Goal: Task Accomplishment & Management: Use online tool/utility

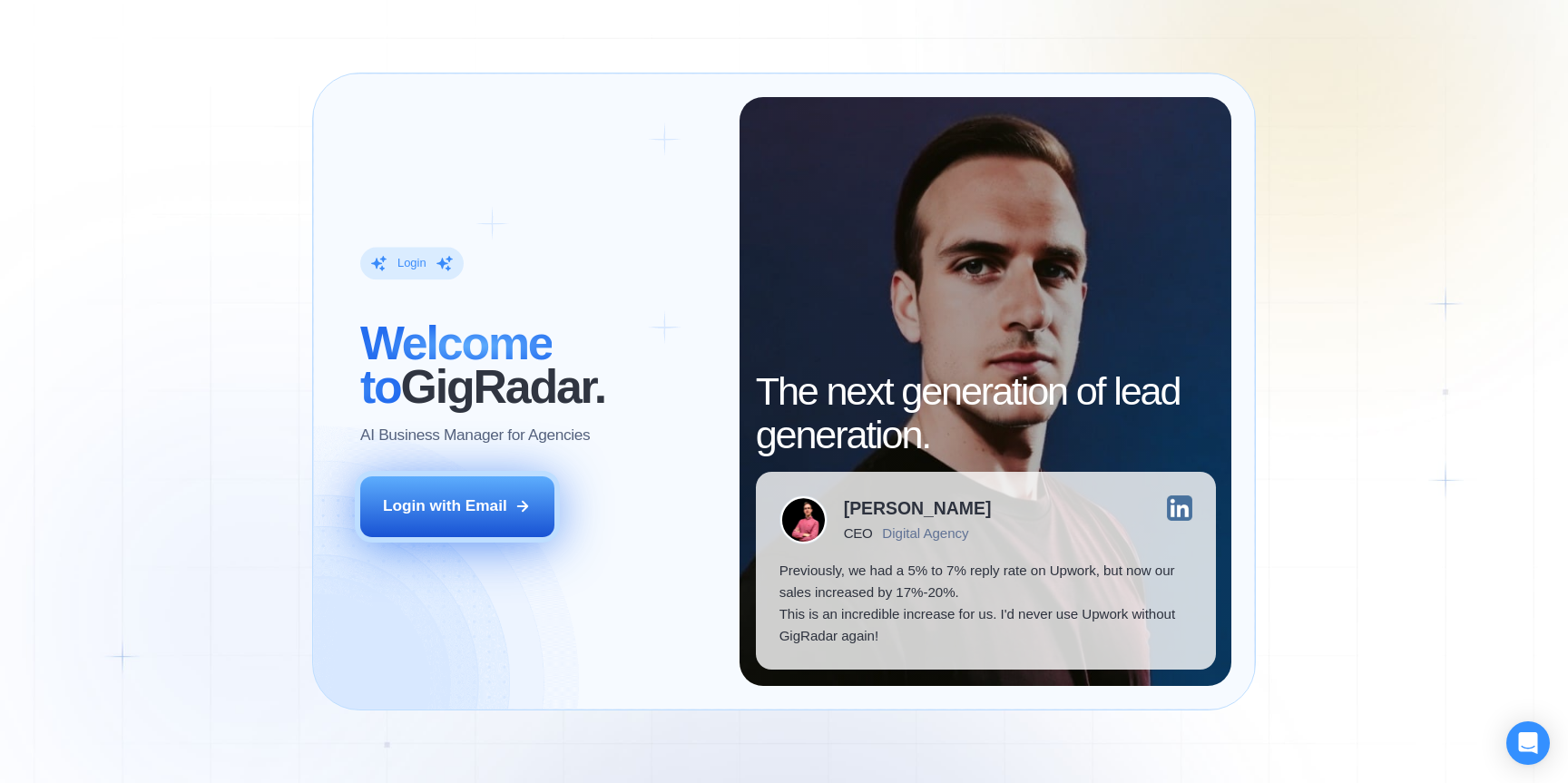
click at [465, 499] on div "Login with Email" at bounding box center [444, 507] width 124 height 22
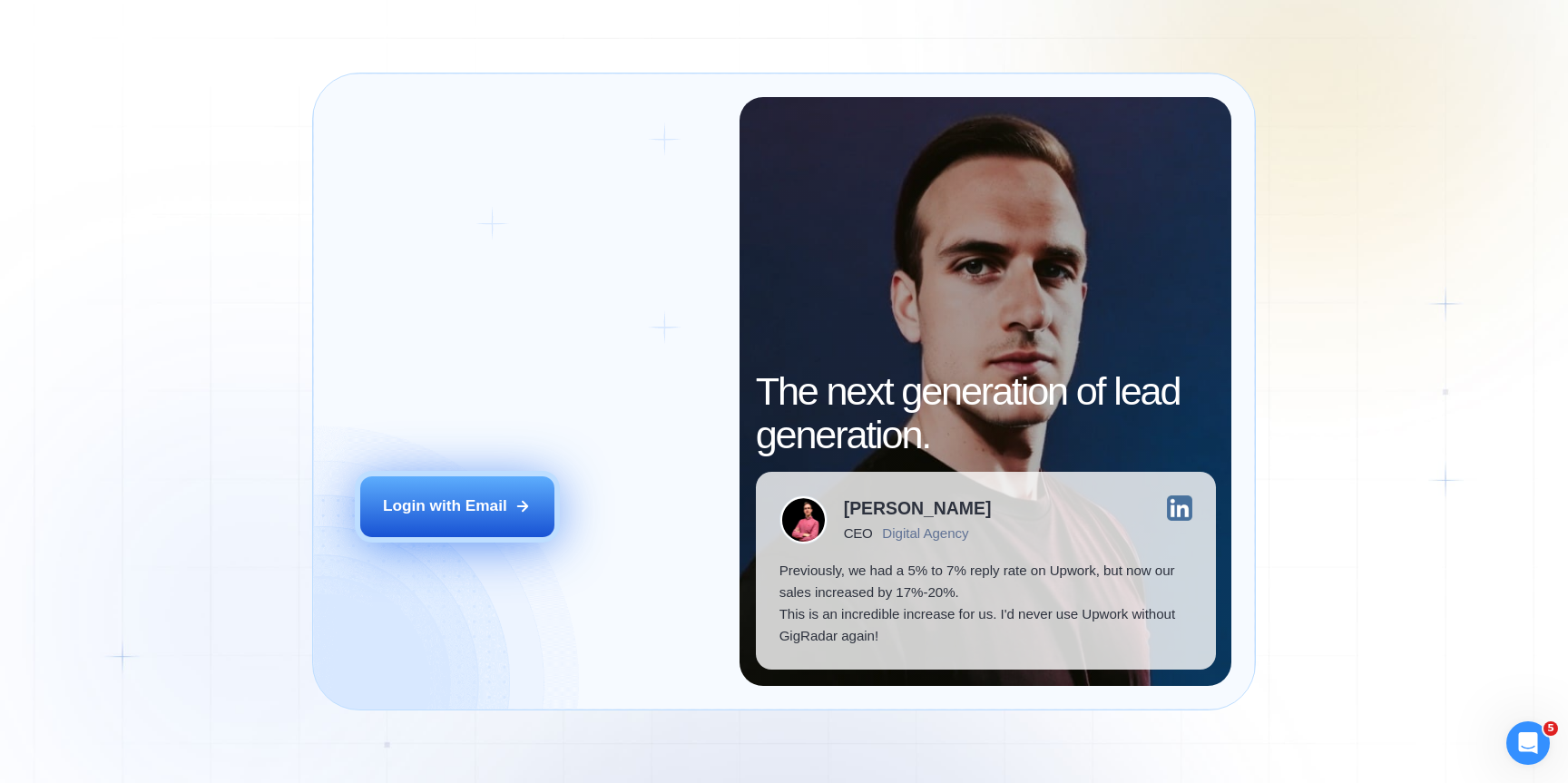
click at [483, 515] on div "Login with Email" at bounding box center [444, 507] width 124 height 22
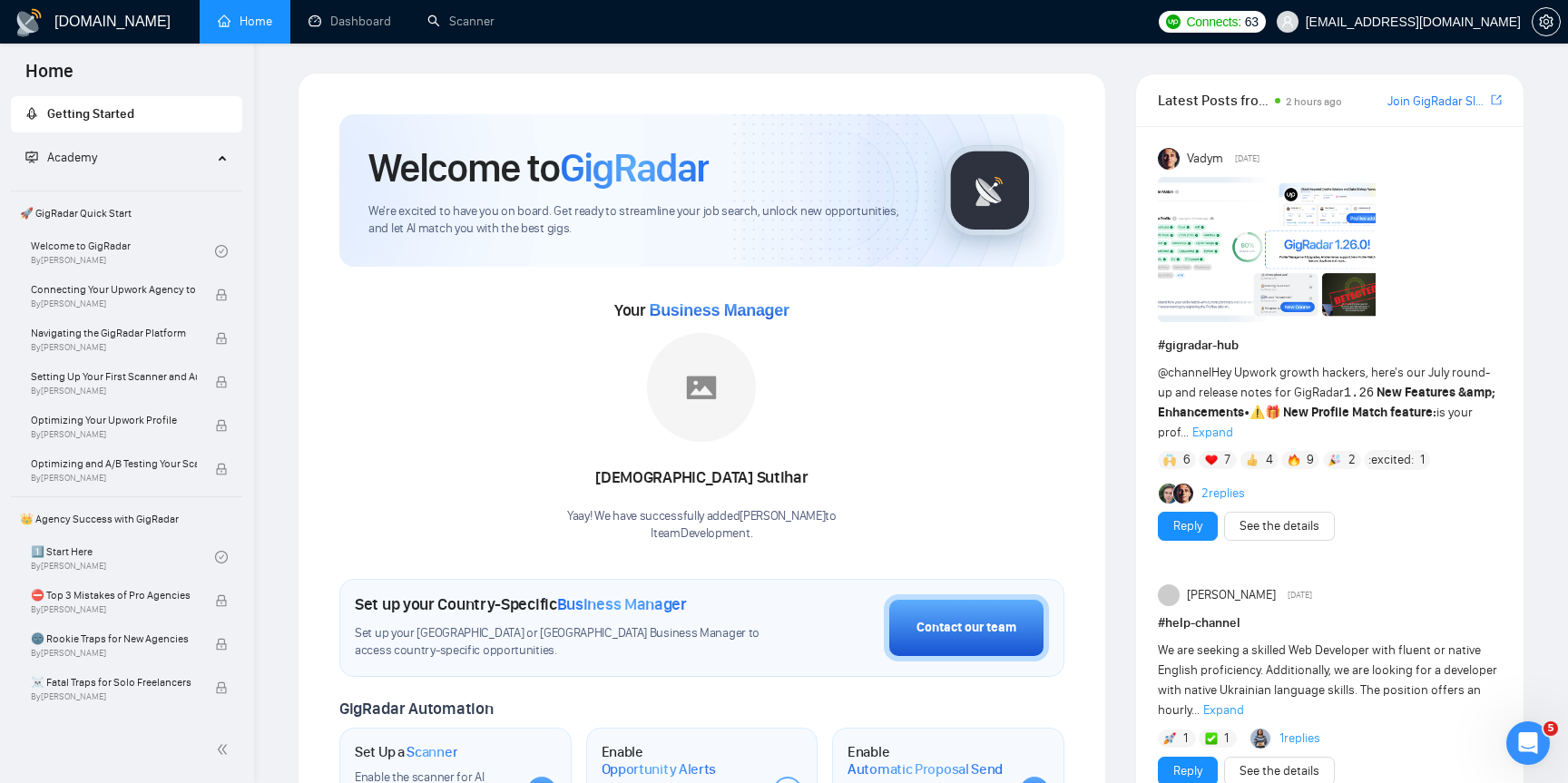
scroll to position [21, 0]
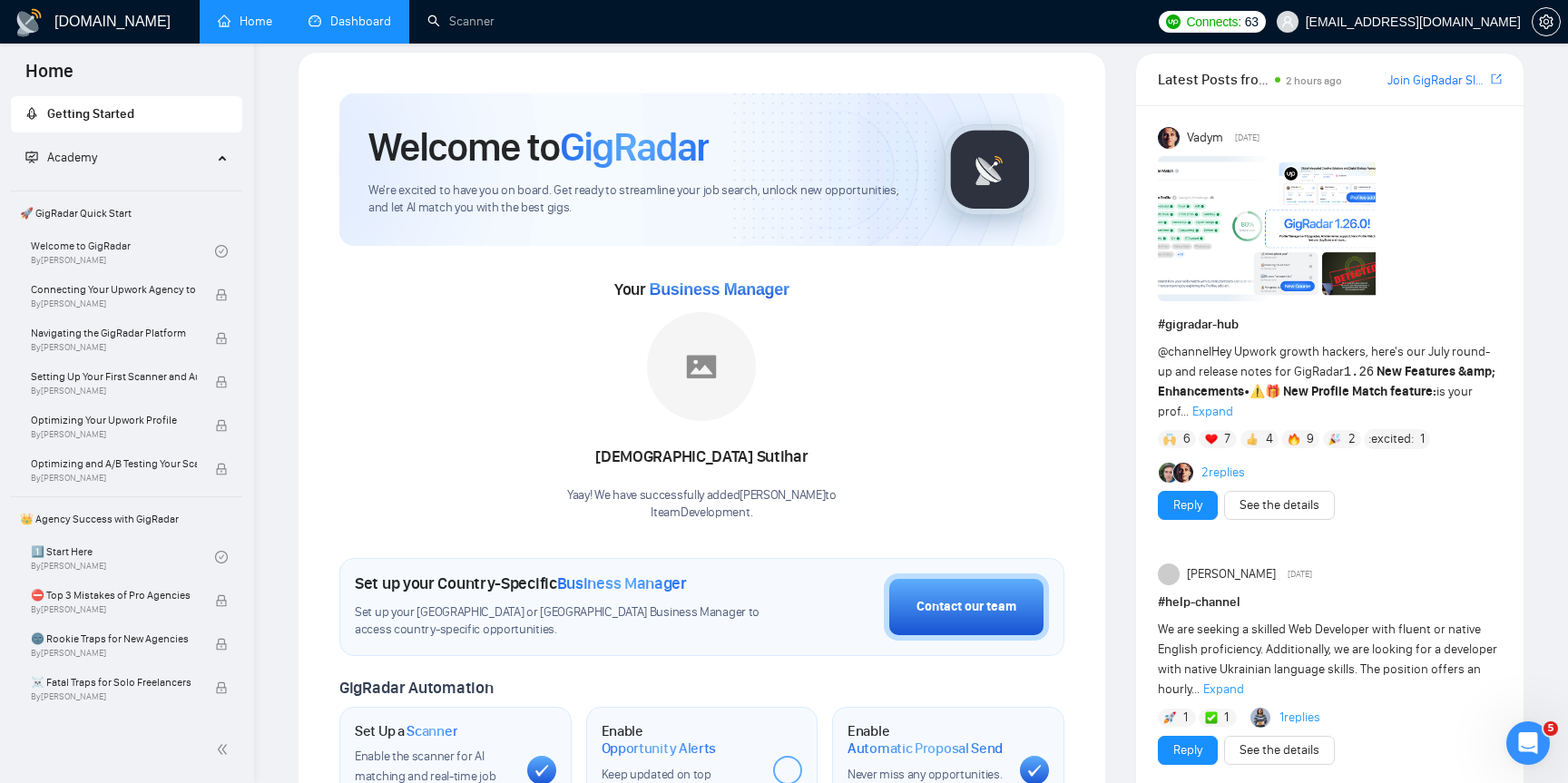
click at [367, 27] on link "Dashboard" at bounding box center [349, 22] width 82 height 16
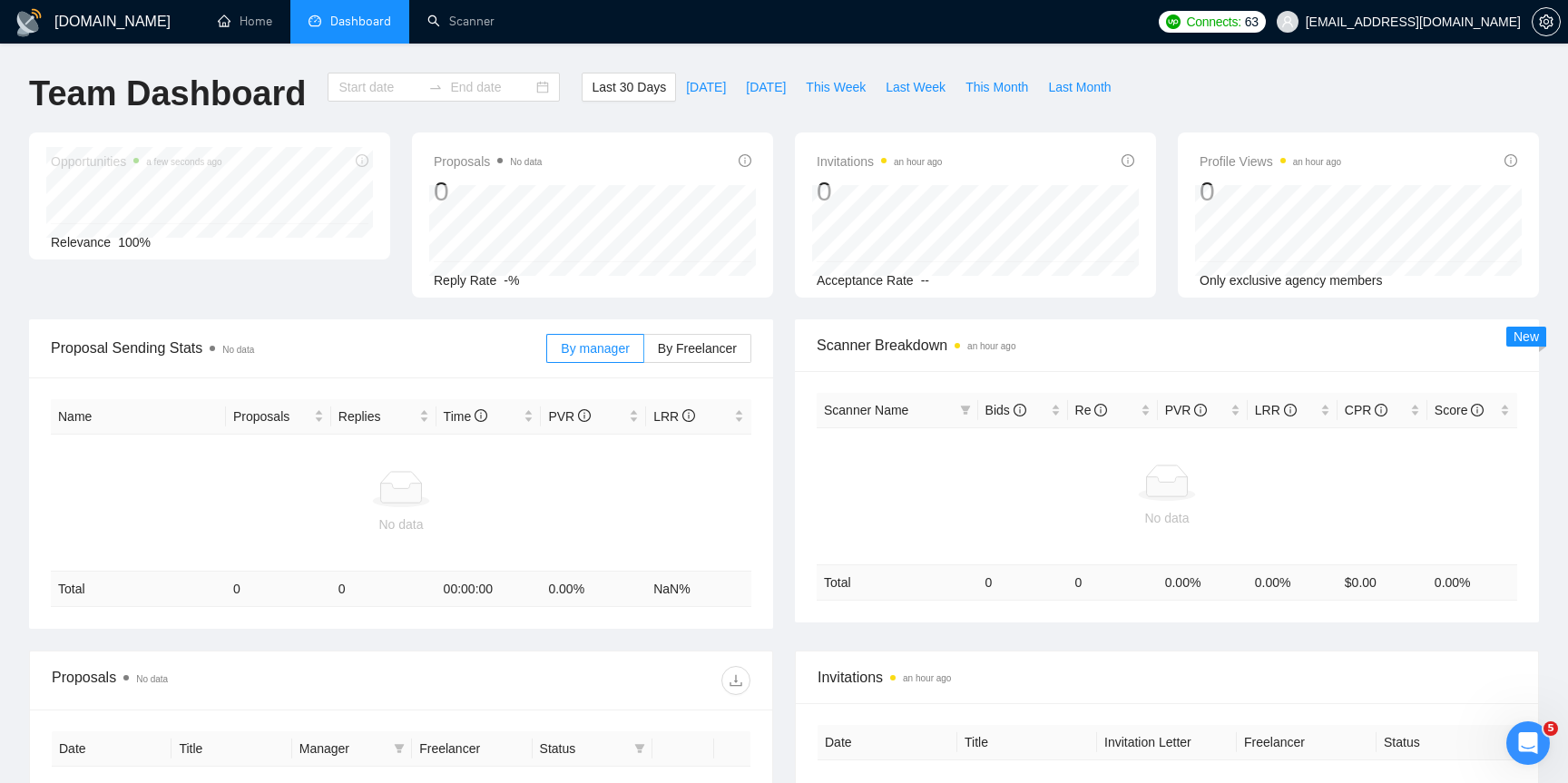
type input "2025-07-21"
type input "2025-08-20"
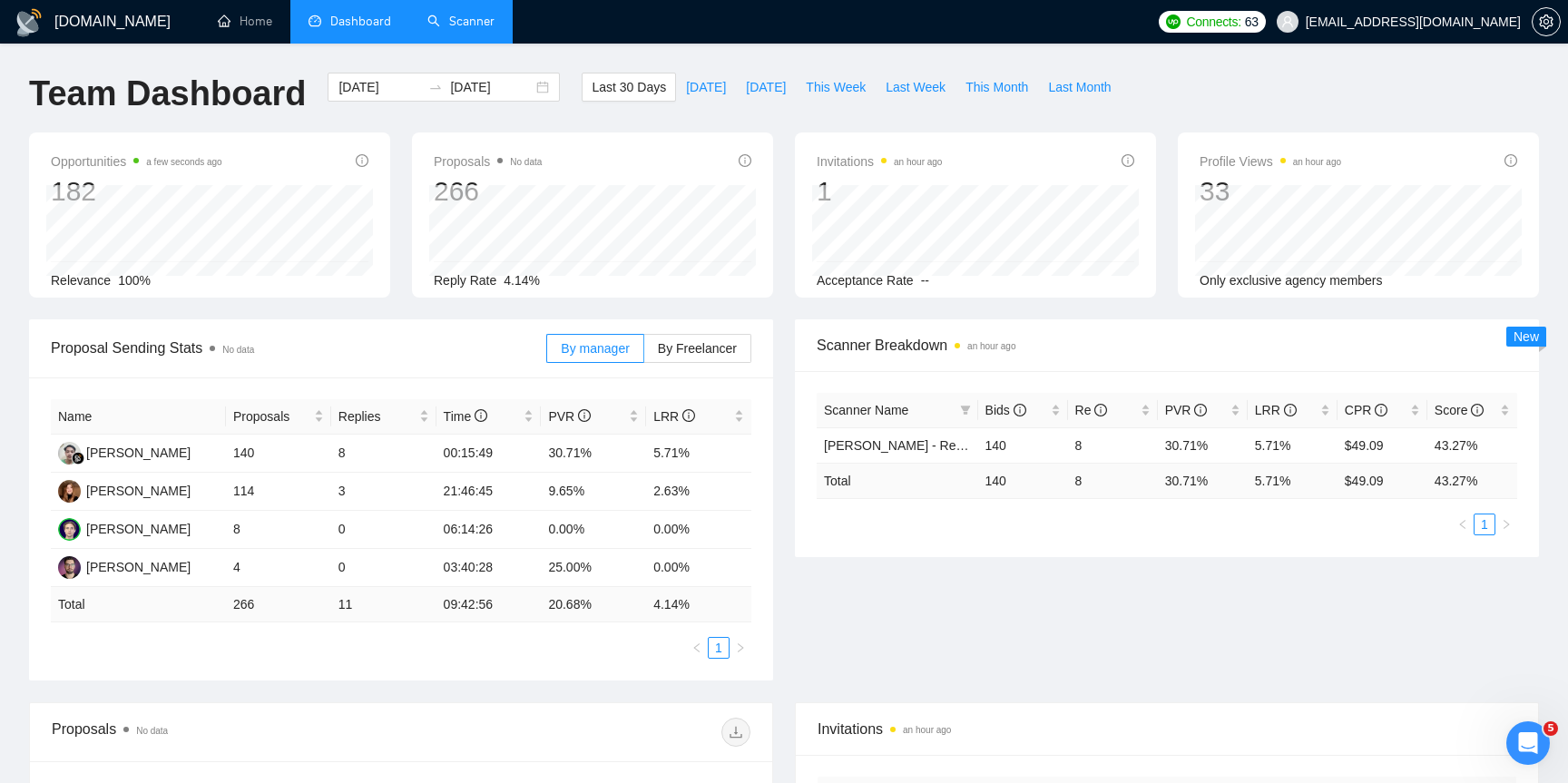
click at [467, 25] on link "Scanner" at bounding box center [461, 22] width 68 height 16
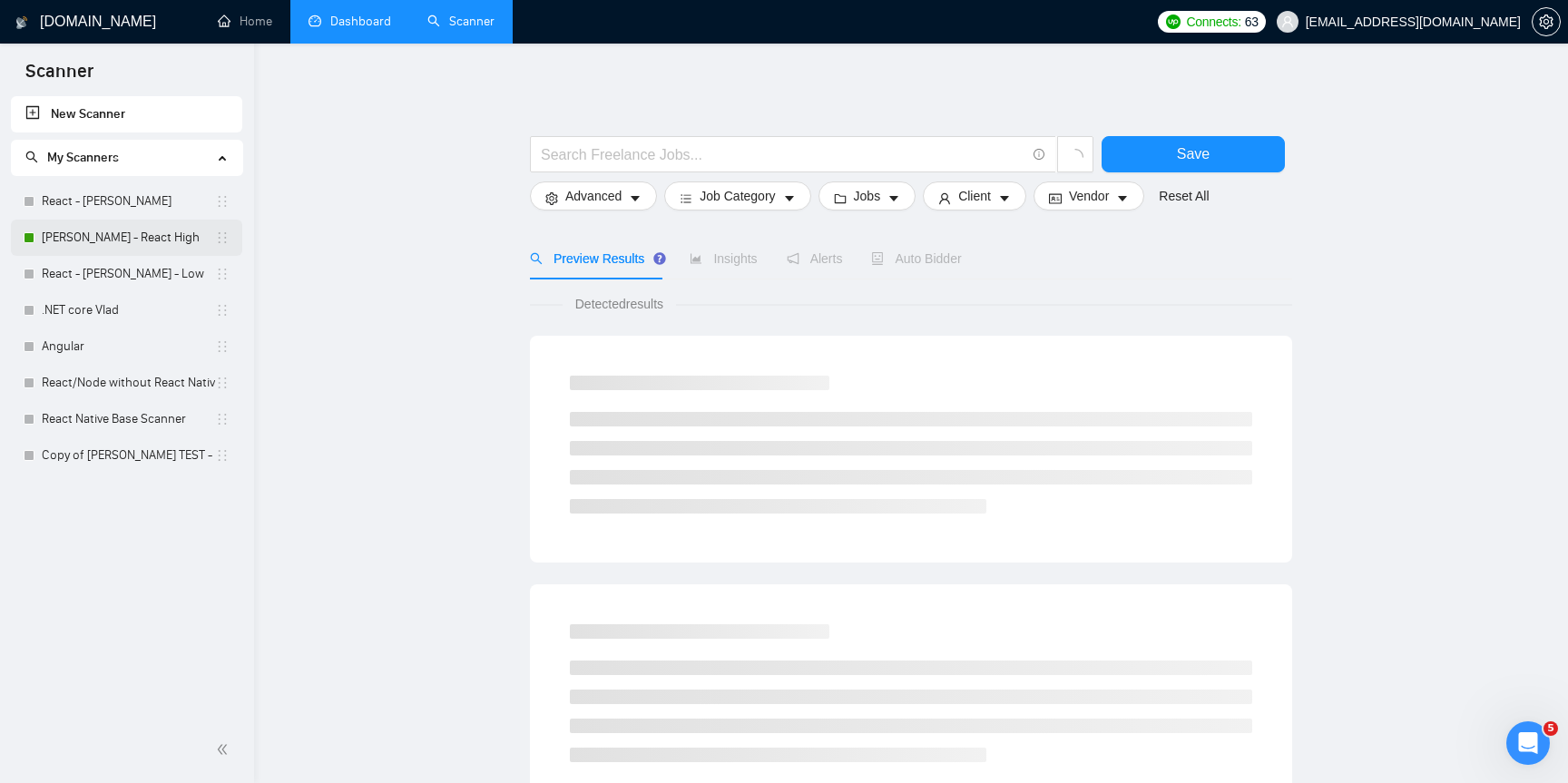
click at [133, 239] on link "Ihor - FS - React High" at bounding box center [128, 237] width 173 height 37
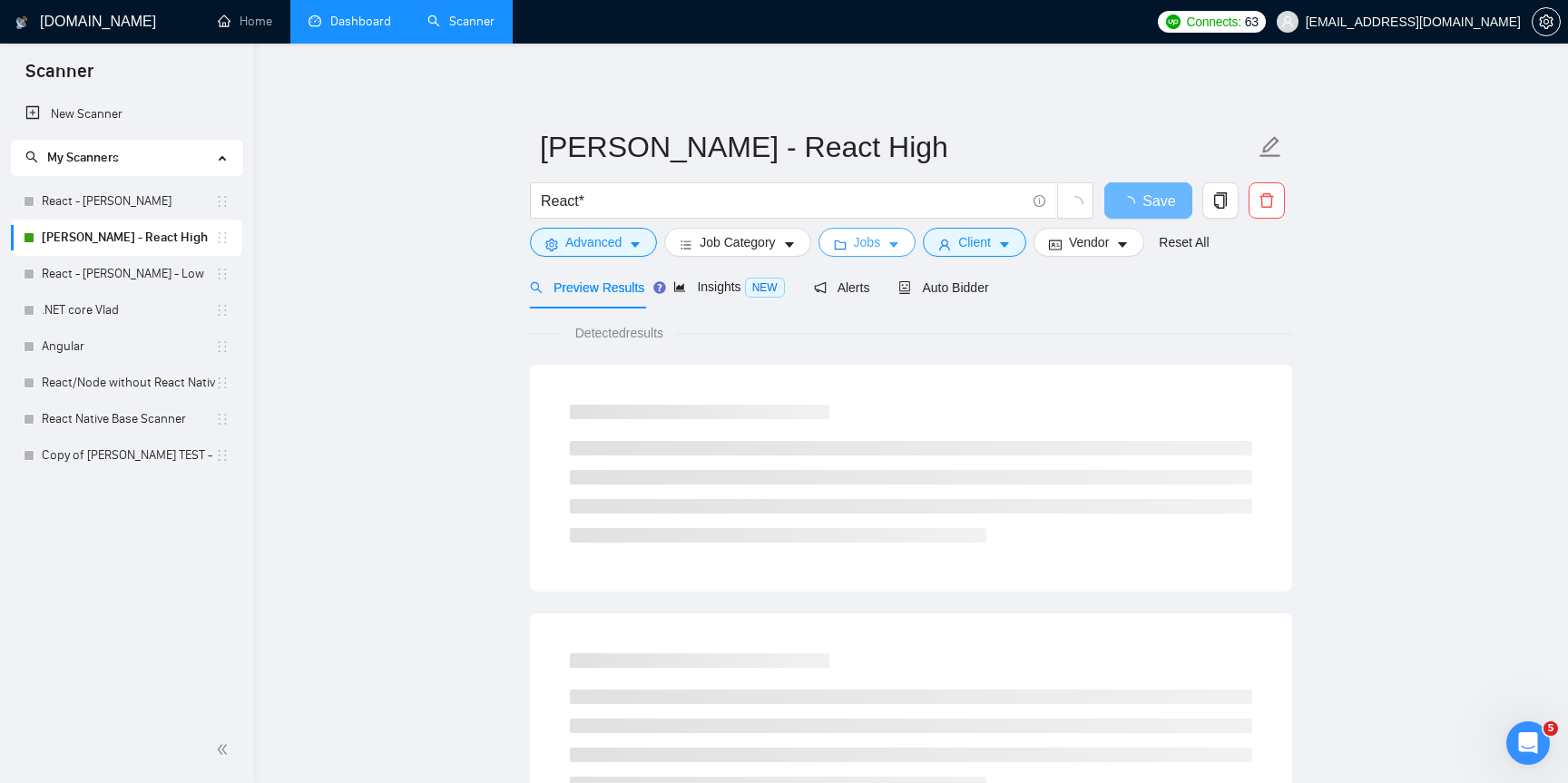
click at [896, 237] on span "caret-down" at bounding box center [893, 244] width 13 height 14
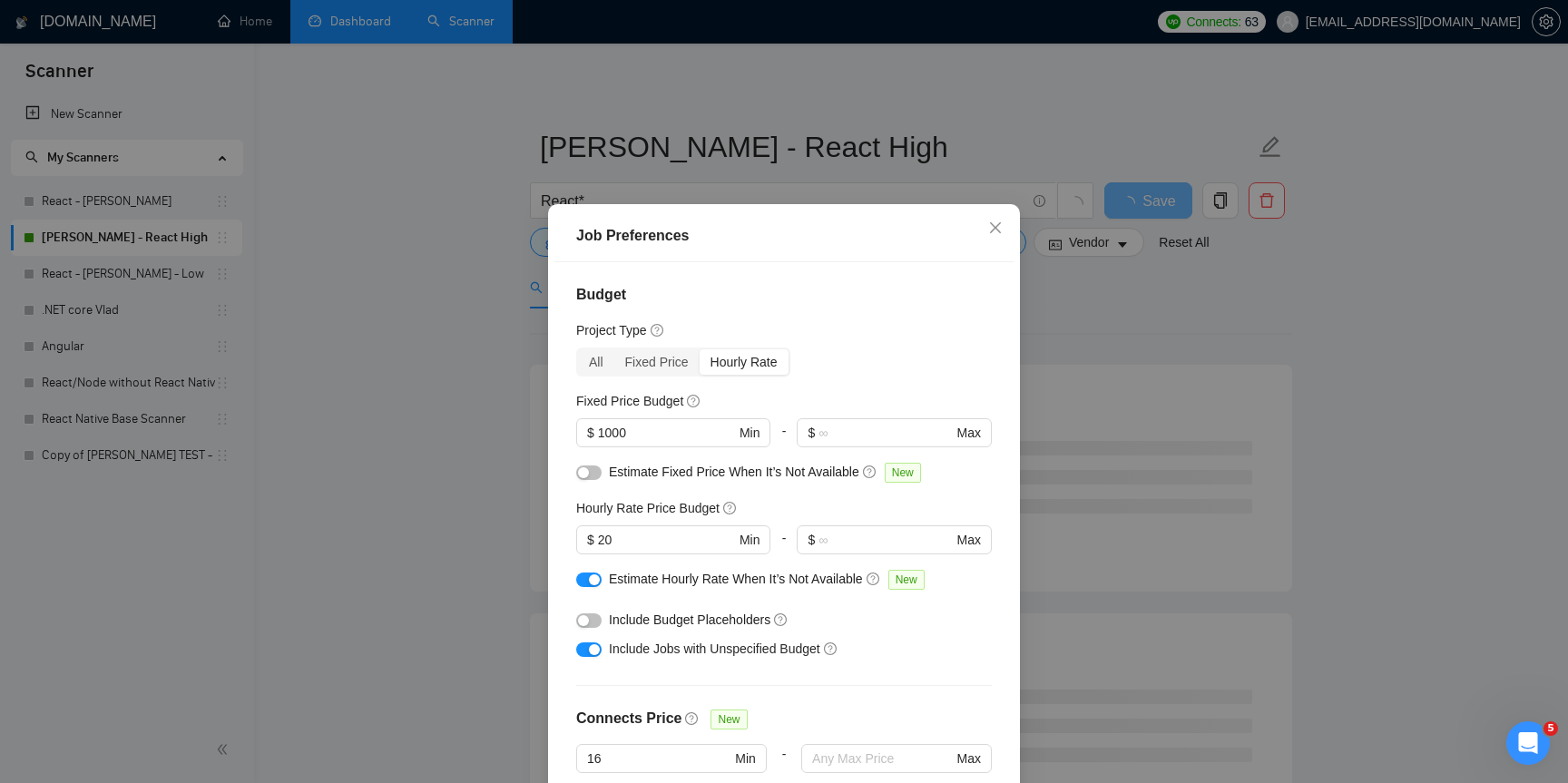
click at [1117, 344] on div "Job Preferences Budget Project Type All Fixed Price Hourly Rate Fixed Price Bud…" at bounding box center [784, 392] width 1568 height 783
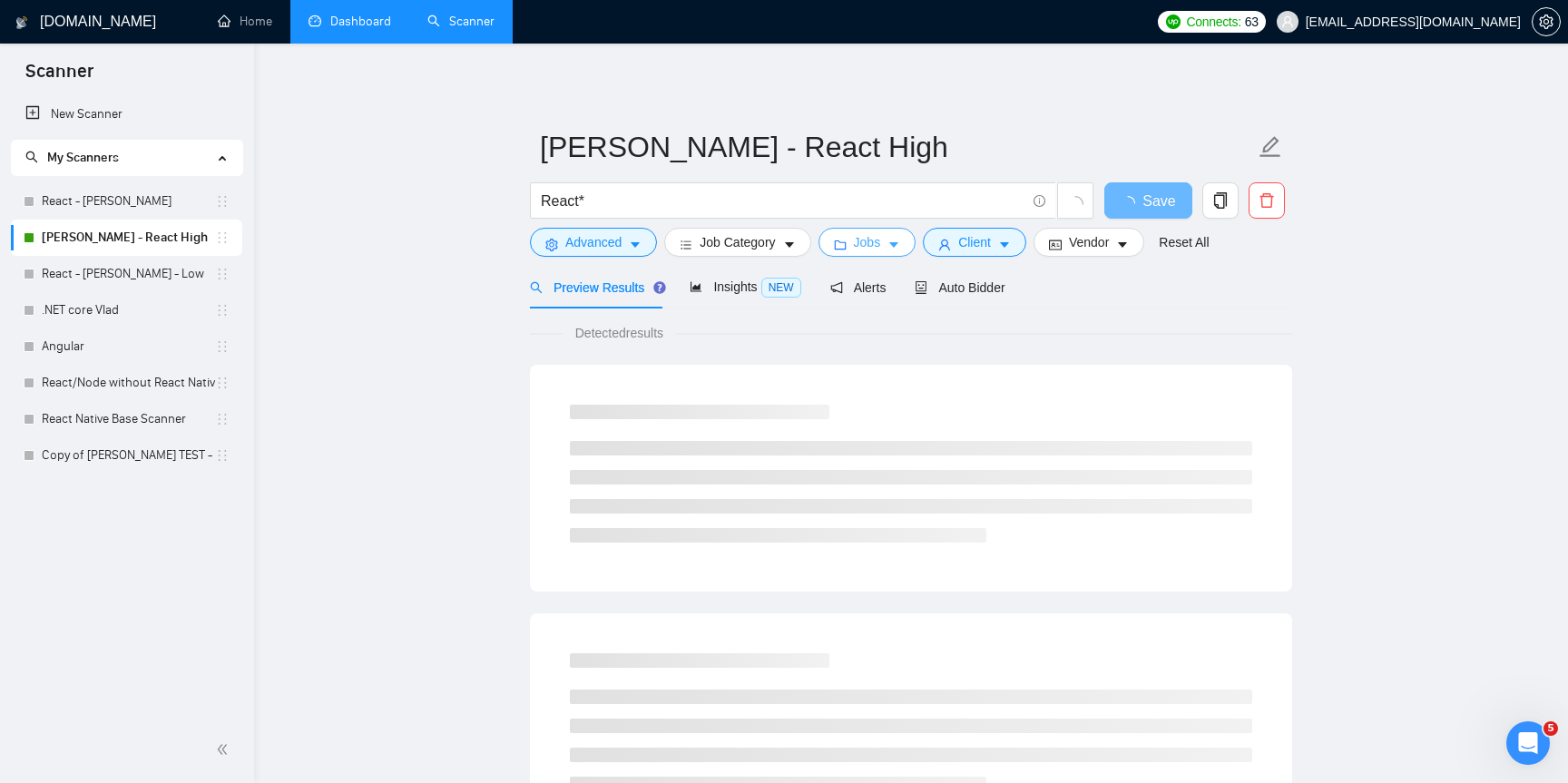
click at [881, 246] on span "Jobs" at bounding box center [866, 242] width 27 height 20
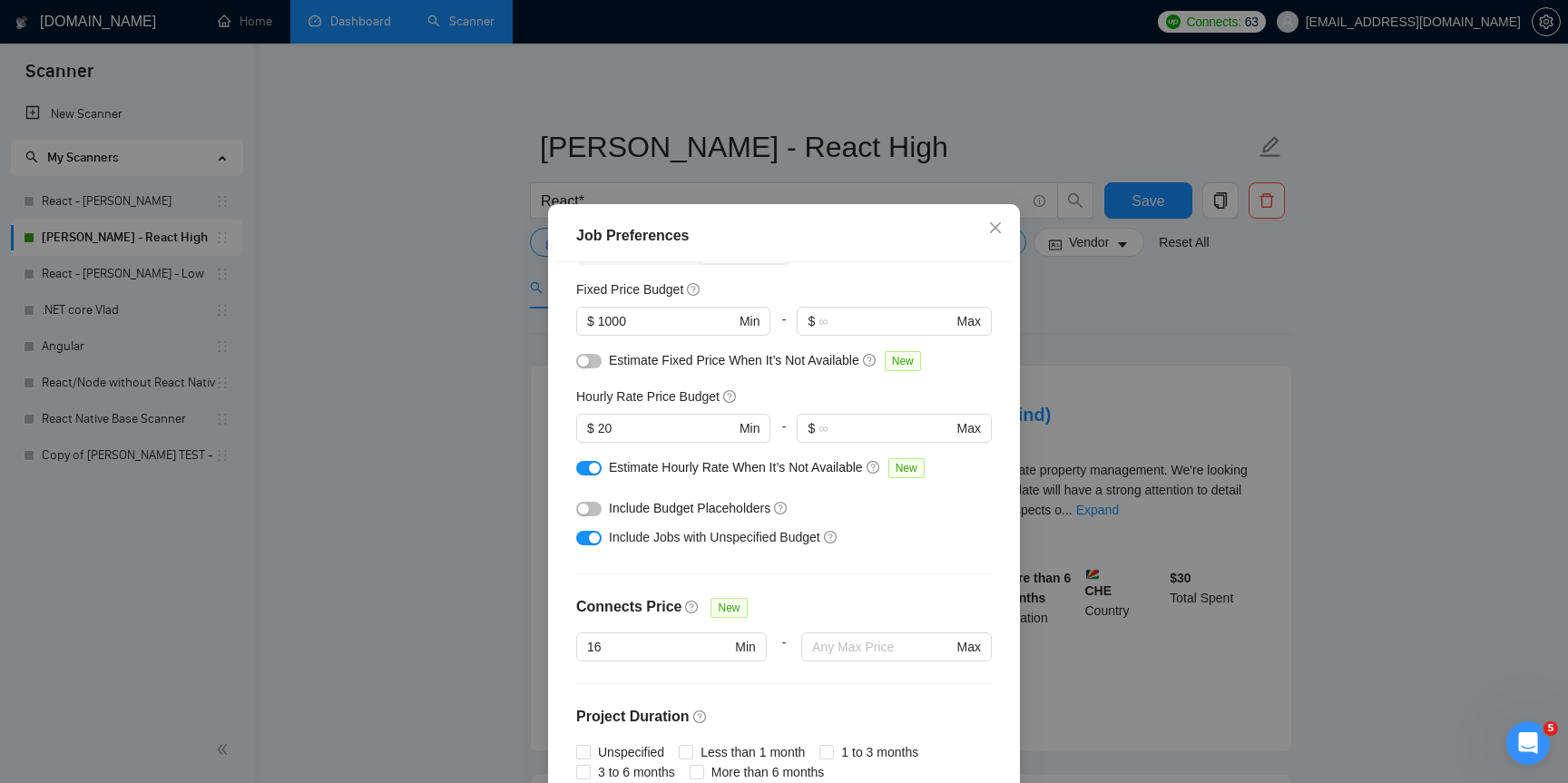
scroll to position [128, 0]
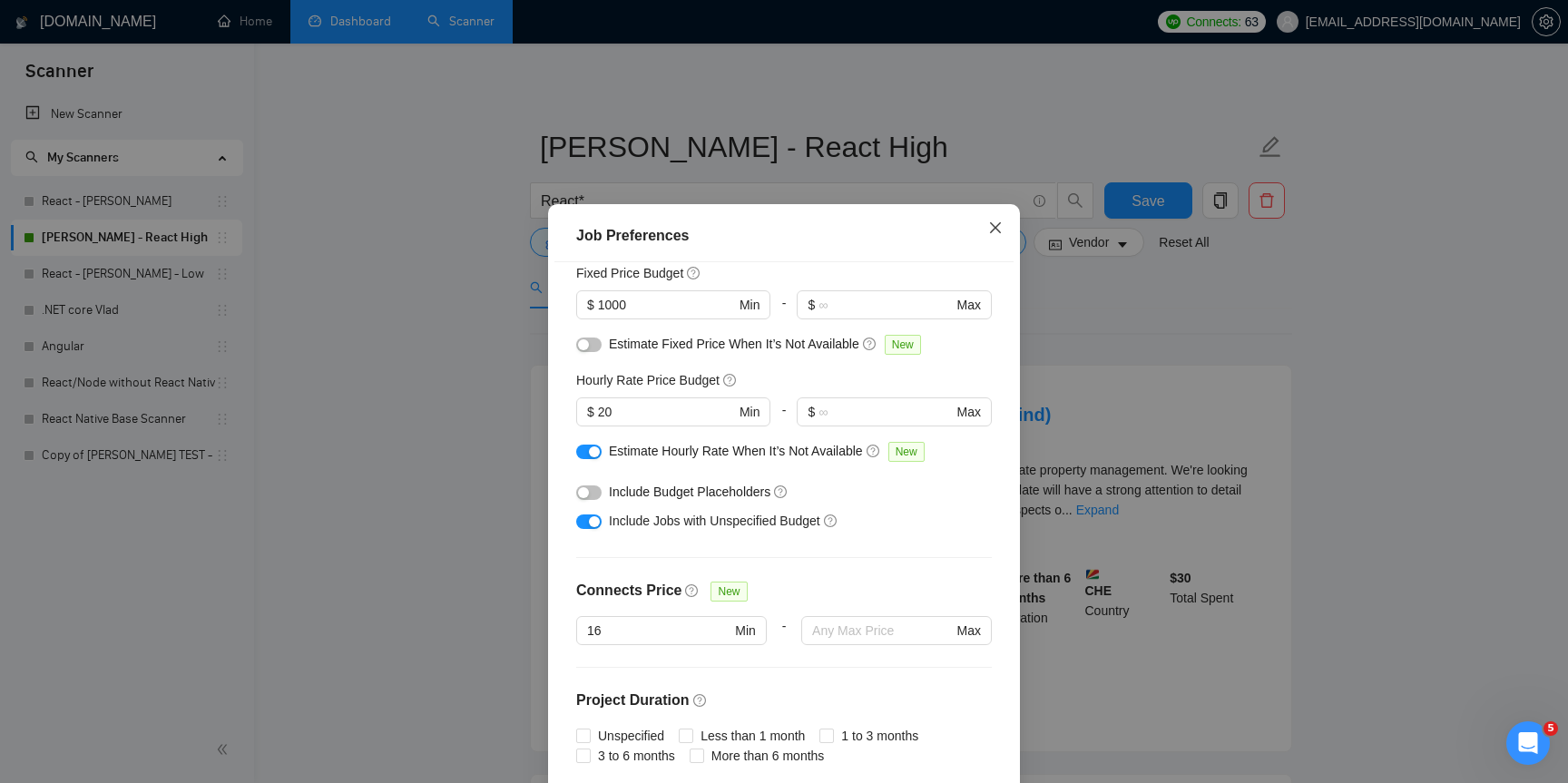
click at [997, 224] on icon "close" at bounding box center [995, 228] width 15 height 15
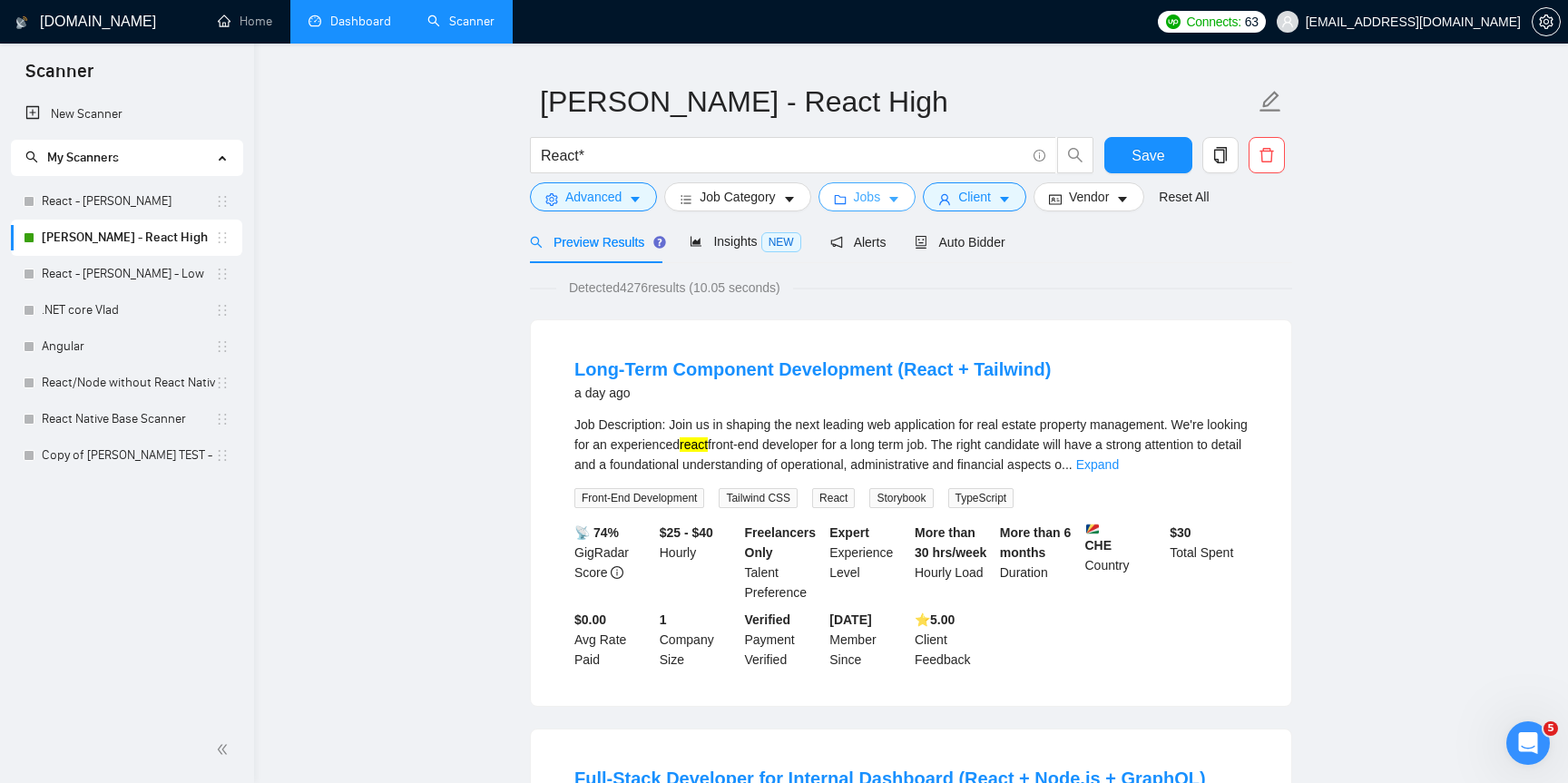
scroll to position [73, 0]
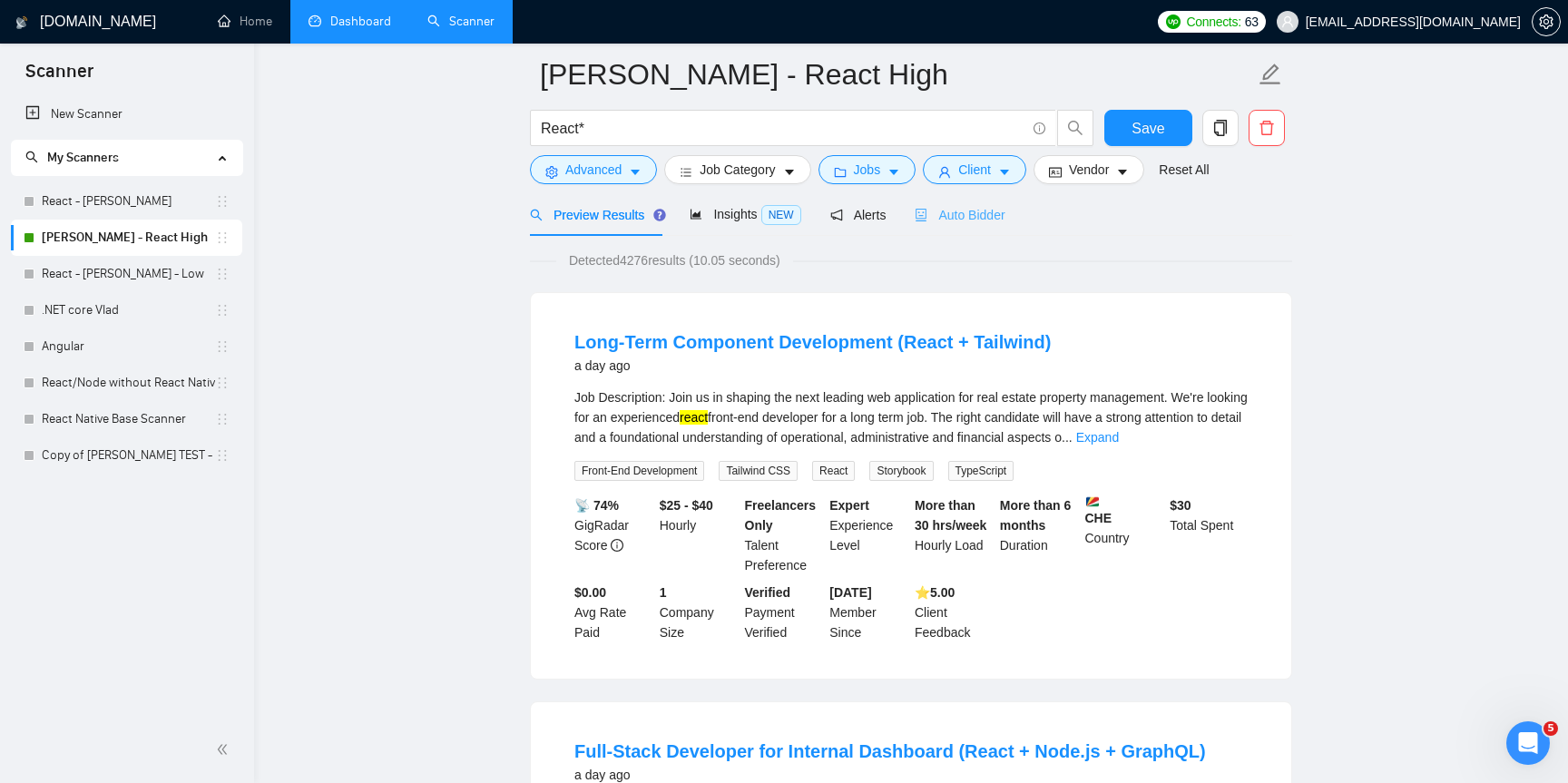
click at [977, 235] on div "Auto Bidder" at bounding box center [959, 214] width 89 height 43
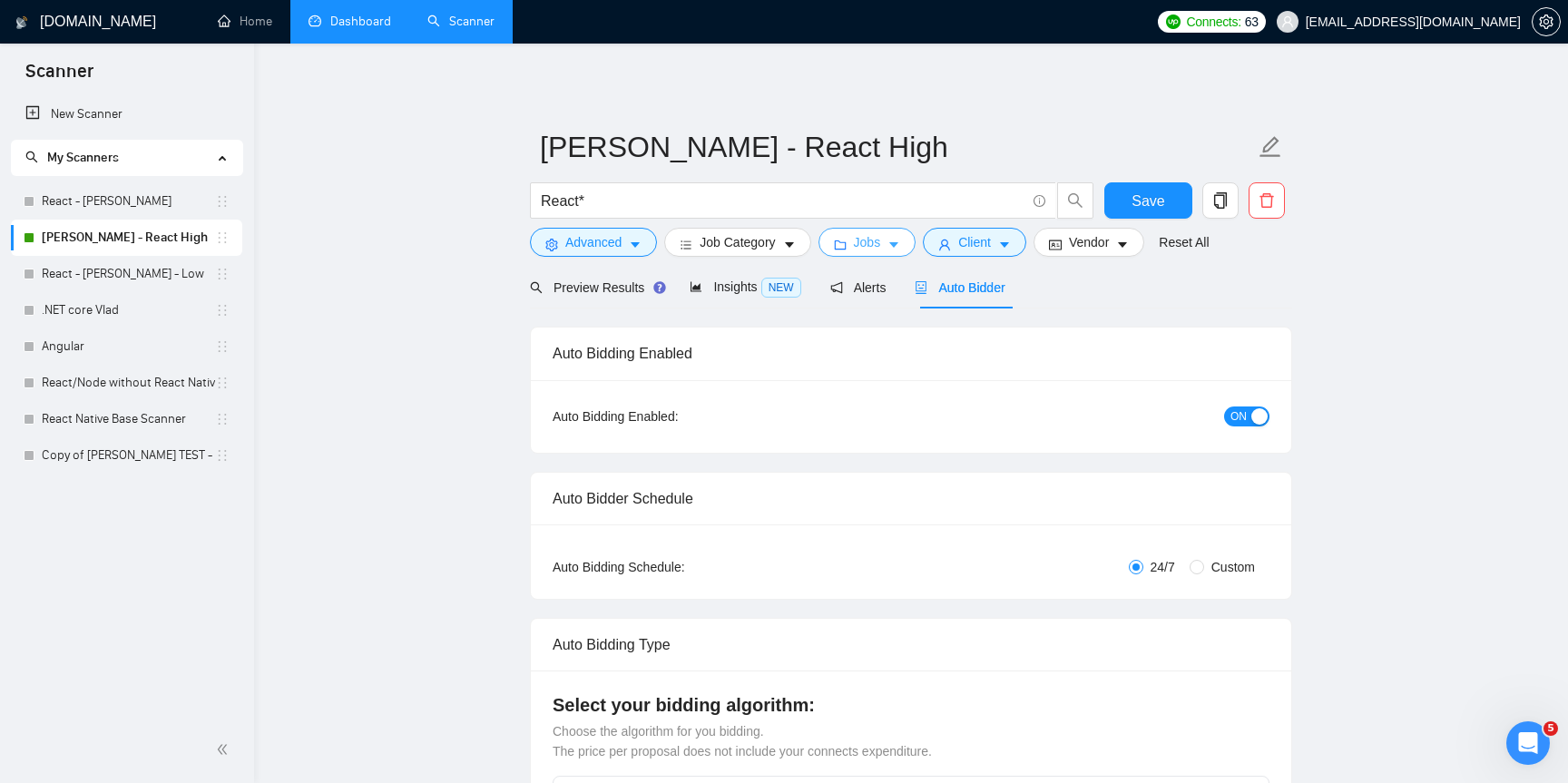
click at [891, 244] on button "Jobs" at bounding box center [867, 241] width 98 height 29
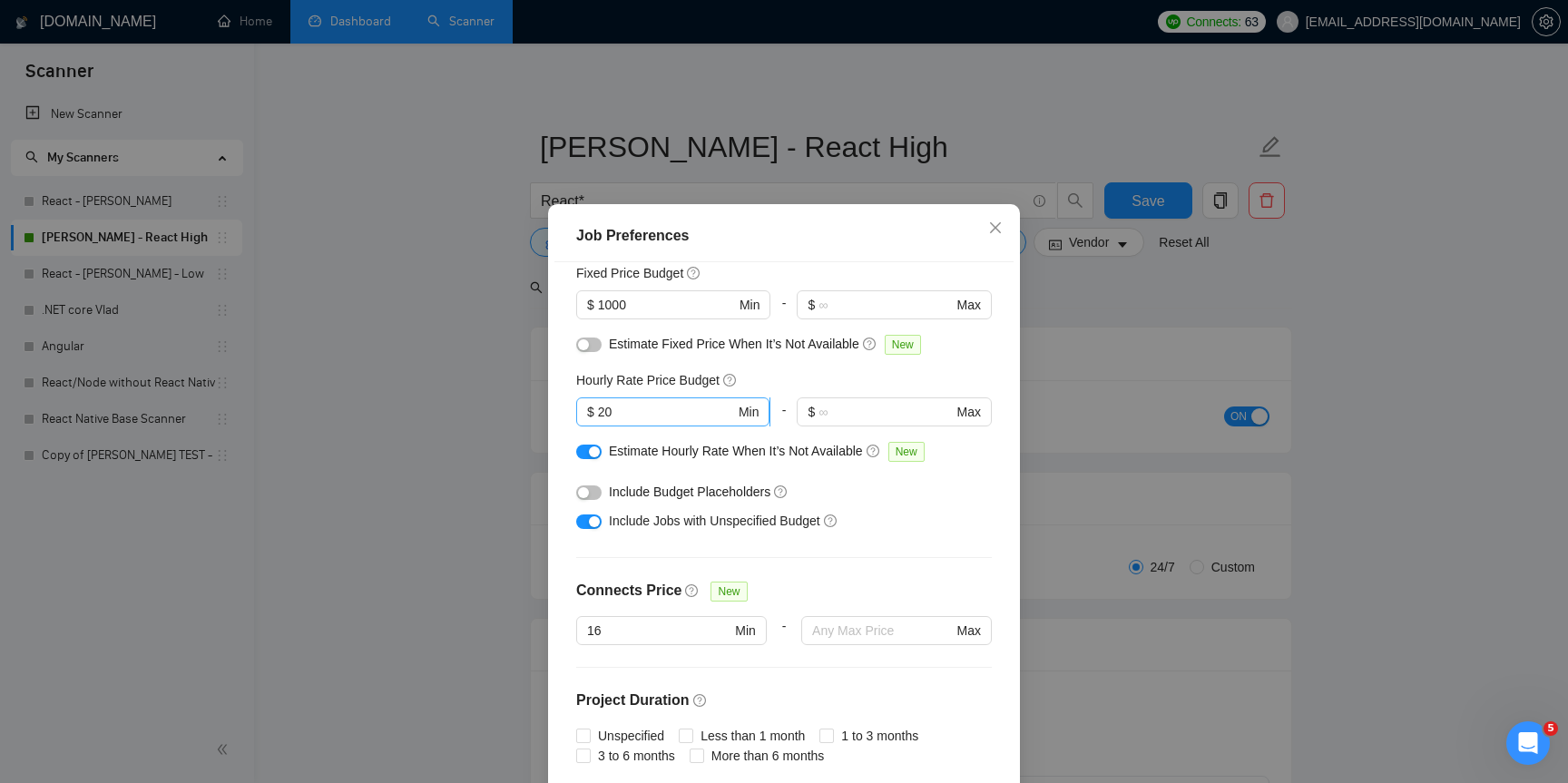
click at [646, 415] on input "20" at bounding box center [667, 412] width 137 height 20
type input "2"
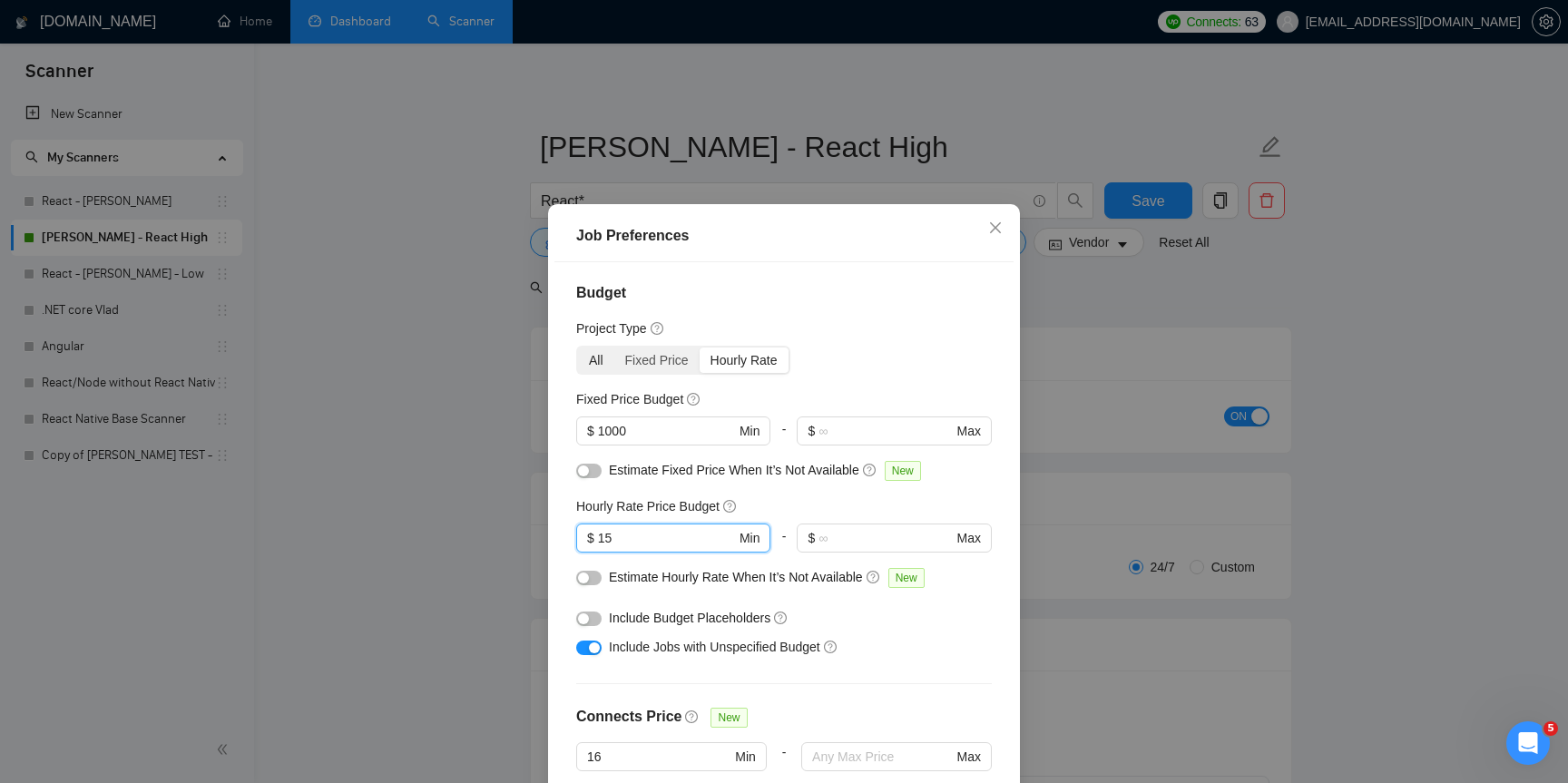
type input "15"
click at [602, 365] on div "All" at bounding box center [596, 361] width 37 height 26
click at [578, 348] on input "All" at bounding box center [578, 348] width 0 height 0
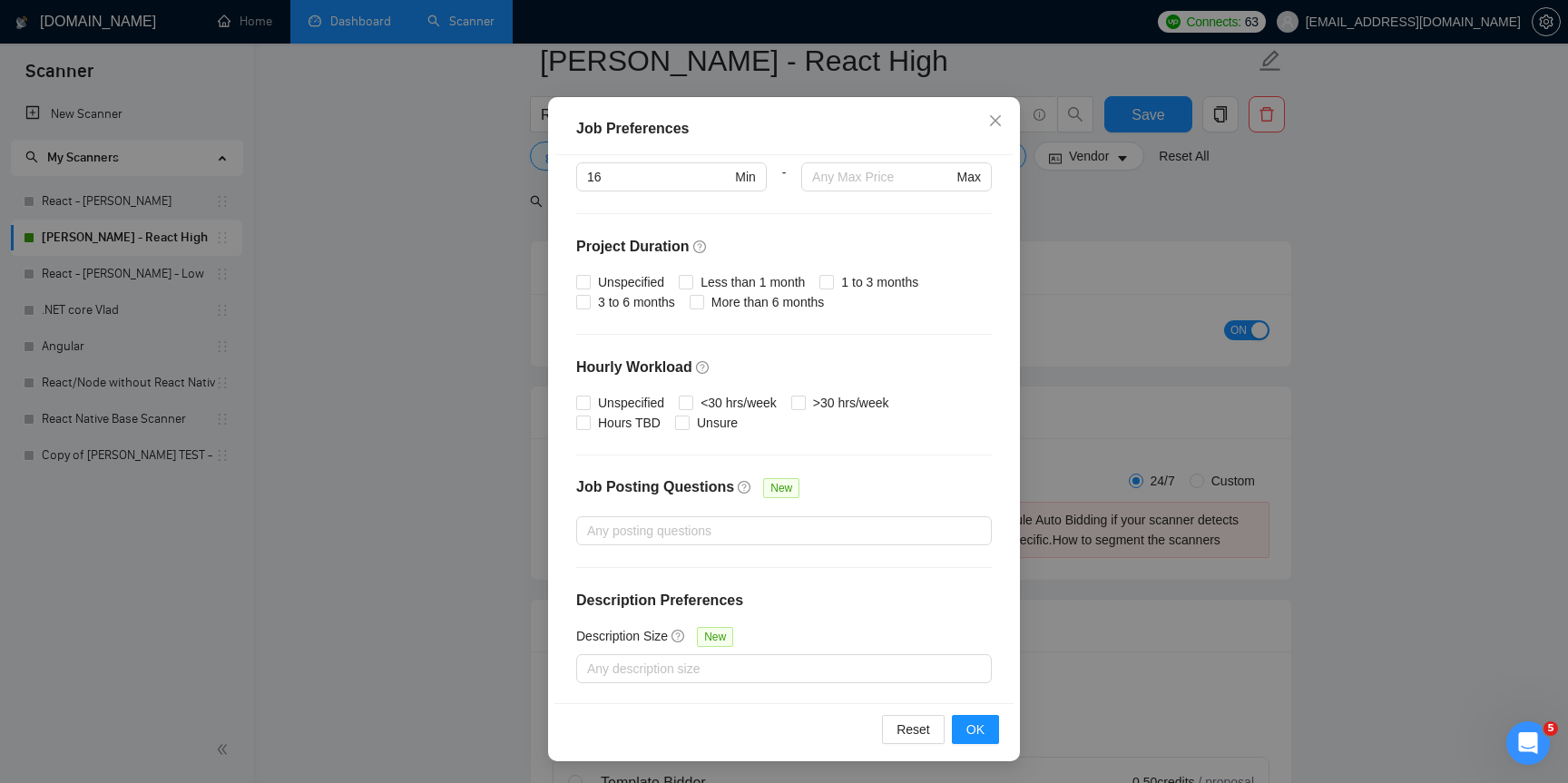
scroll to position [411, 0]
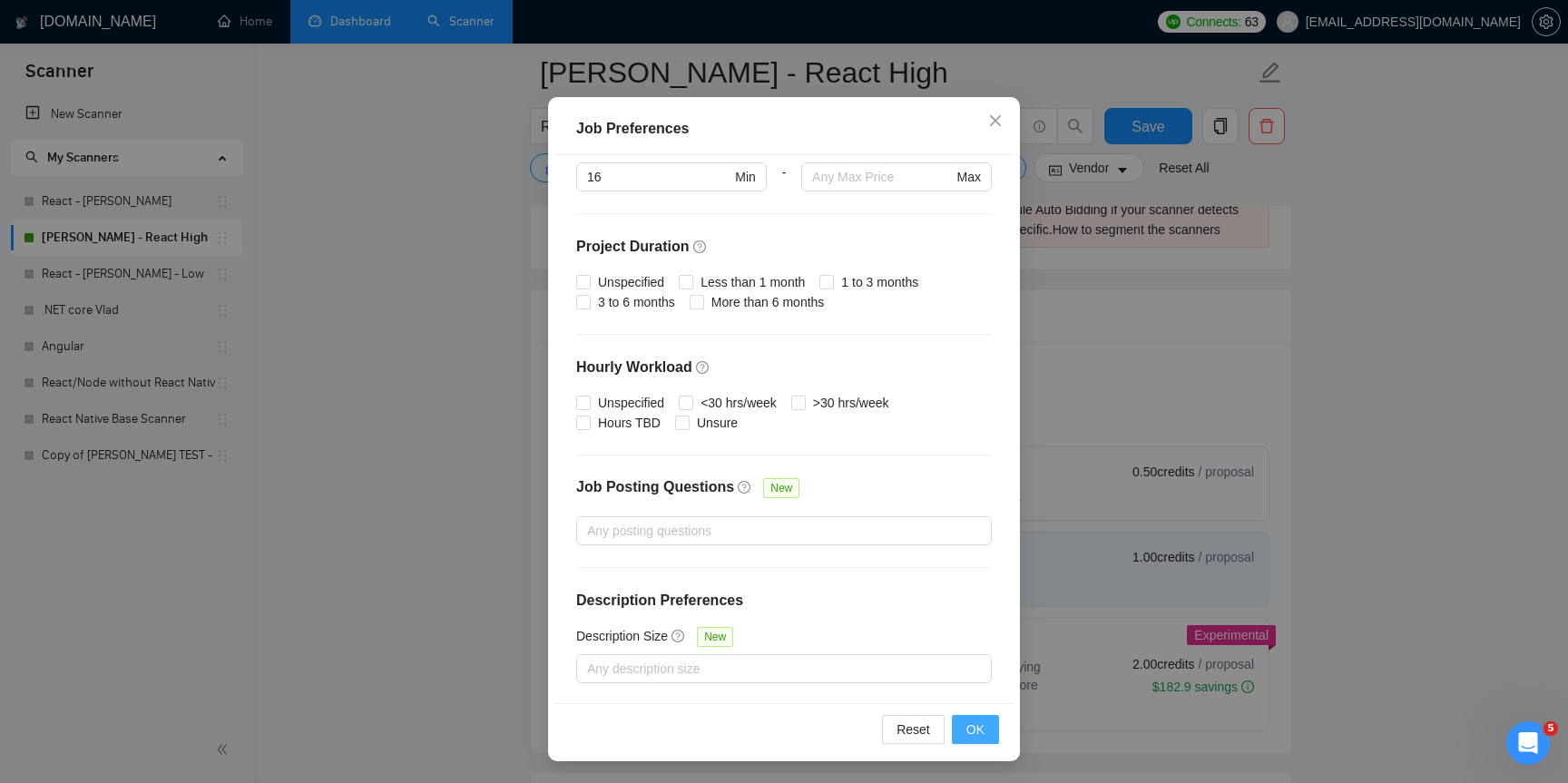
click at [975, 726] on span "OK" at bounding box center [975, 729] width 18 height 20
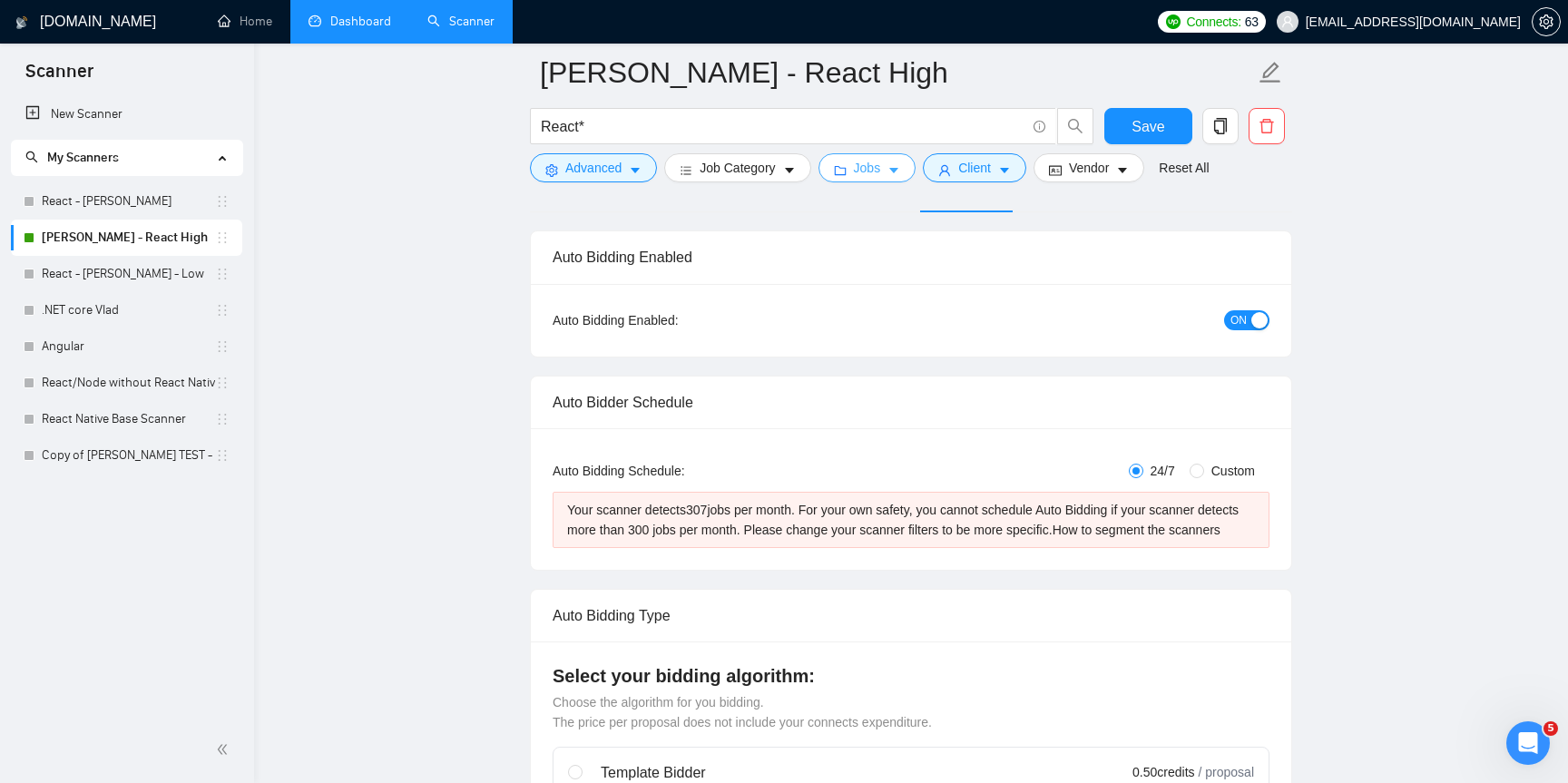
scroll to position [78, 0]
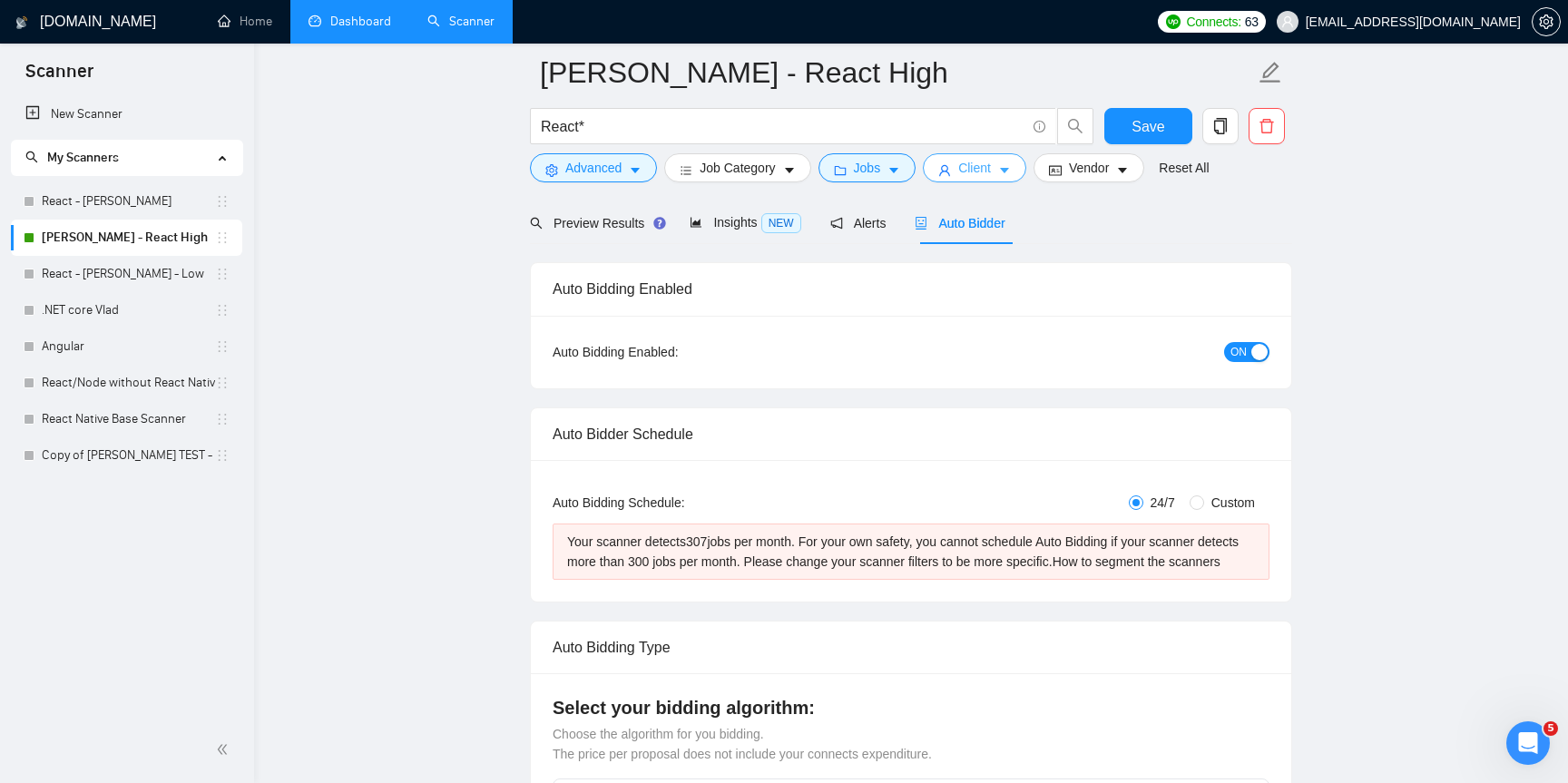
click at [1009, 169] on icon "caret-down" at bounding box center [1004, 171] width 9 height 5
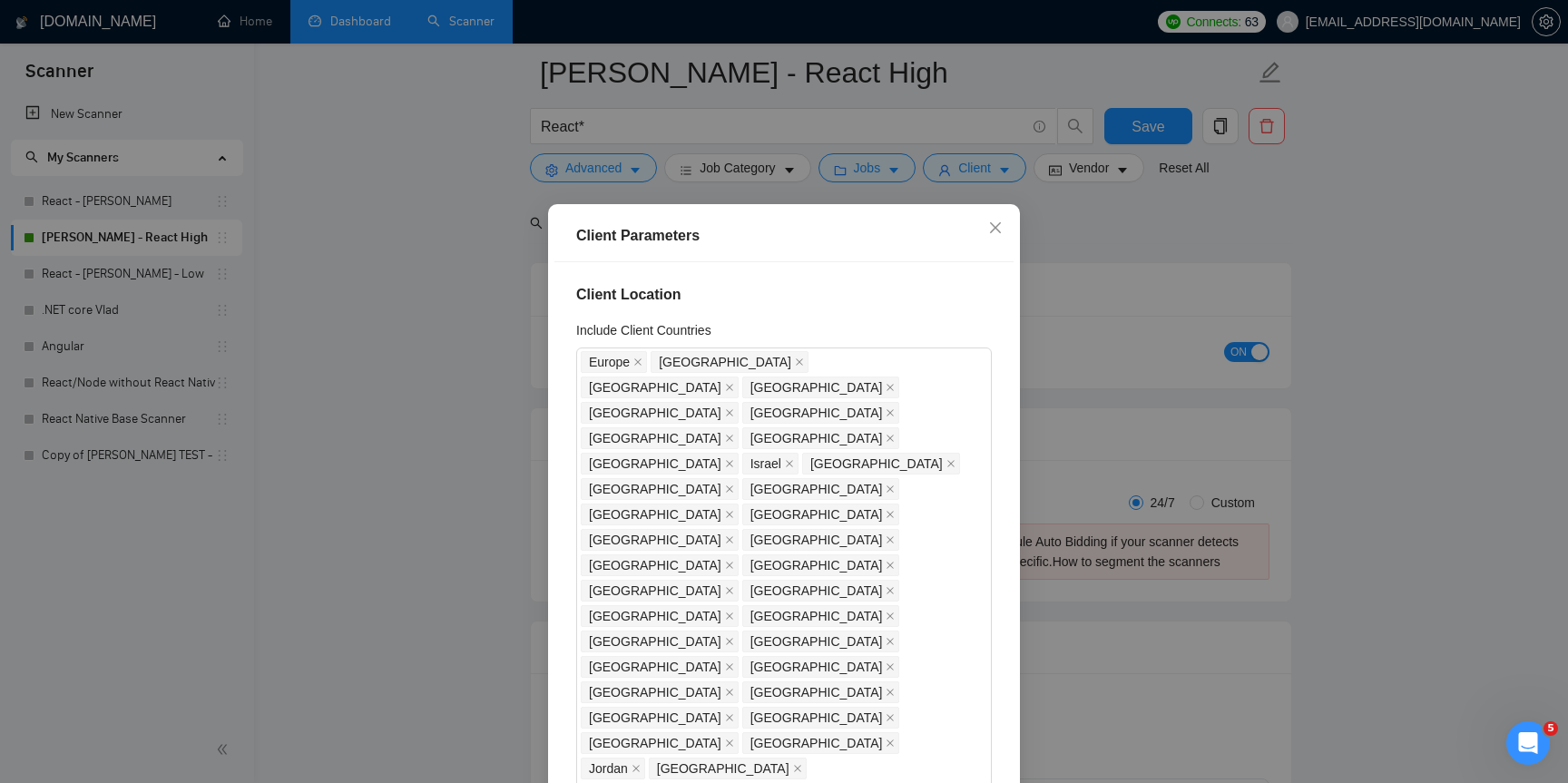
click at [1104, 164] on div "Client Parameters Client Location Include Client Countries Europe United States…" at bounding box center [784, 392] width 1568 height 783
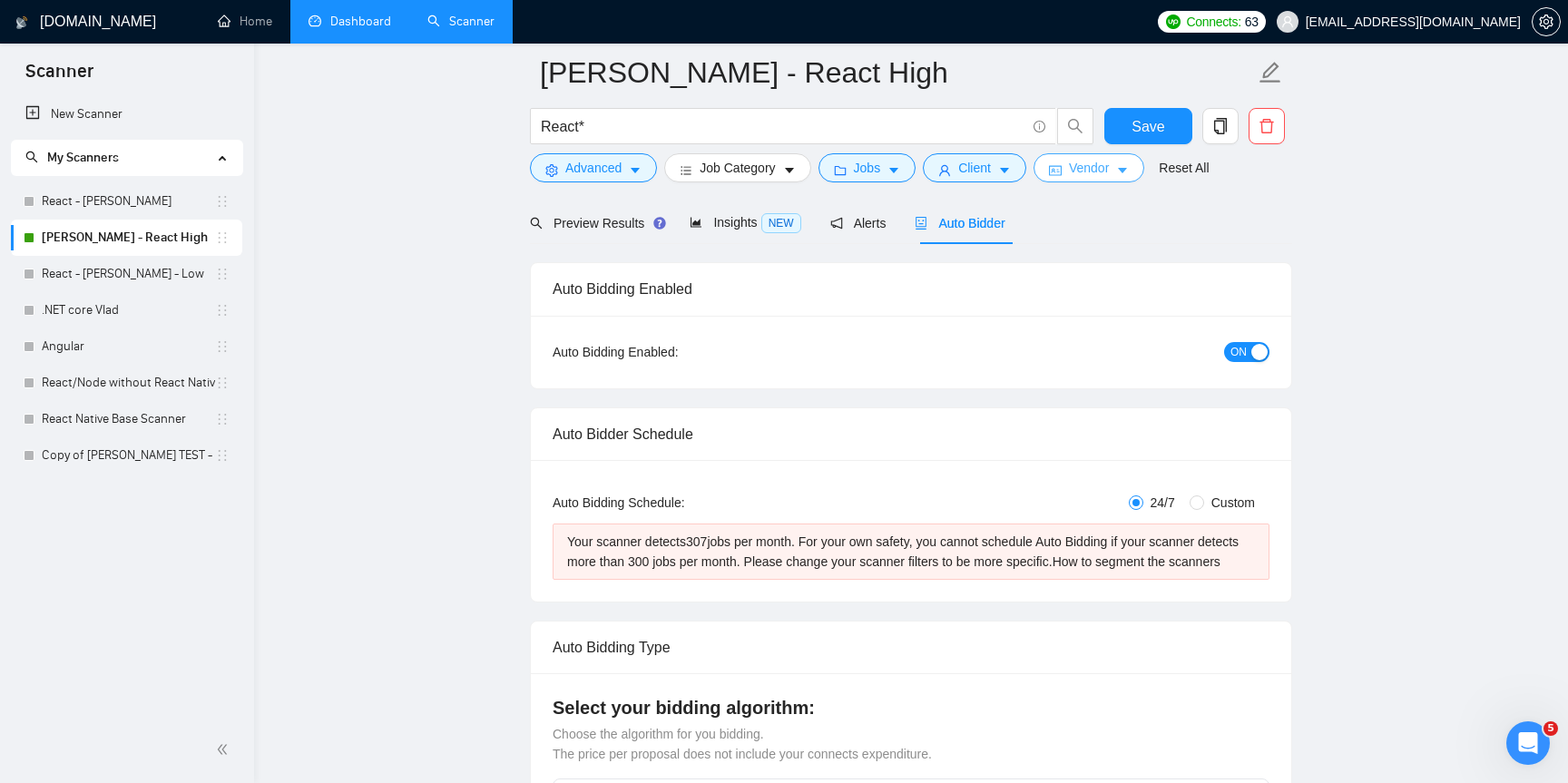
click at [1104, 164] on span "Vendor" at bounding box center [1089, 168] width 40 height 20
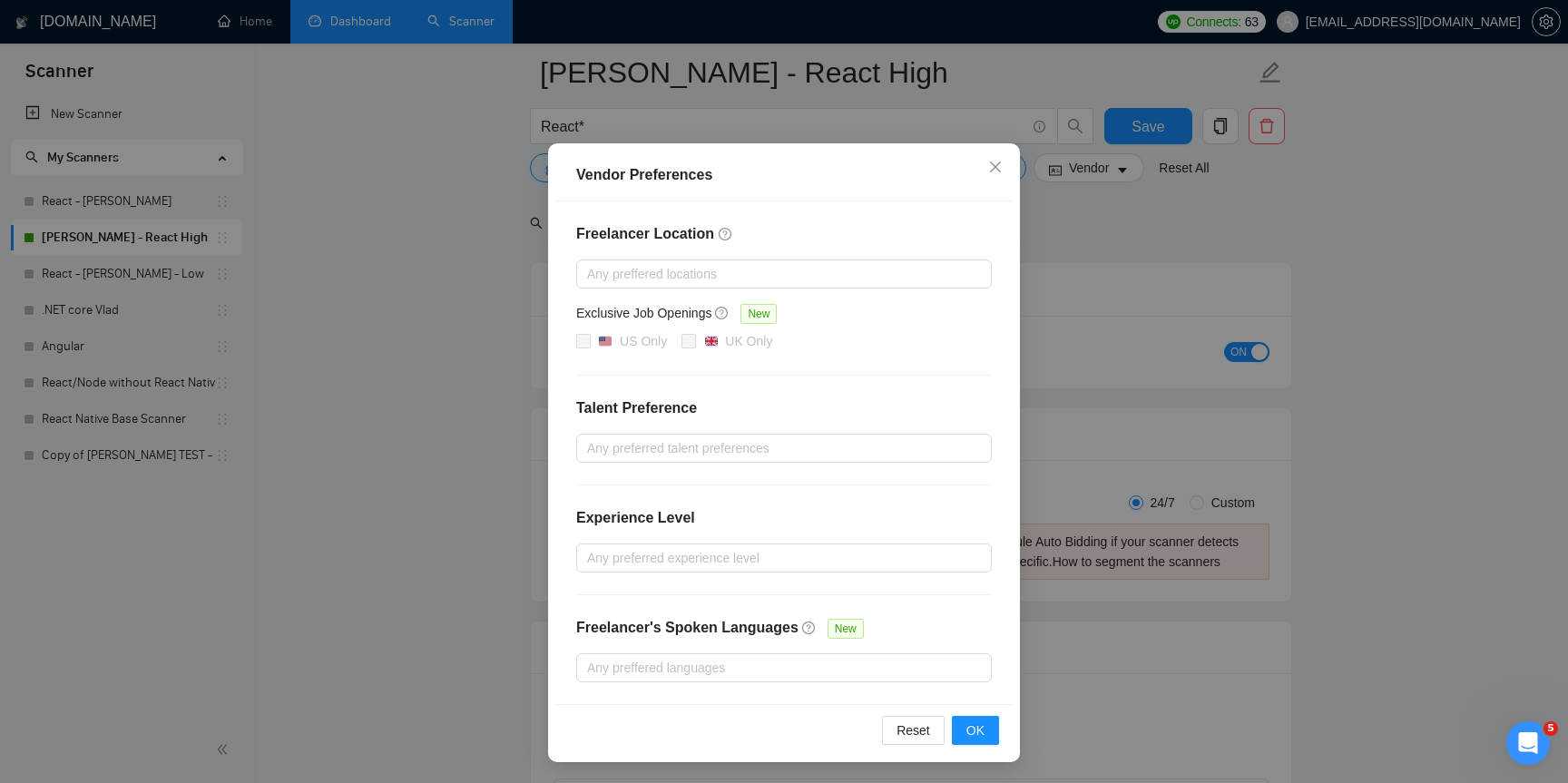
scroll to position [0, 0]
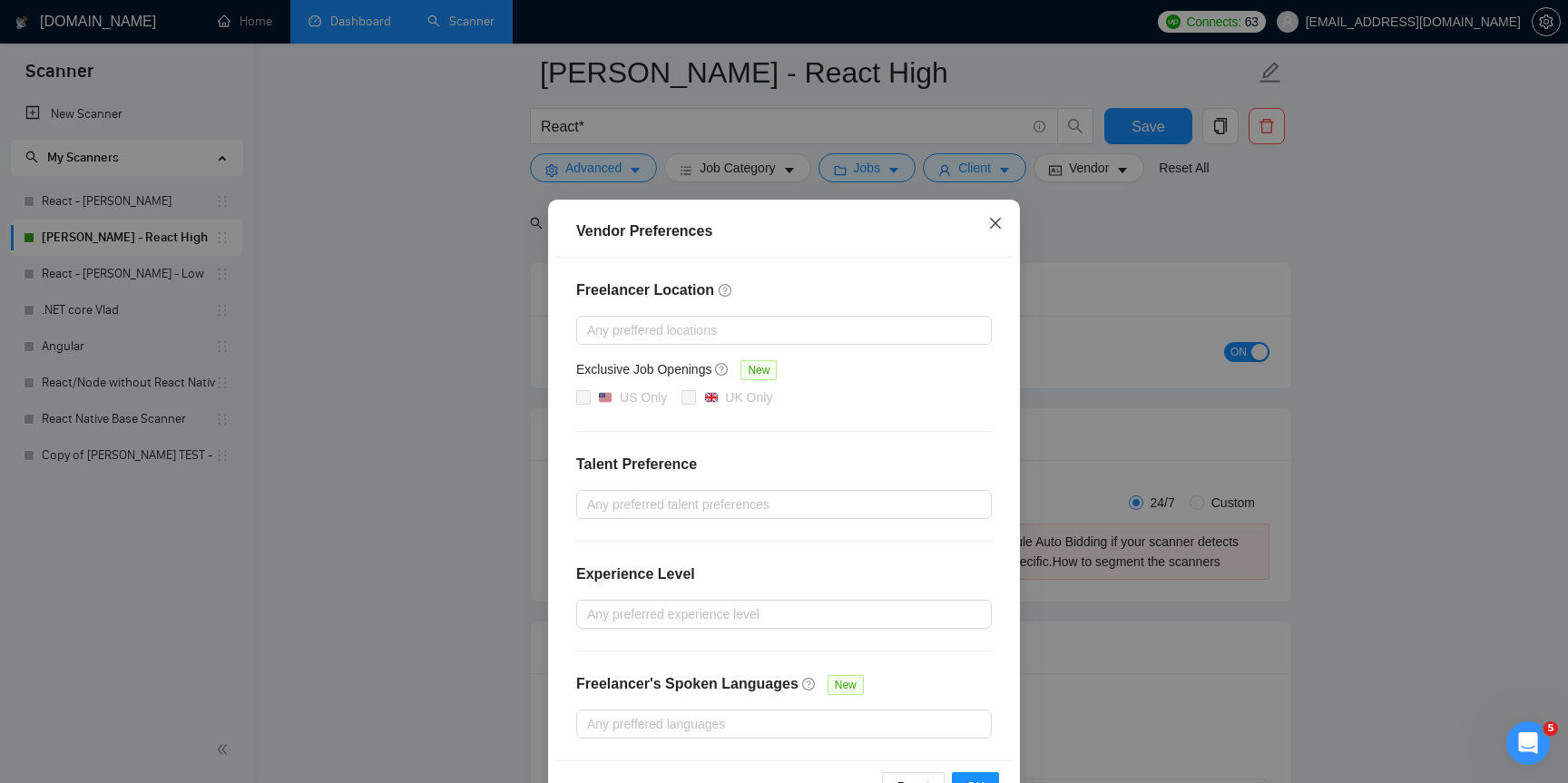
click at [990, 226] on icon "close" at bounding box center [995, 223] width 15 height 15
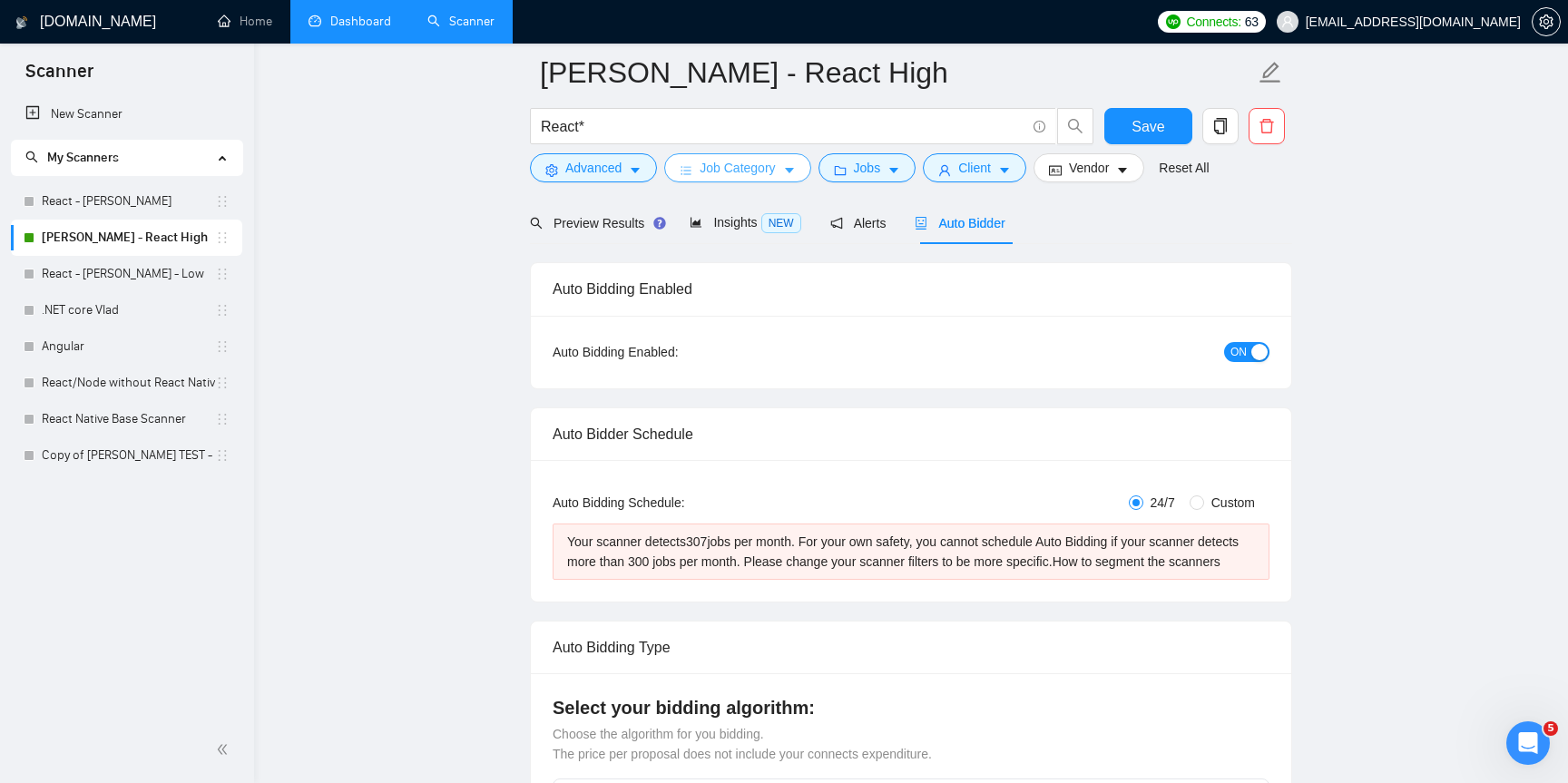
click at [724, 171] on span "Job Category" at bounding box center [737, 168] width 76 height 20
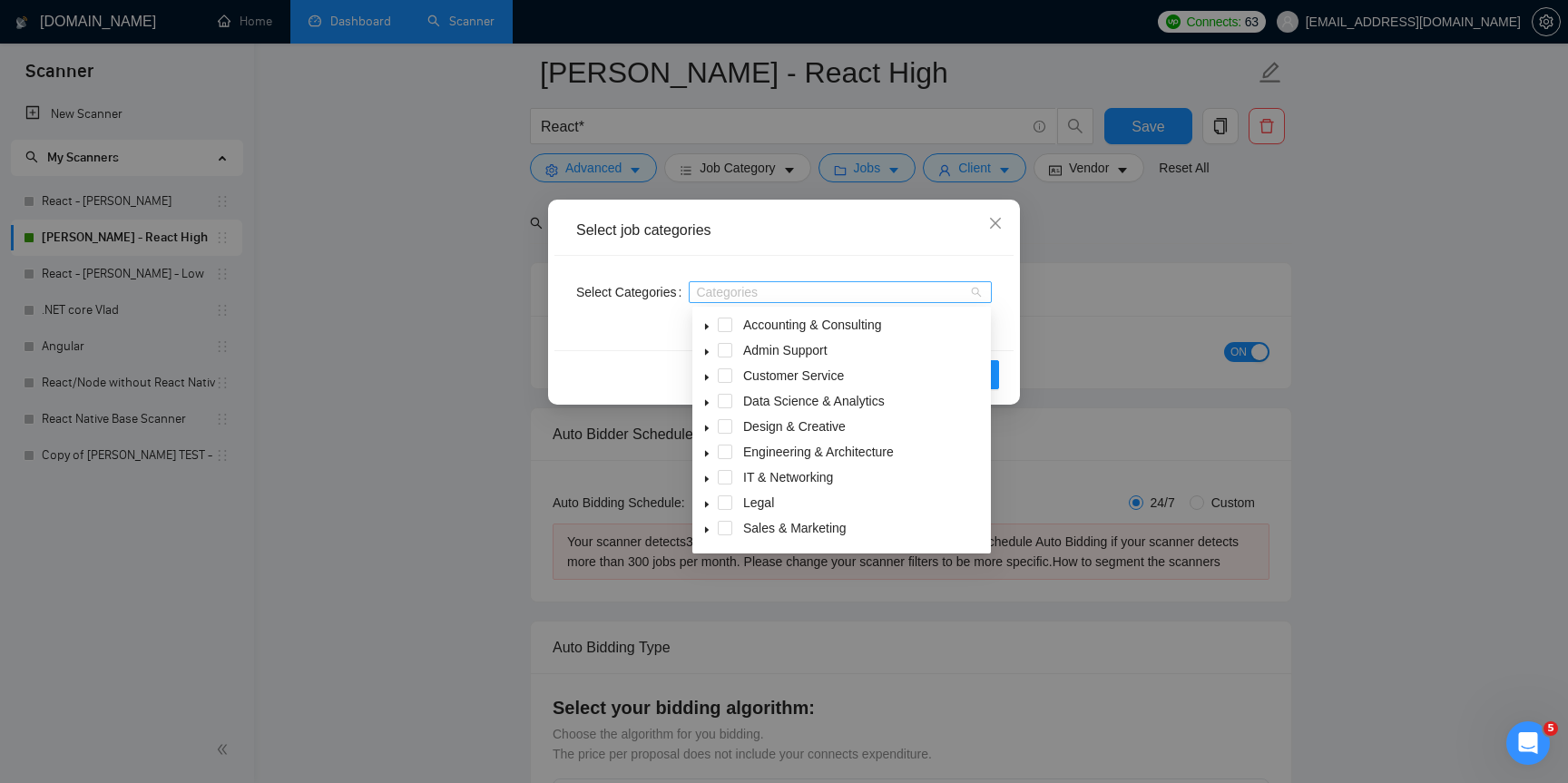
click at [858, 298] on div at bounding box center [832, 292] width 276 height 15
click at [995, 229] on icon "close" at bounding box center [995, 223] width 15 height 15
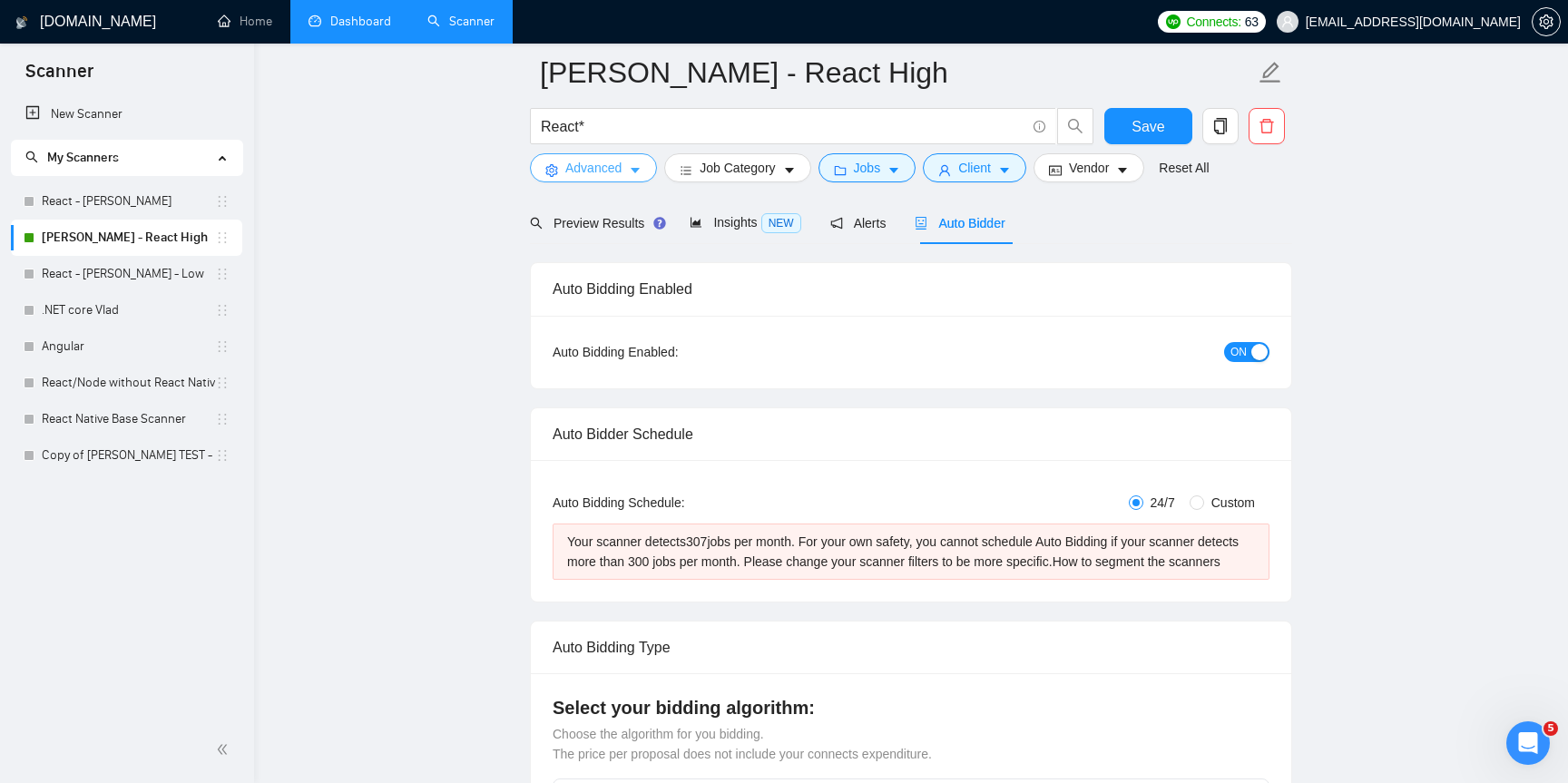
click at [631, 170] on icon "caret-down" at bounding box center [635, 170] width 13 height 13
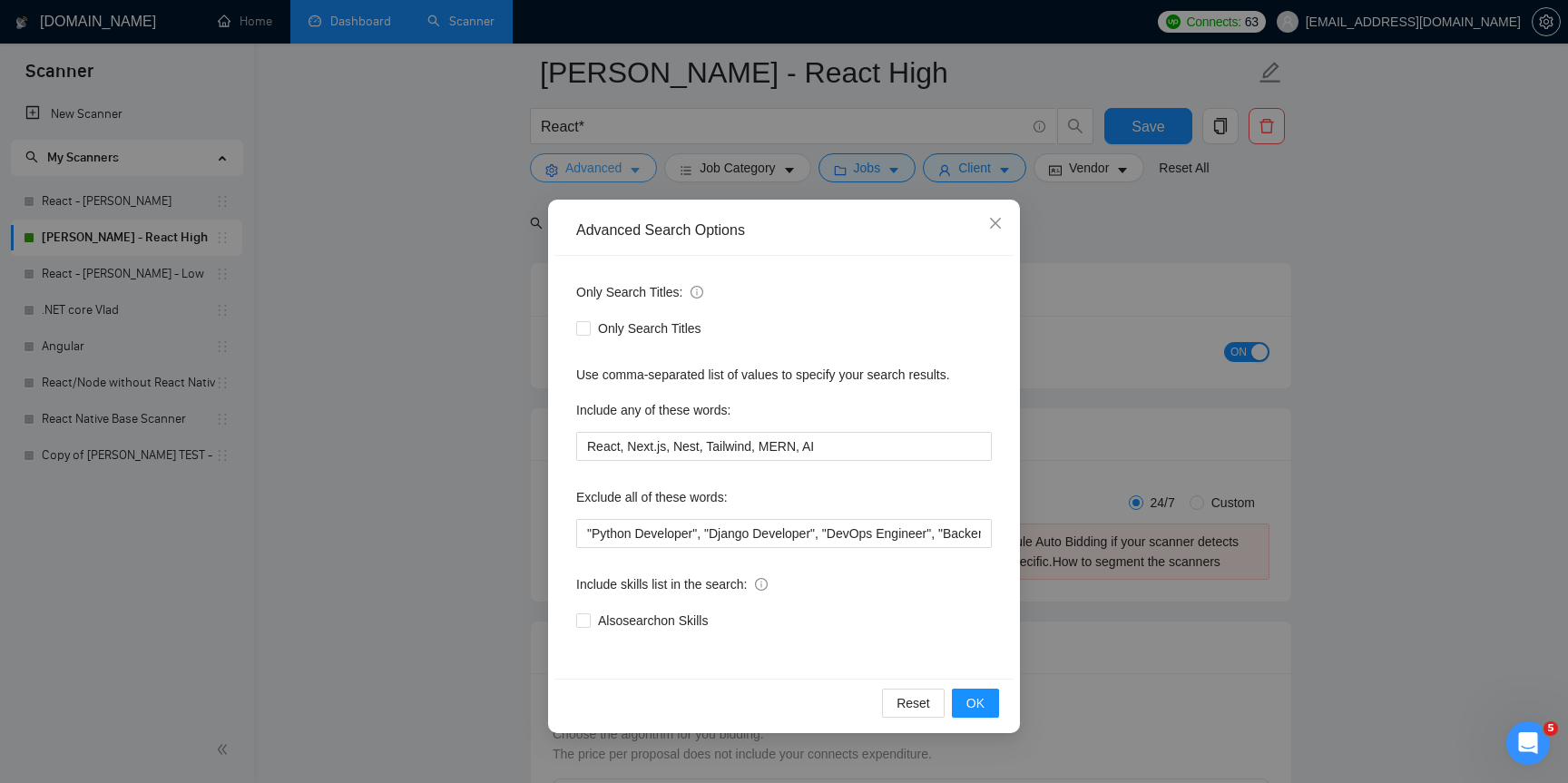
click at [631, 170] on div "Advanced Search Options Only Search Titles: Only Search Titles Use comma-separa…" at bounding box center [784, 392] width 1568 height 783
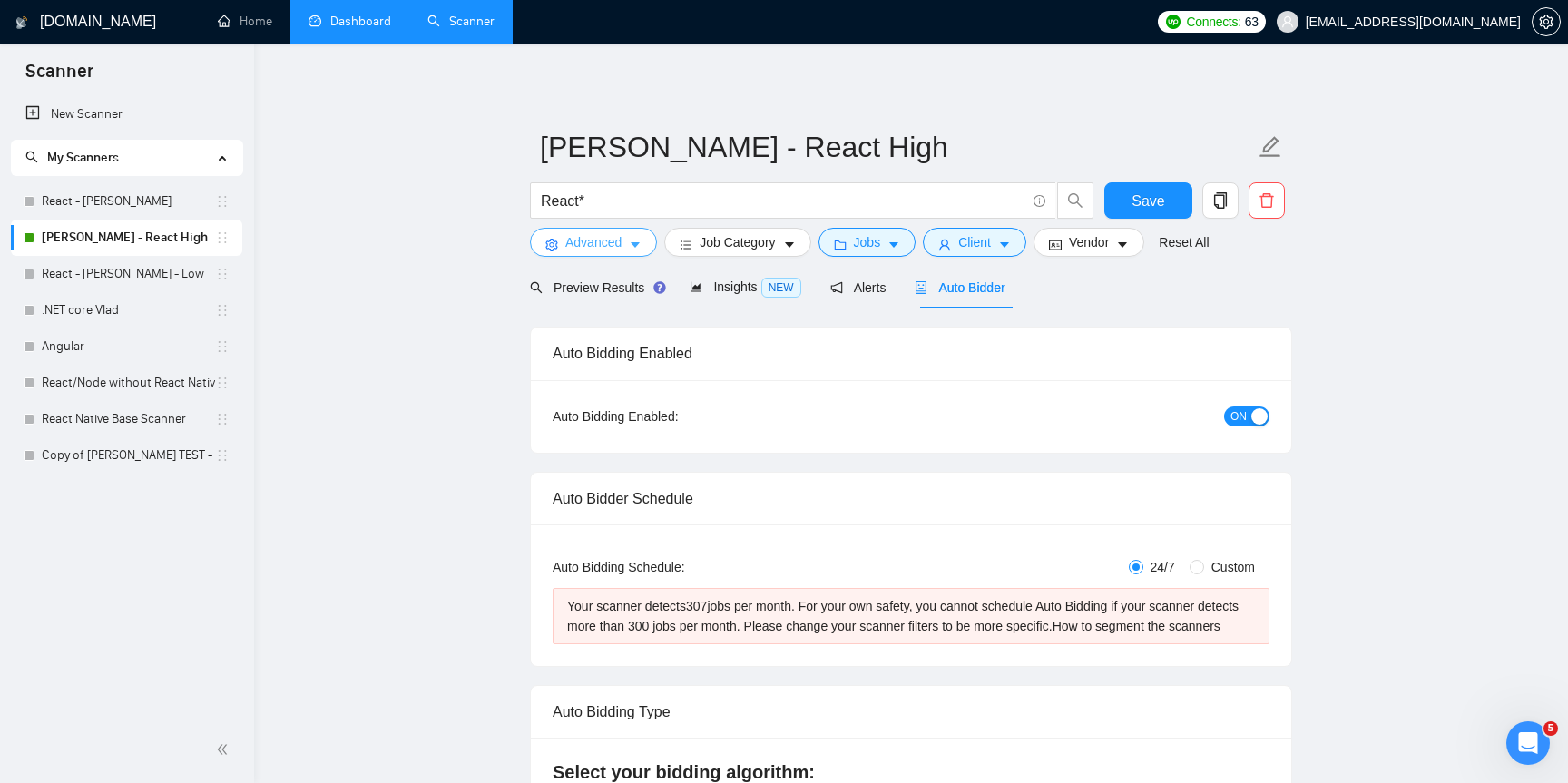
click at [629, 243] on button "Advanced" at bounding box center [593, 241] width 127 height 29
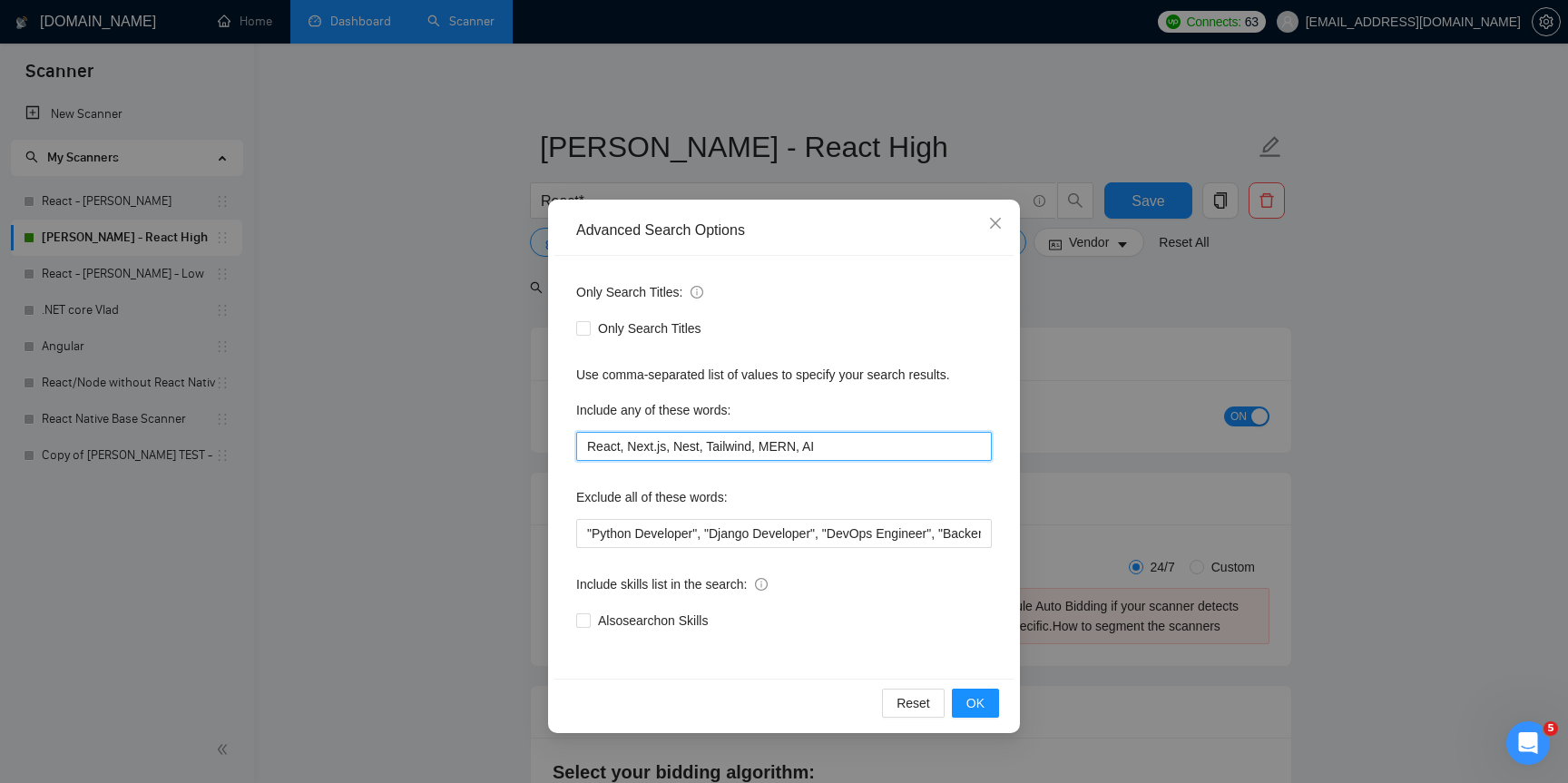
click at [837, 443] on input "React, Next.js, Nest, Tailwind, MERN, AI" at bounding box center [784, 446] width 415 height 29
type input "React, Next.js, Nest, Tailwind, MERN"
click at [982, 708] on span "OK" at bounding box center [975, 704] width 18 height 20
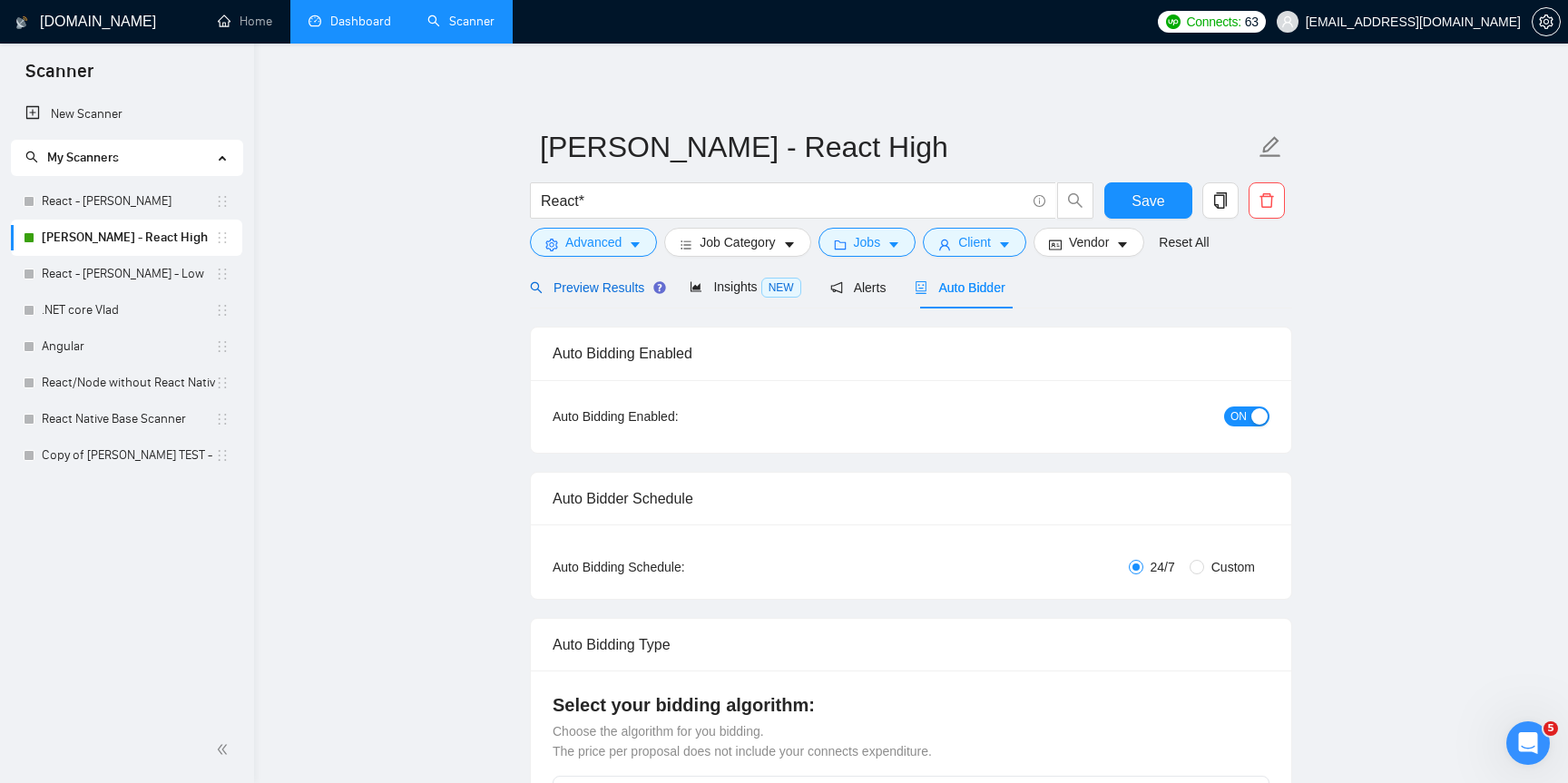
click at [593, 288] on span "Preview Results" at bounding box center [594, 287] width 130 height 15
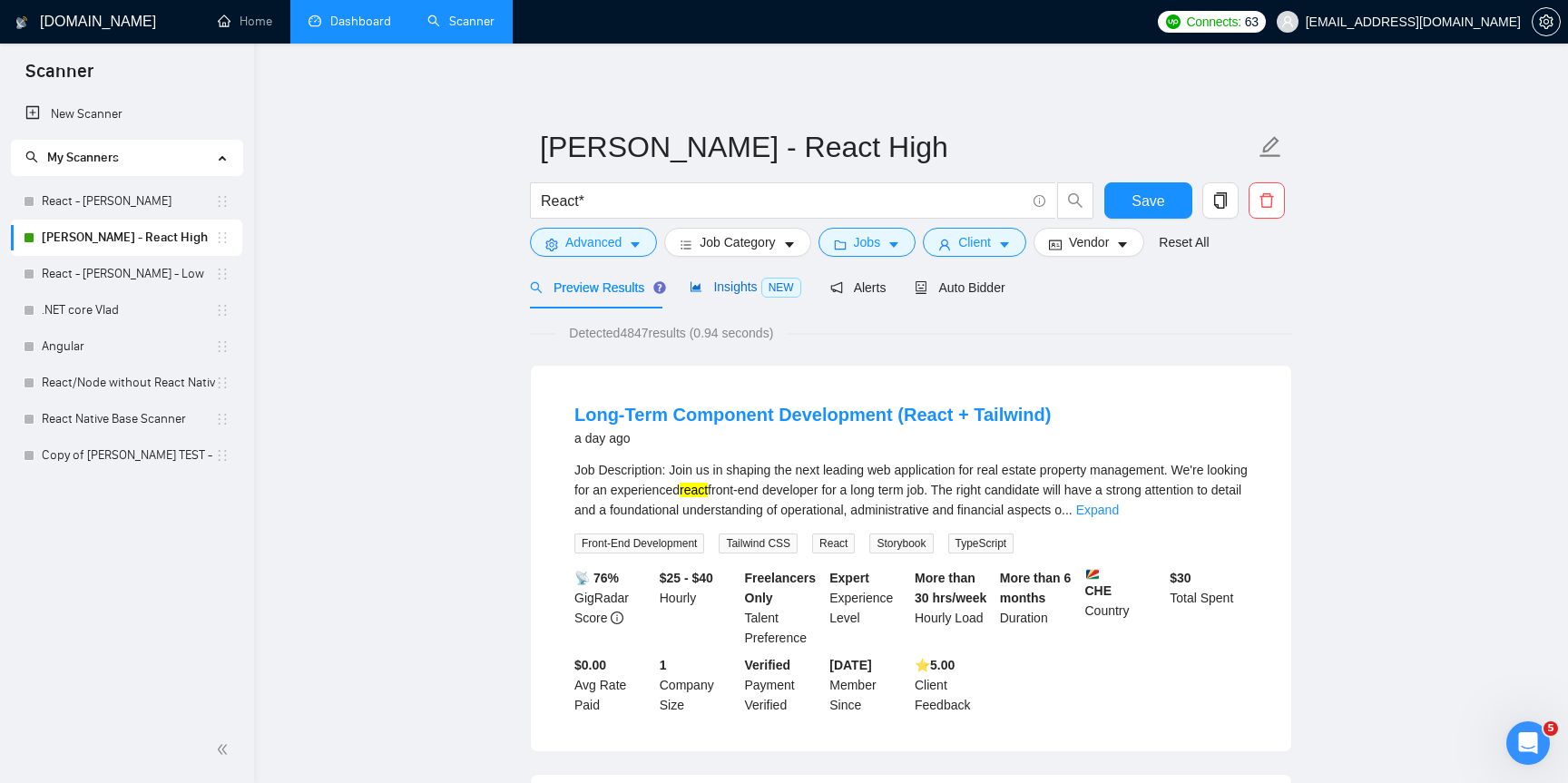
click at [715, 286] on span "Insights NEW" at bounding box center [744, 286] width 110 height 15
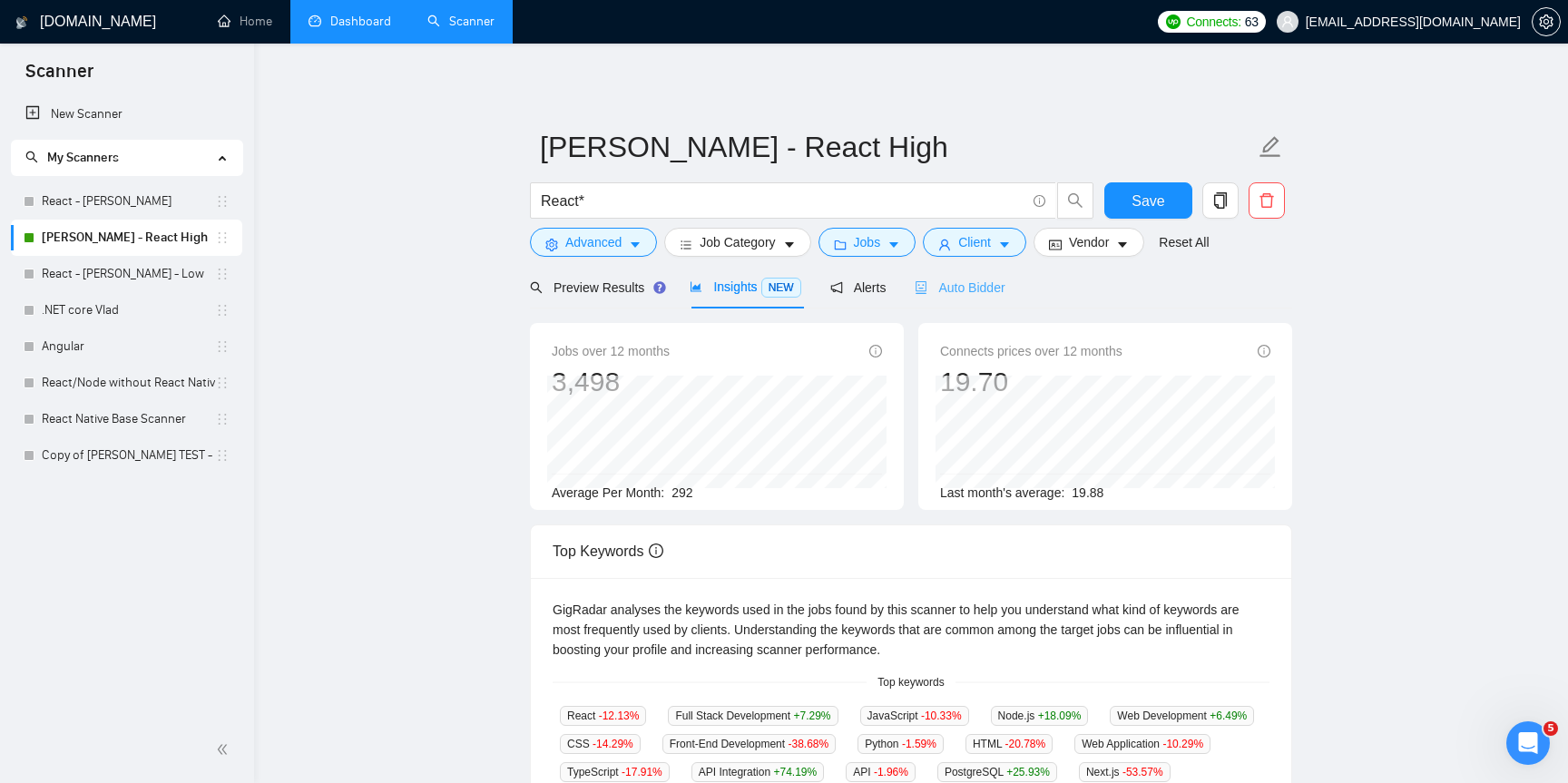
click at [962, 300] on div "Auto Bidder" at bounding box center [959, 287] width 89 height 43
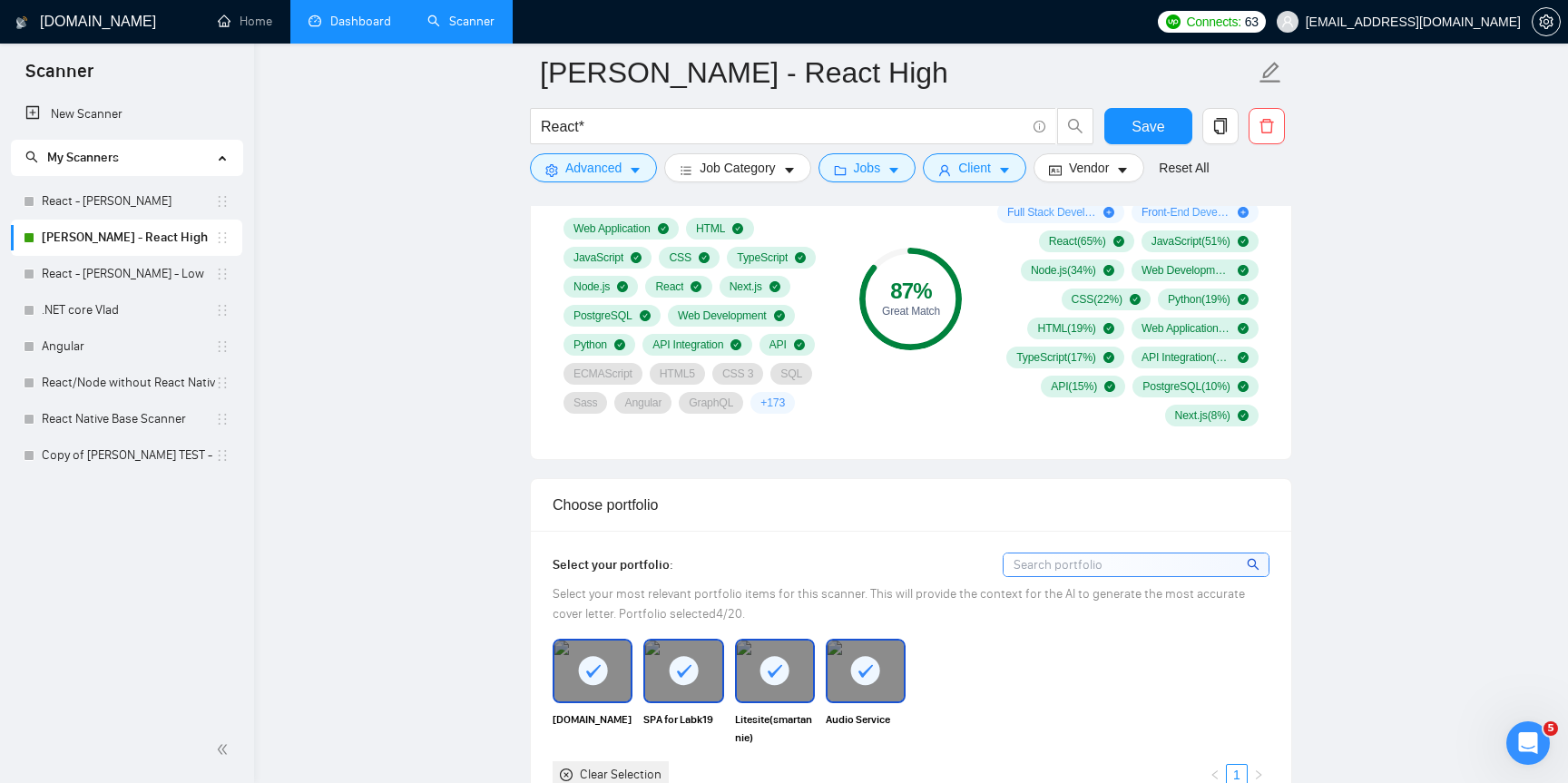
scroll to position [1429, 0]
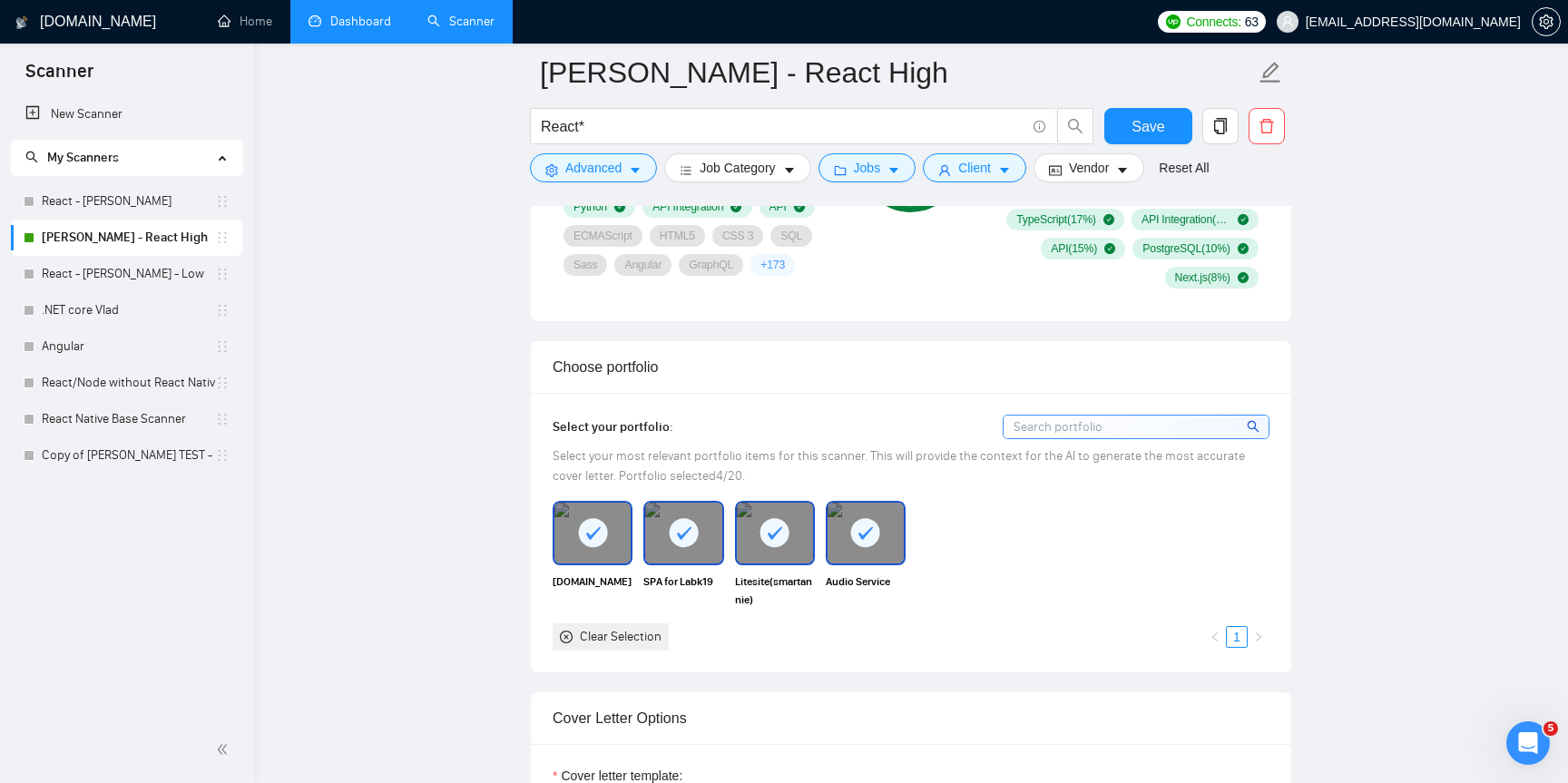
click at [1081, 427] on input at bounding box center [1136, 426] width 265 height 23
click at [646, 449] on span "Select your most relevant portfolio items for this scanner. This will provide t…" at bounding box center [898, 466] width 693 height 36
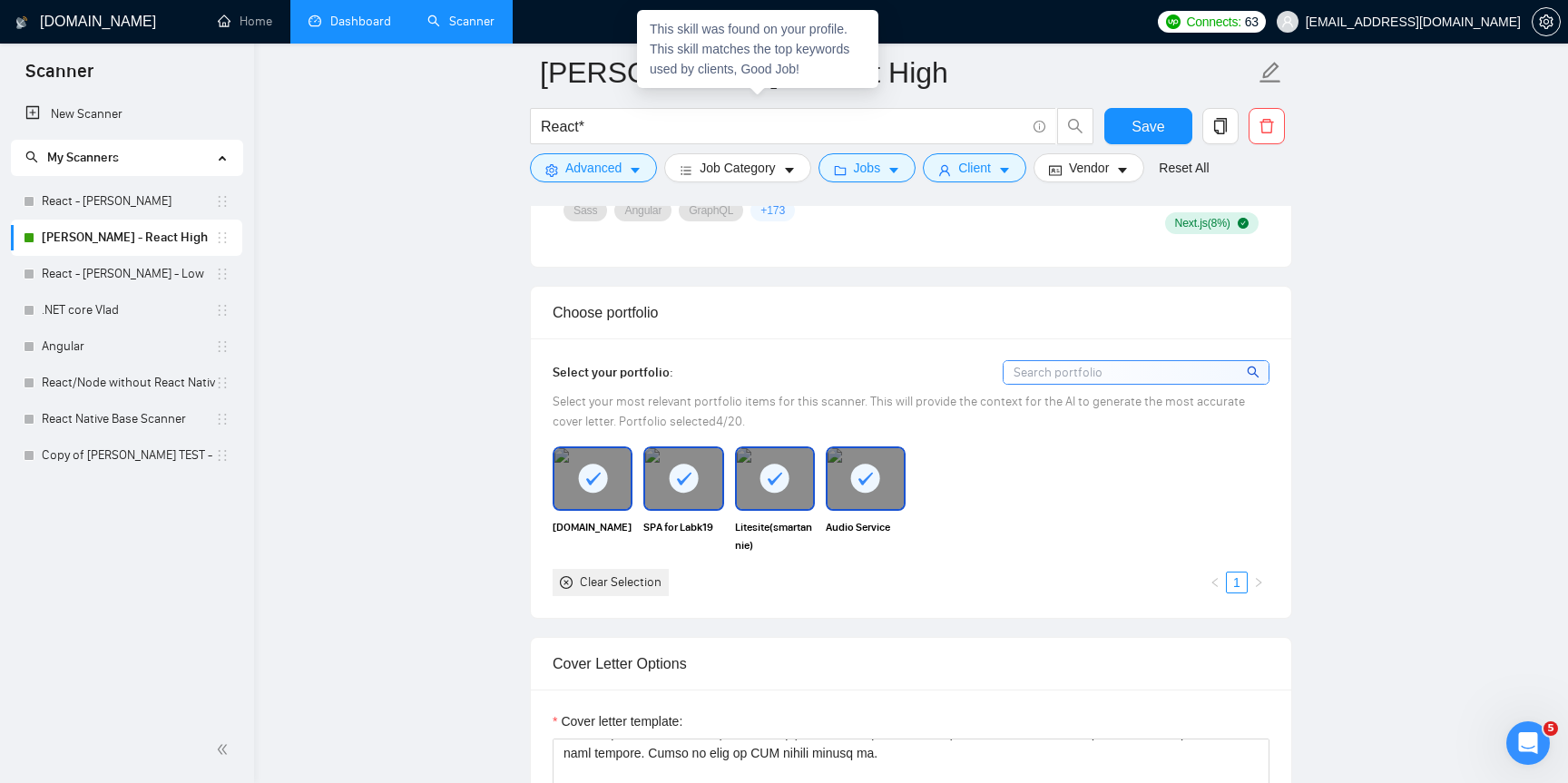
scroll to position [1594, 0]
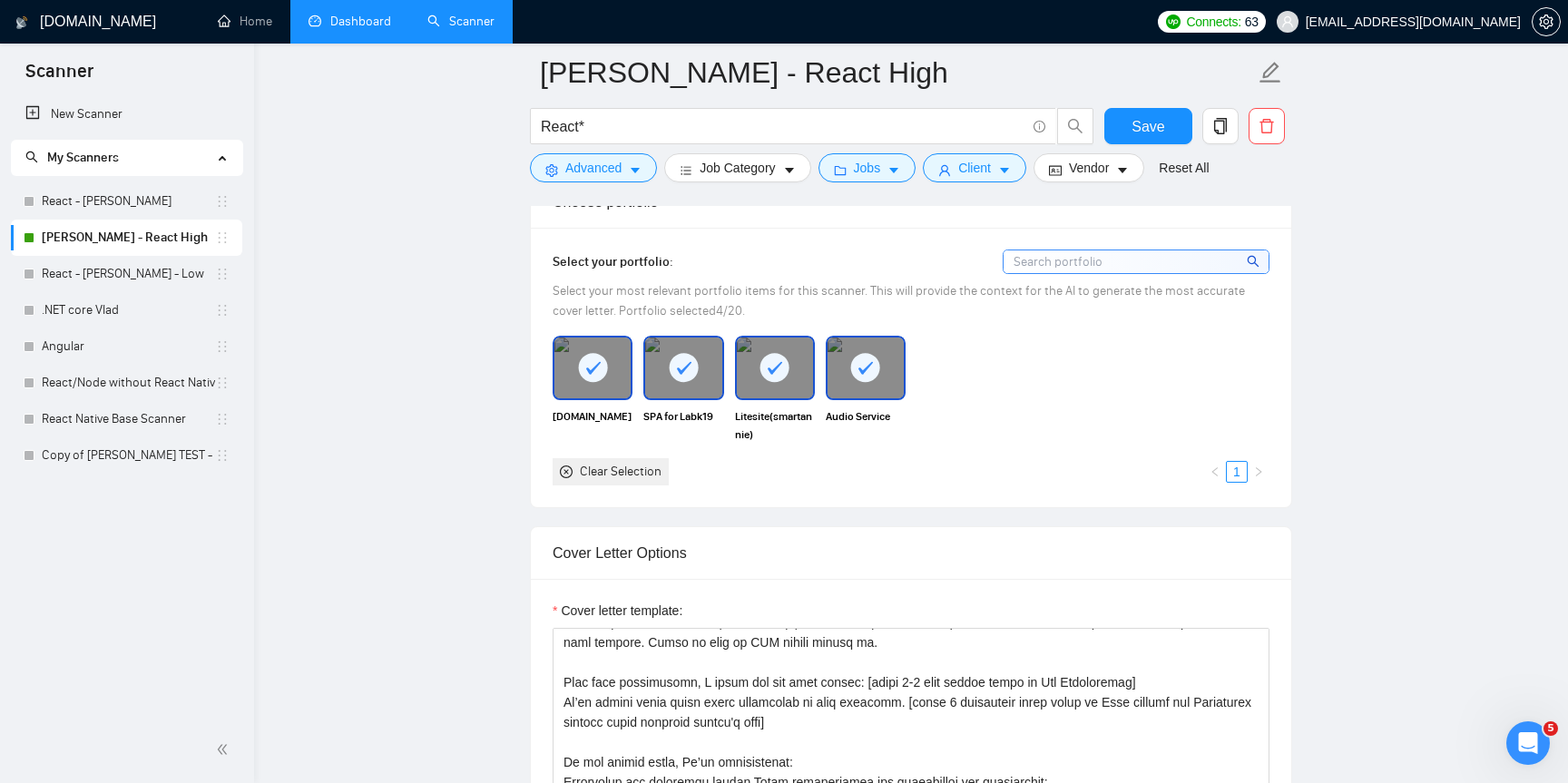
click at [953, 369] on div "Sporttotal.tv SPA for Labk19 Litesite(smartannie) Audio Service Clear Selection…" at bounding box center [911, 410] width 727 height 149
click at [1061, 264] on input at bounding box center [1136, 261] width 265 height 23
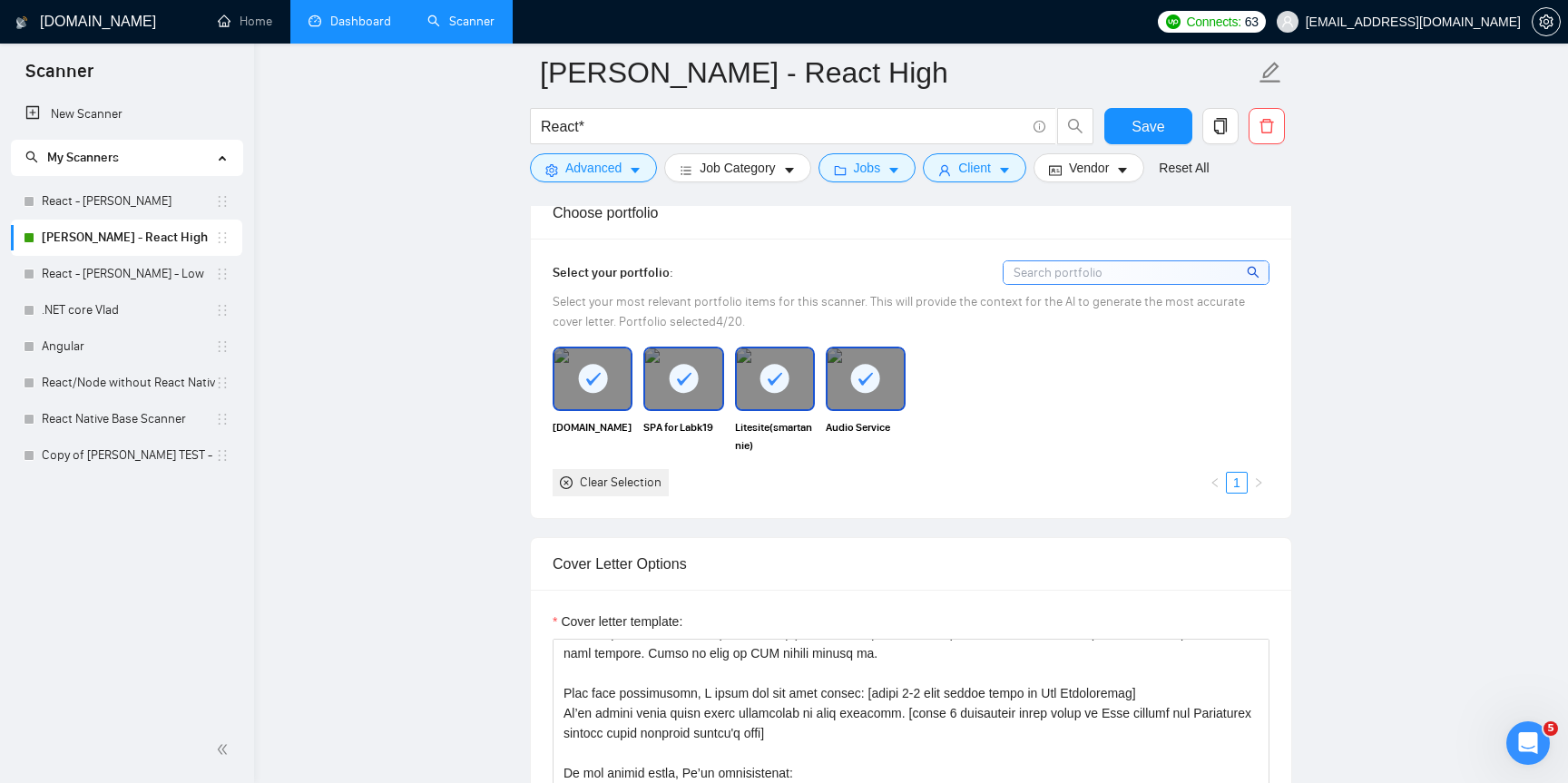
scroll to position [1534, 0]
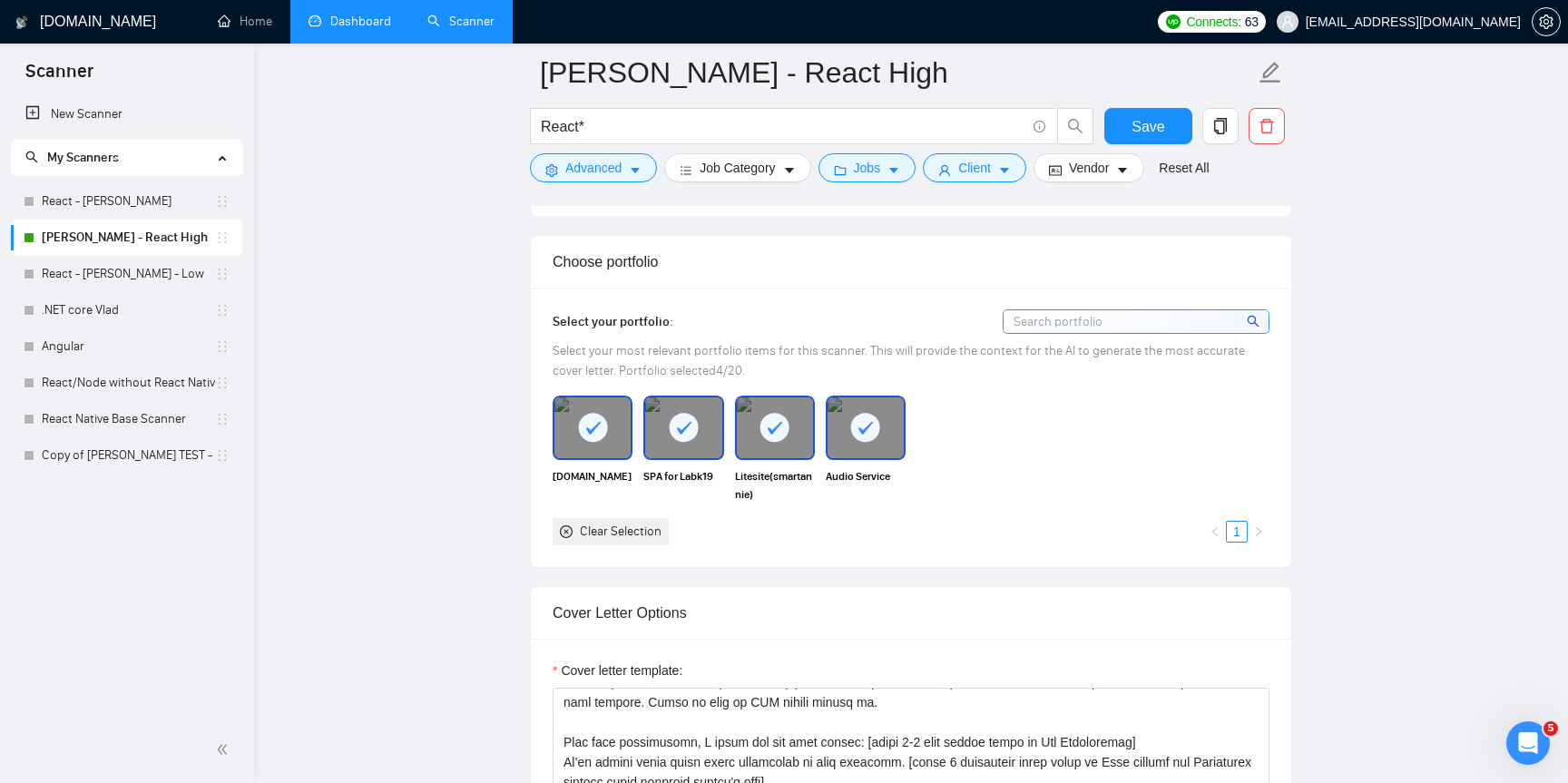
type input "е"
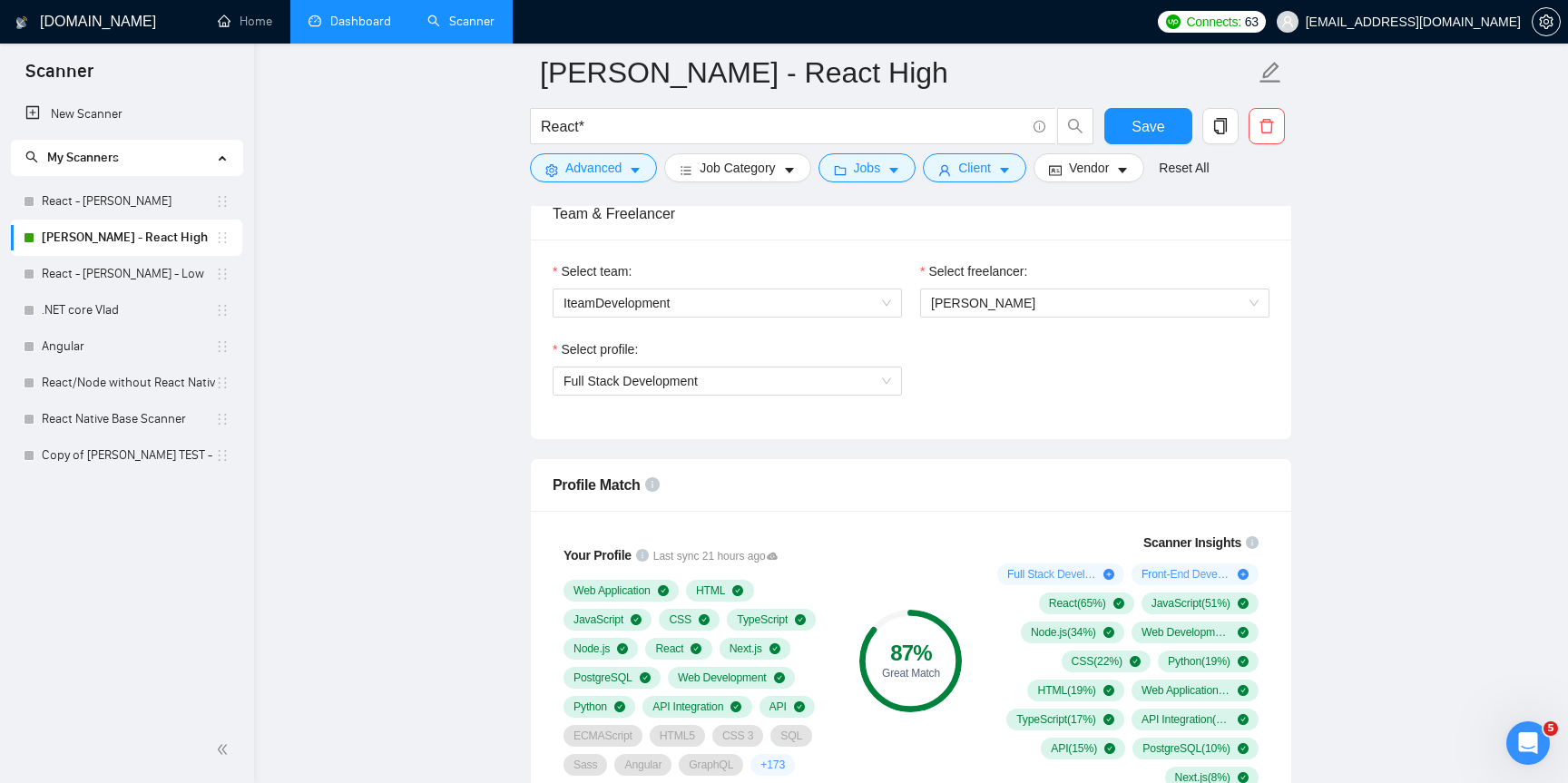
scroll to position [942, 0]
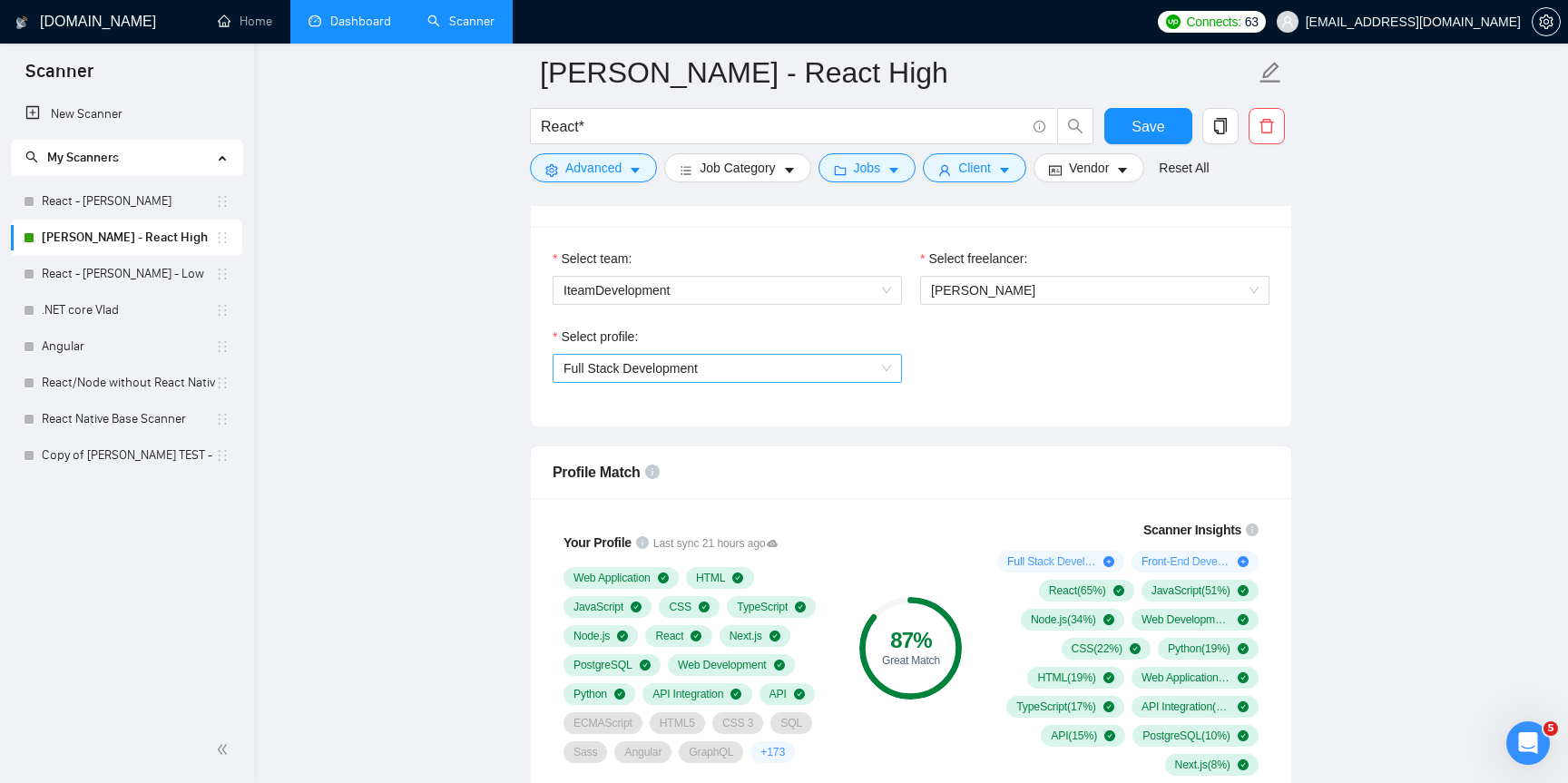
click at [880, 364] on span "Full Stack Development" at bounding box center [727, 368] width 328 height 27
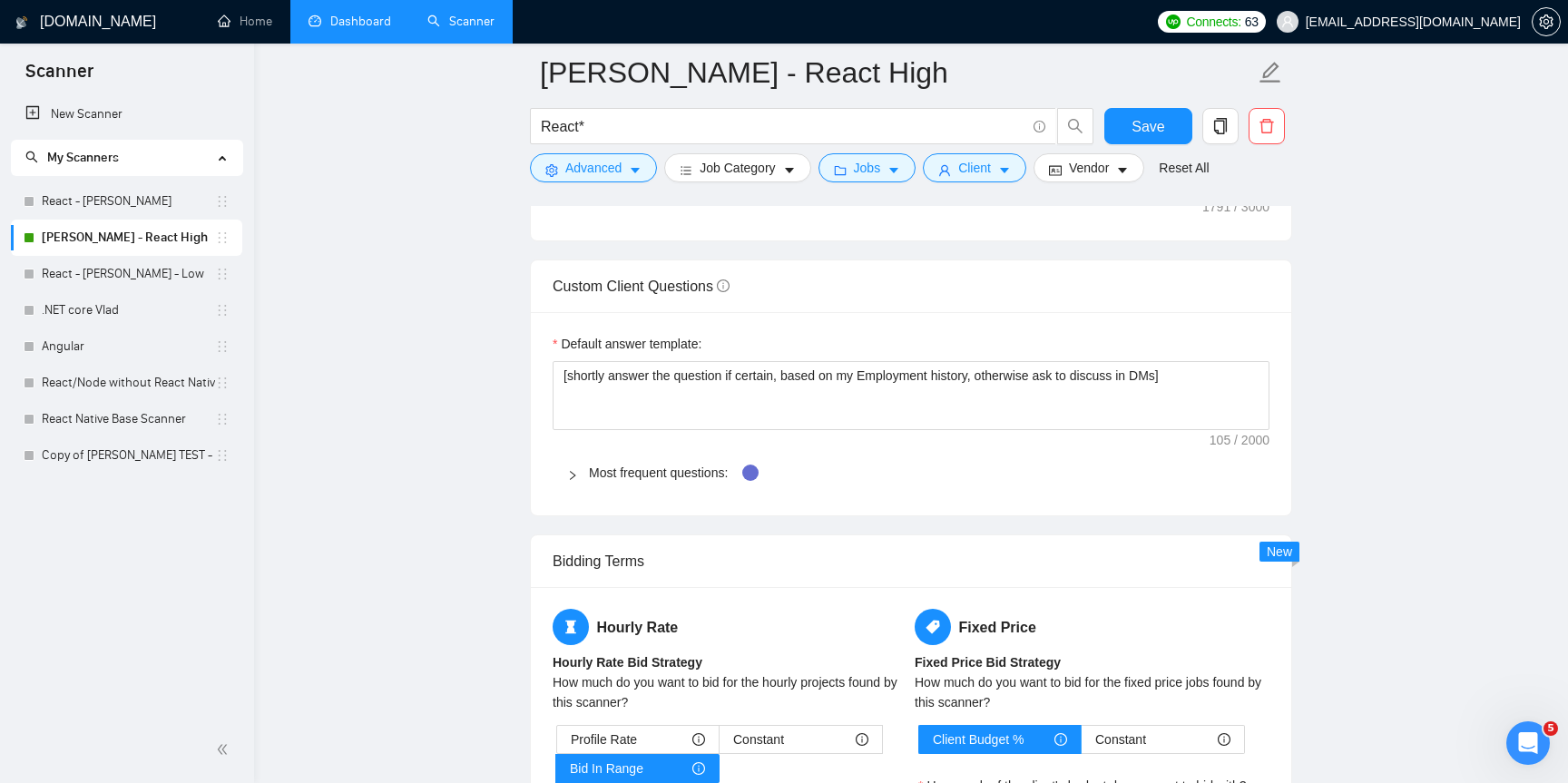
scroll to position [2444, 0]
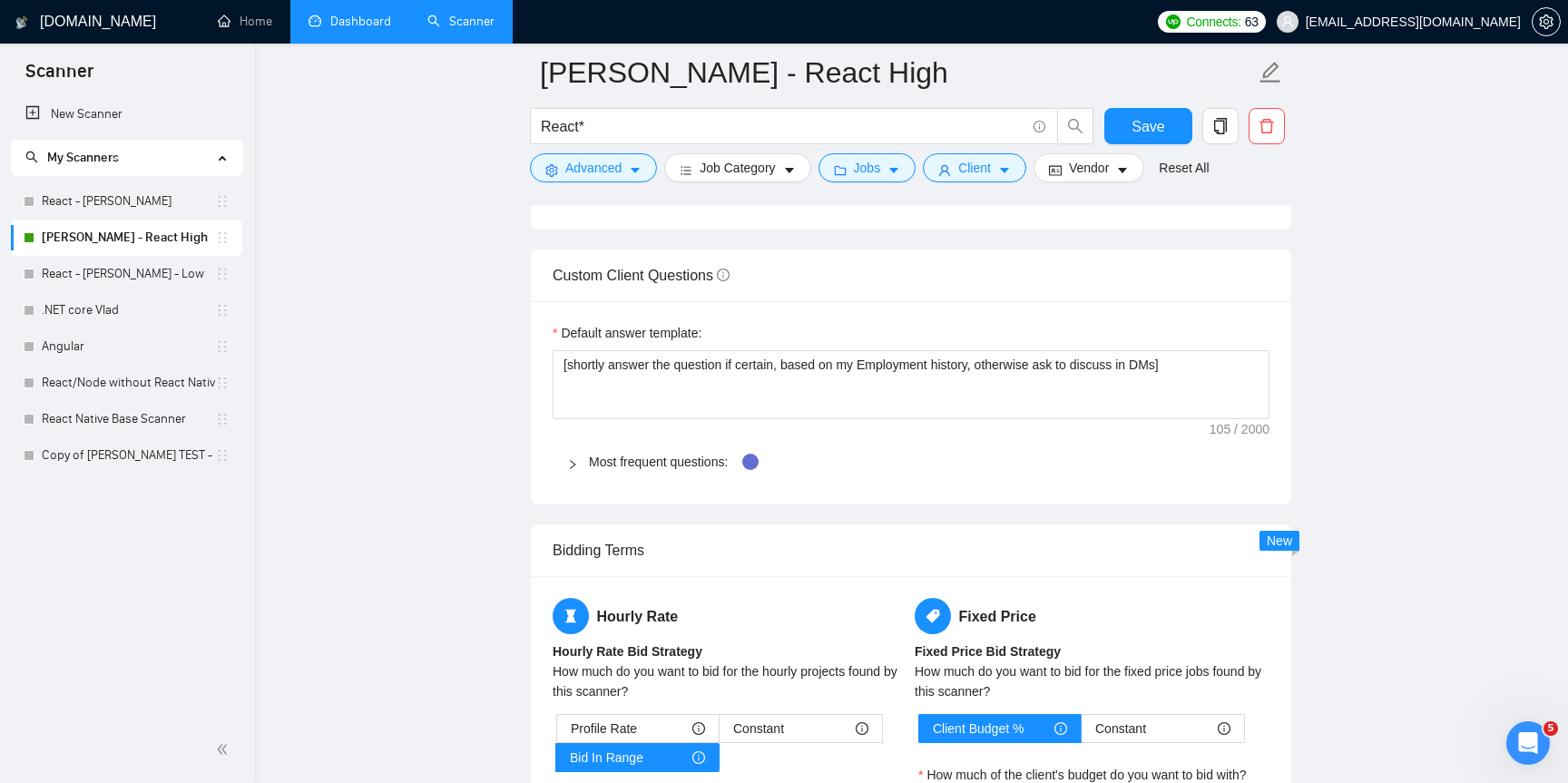
click at [574, 452] on div at bounding box center [578, 462] width 22 height 20
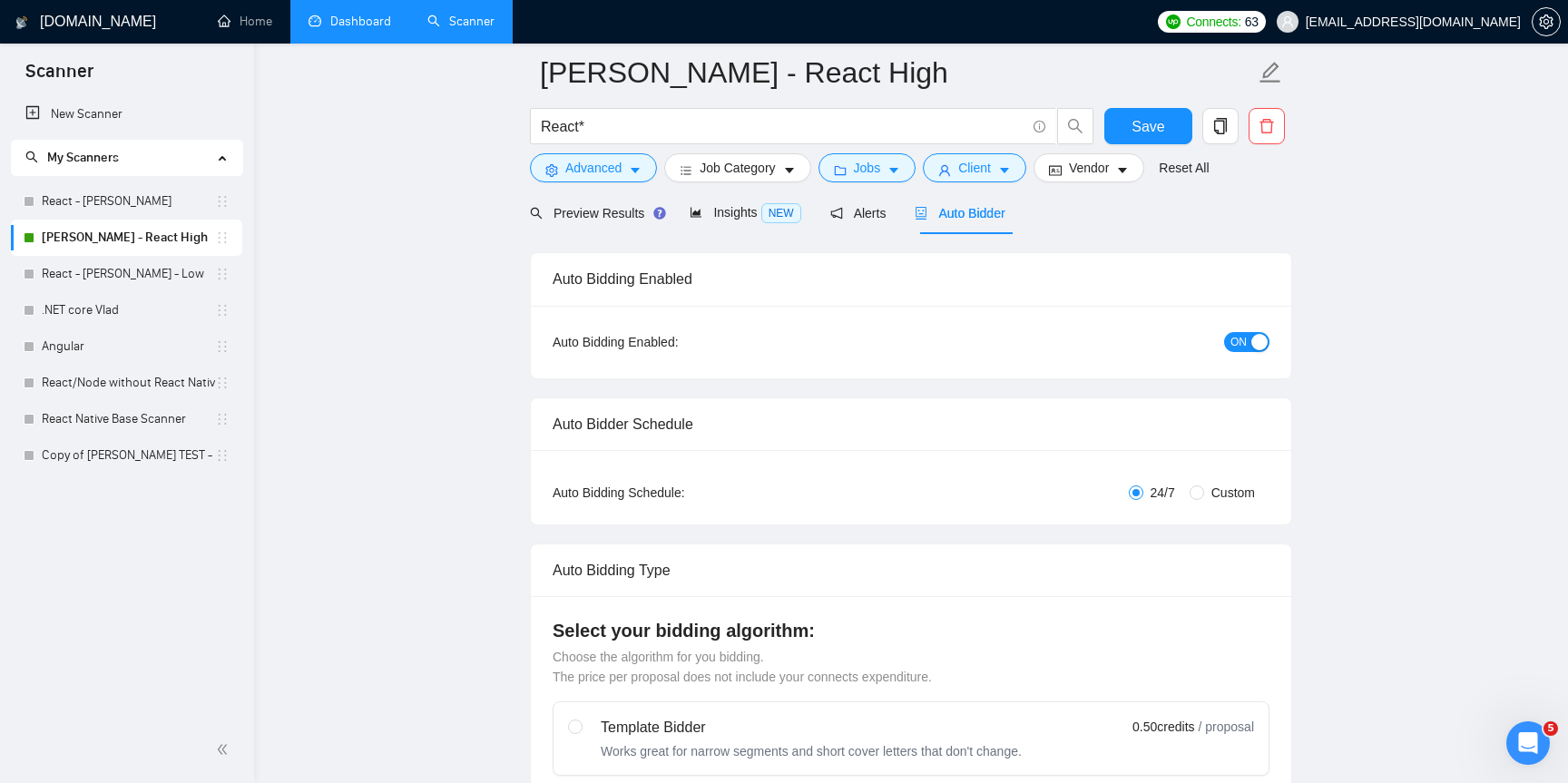
scroll to position [0, 0]
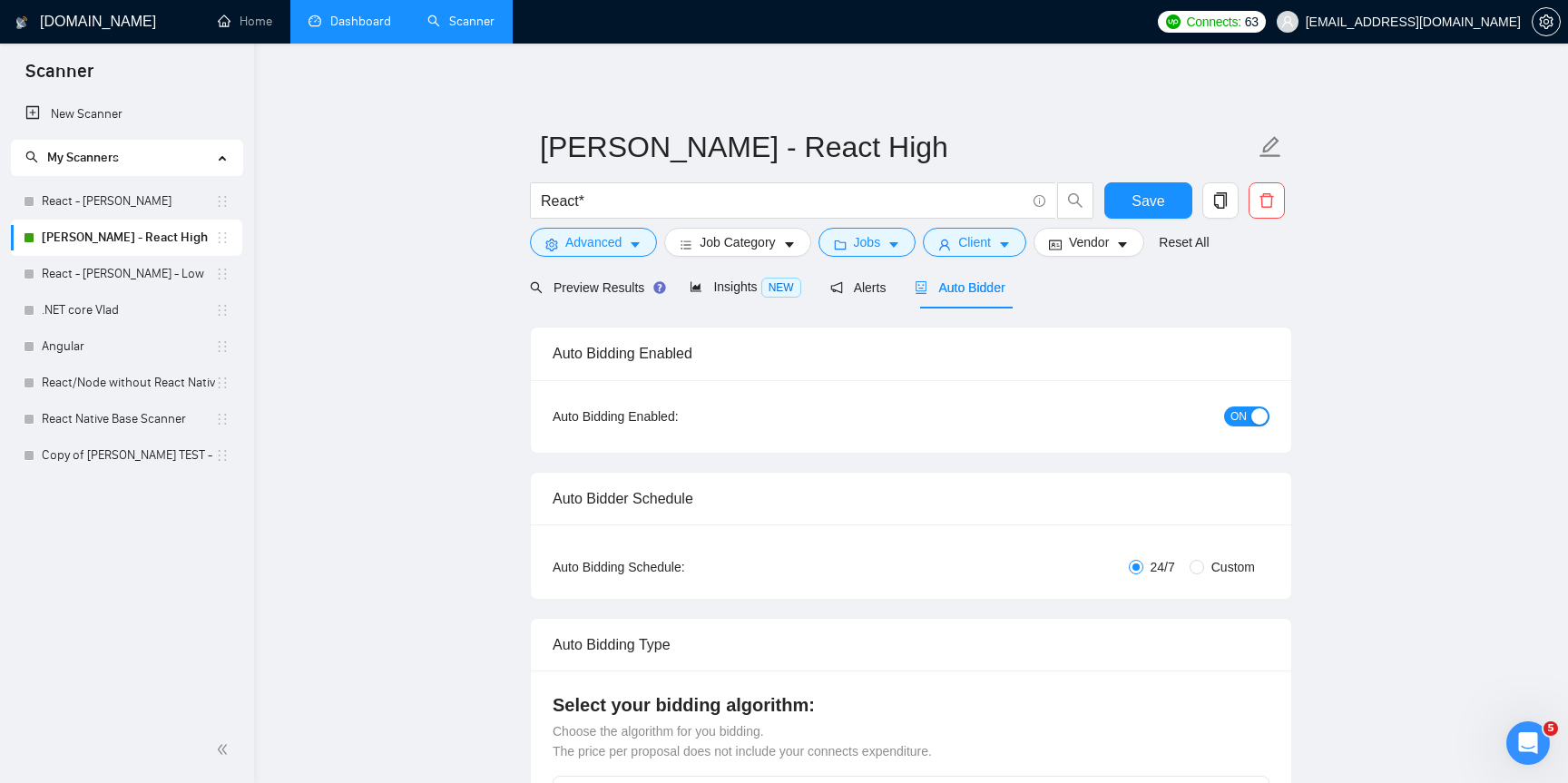
click at [138, 240] on link "Ihor - FS - React High" at bounding box center [128, 237] width 173 height 37
click at [605, 290] on span "Preview Results" at bounding box center [594, 287] width 130 height 15
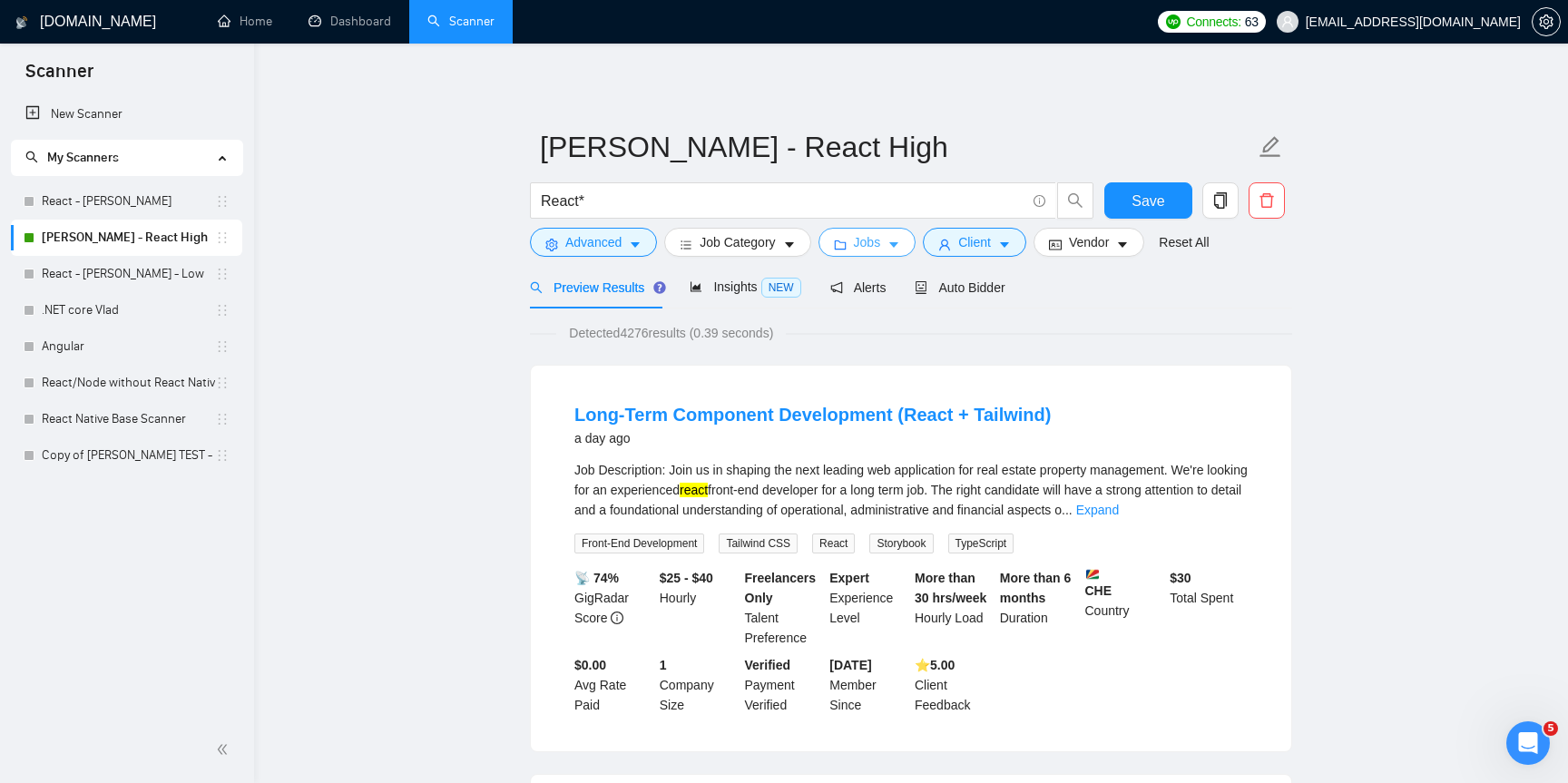
click at [881, 244] on span "Jobs" at bounding box center [866, 242] width 27 height 20
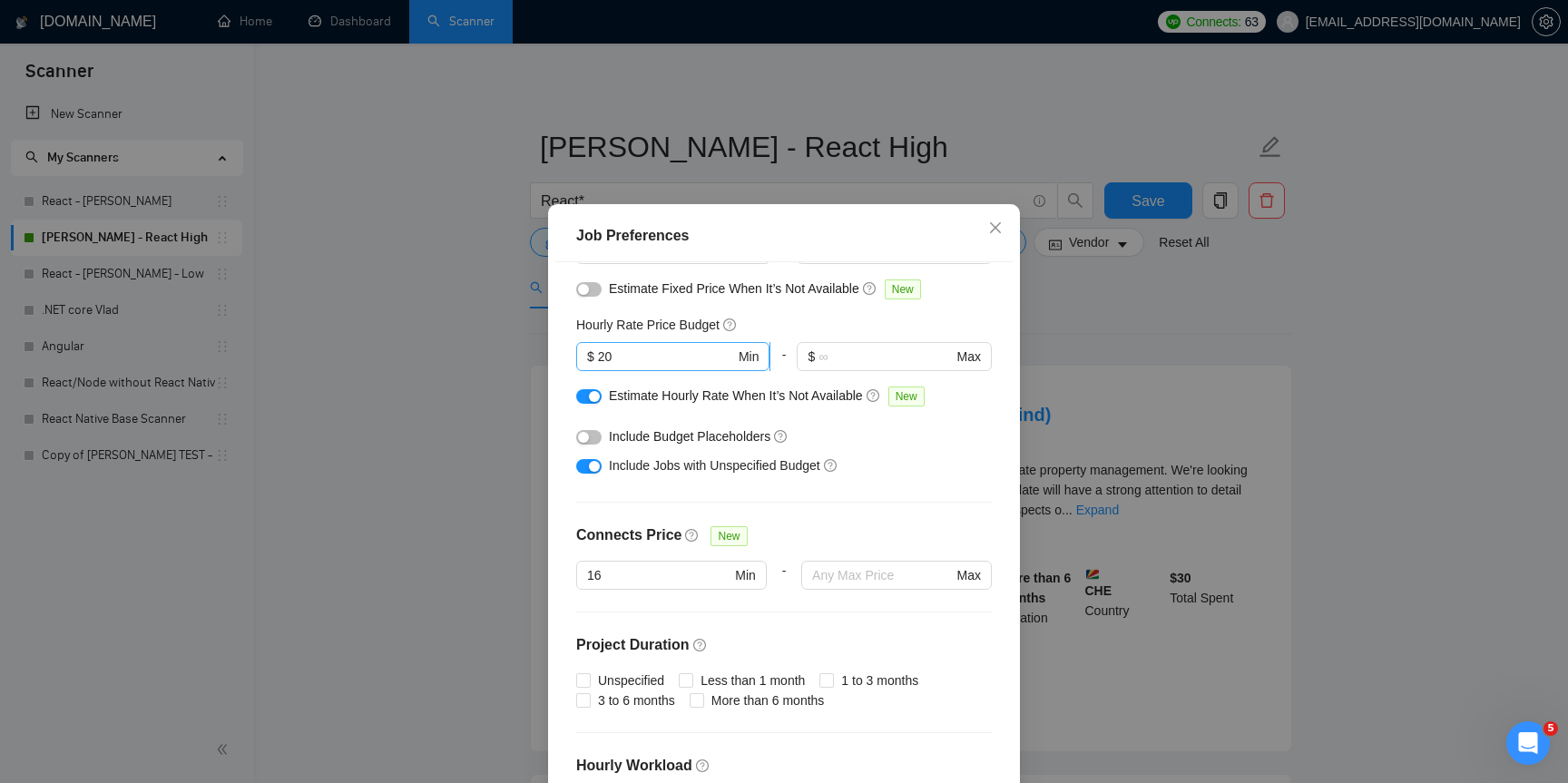
scroll to position [157, 0]
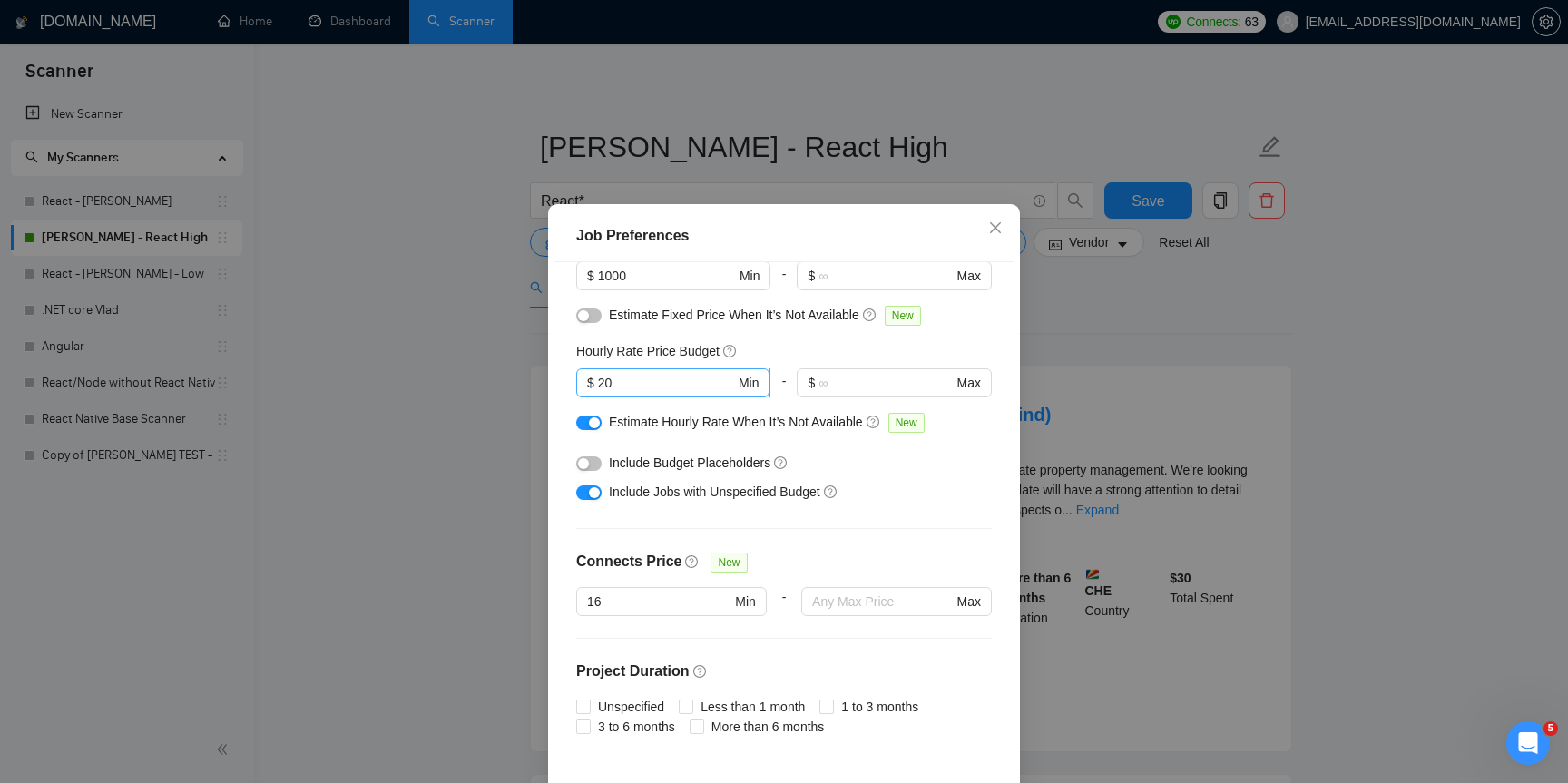
click at [651, 394] on span "$ 20 Min" at bounding box center [673, 383] width 193 height 29
type input "2"
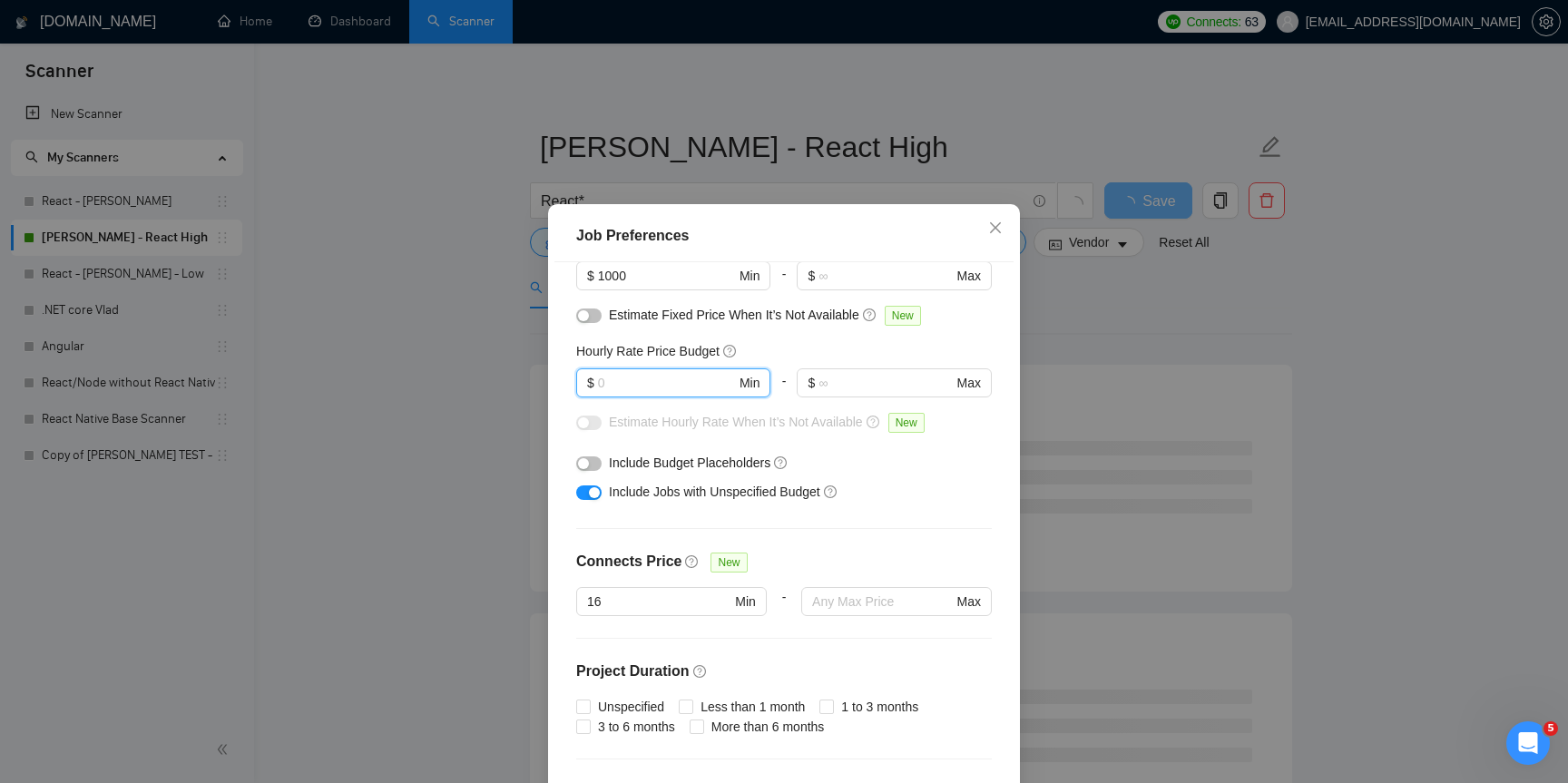
click at [1137, 384] on div "Job Preferences Budget Project Type All Fixed Price Hourly Rate Fixed Price Bud…" at bounding box center [784, 392] width 1568 height 783
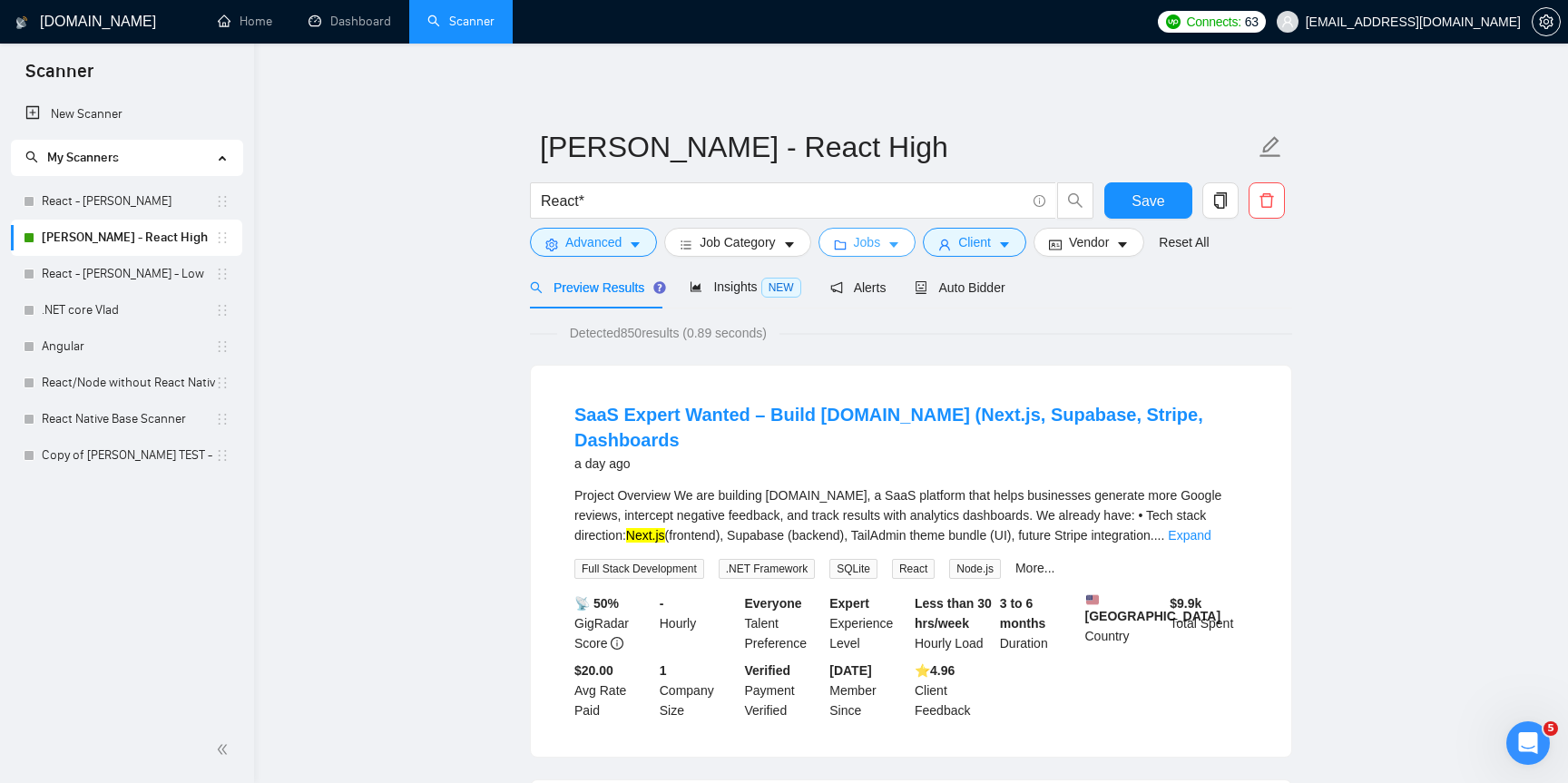
click at [908, 233] on button "Jobs" at bounding box center [867, 241] width 98 height 29
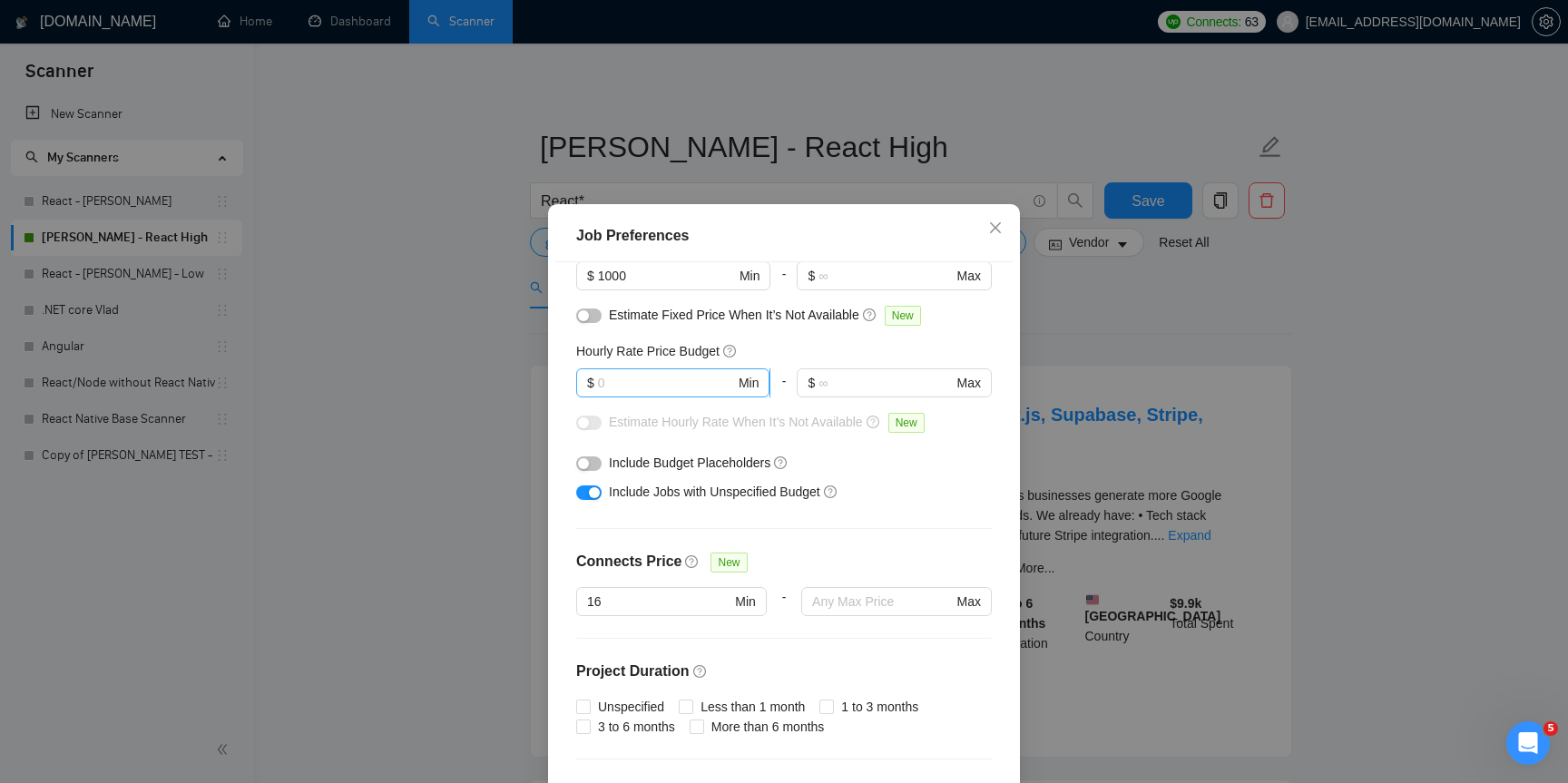
click at [653, 382] on input "text" at bounding box center [667, 383] width 137 height 20
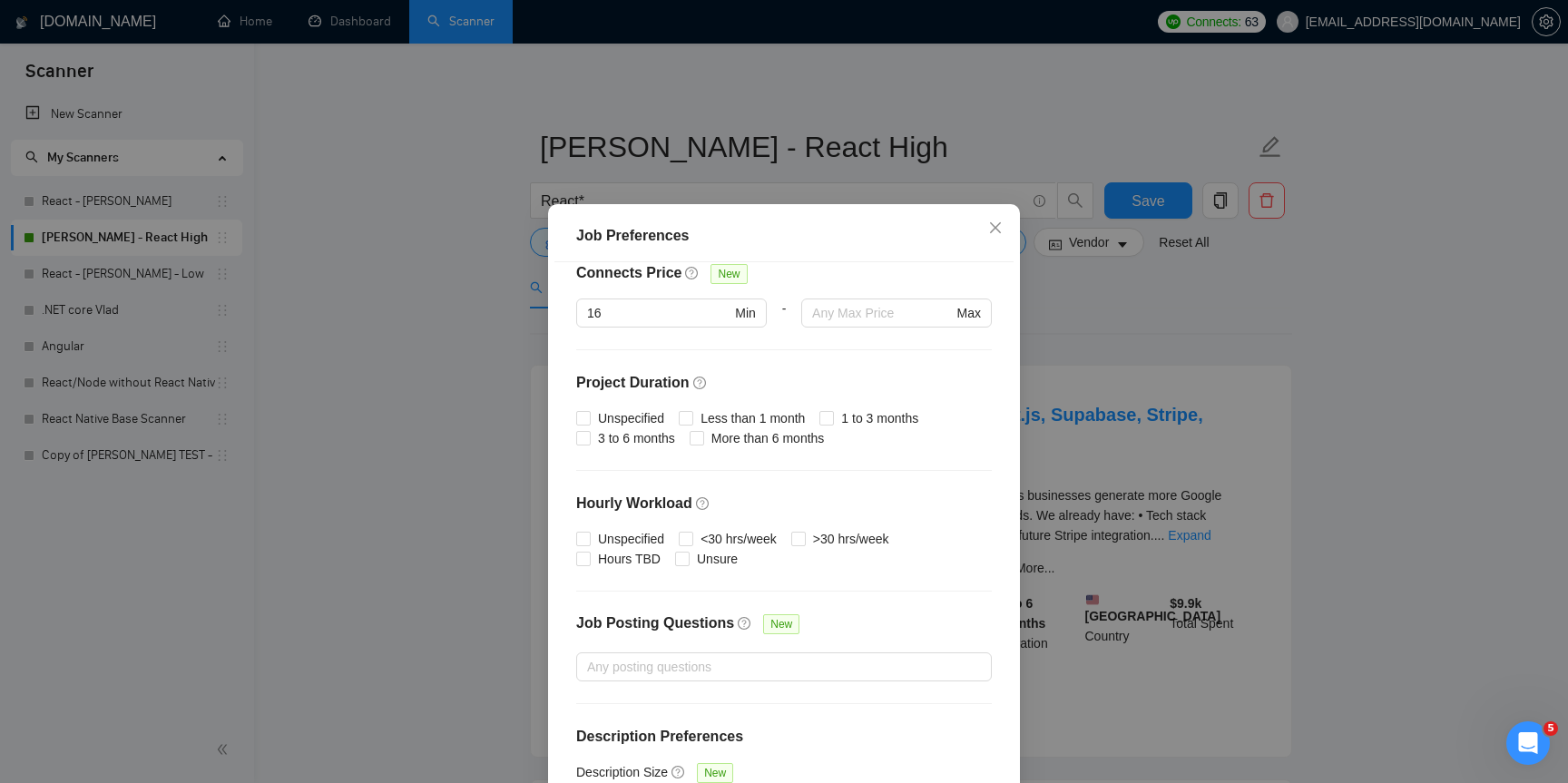
scroll to position [475, 0]
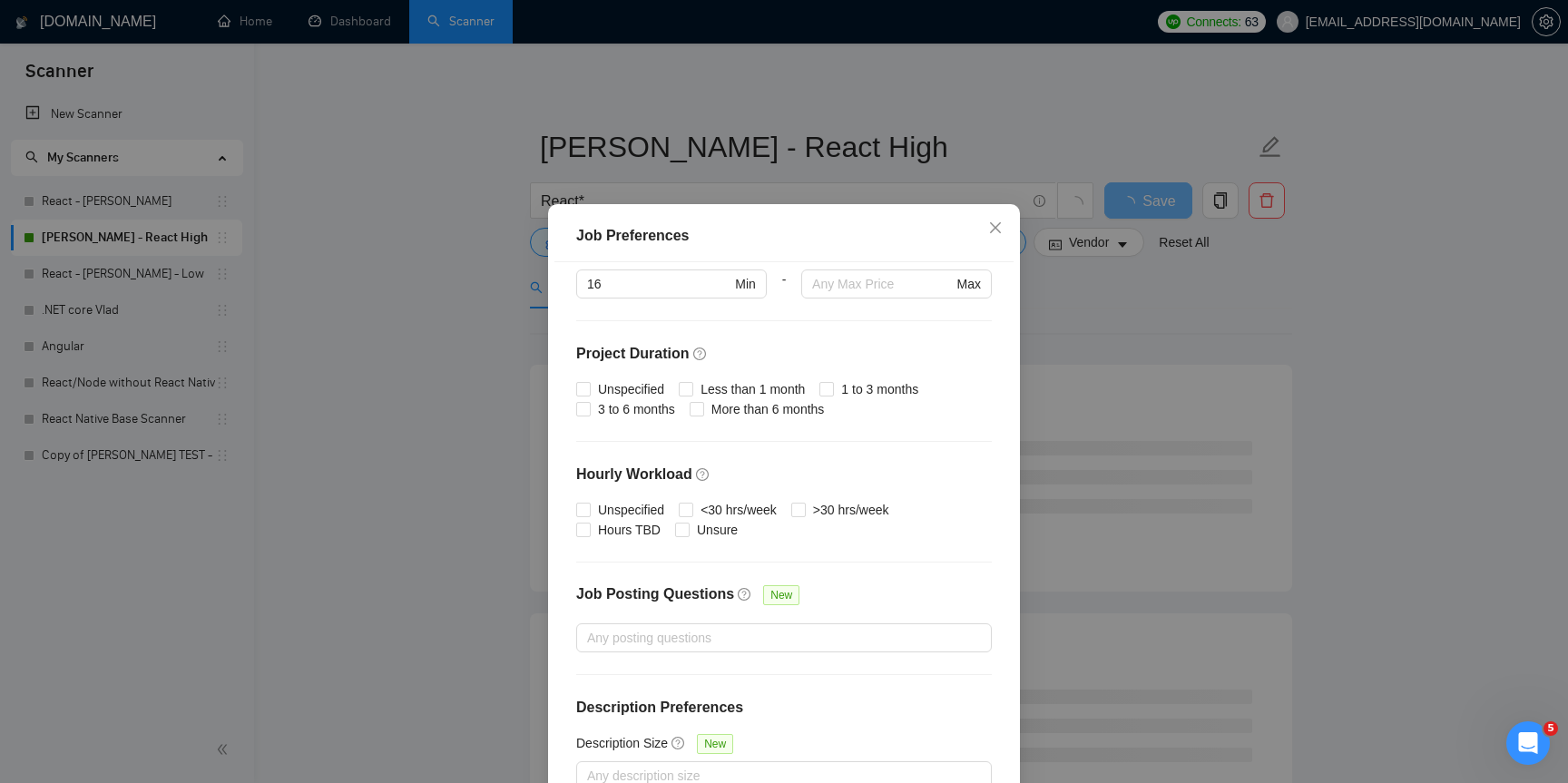
click at [1146, 303] on div "Job Preferences Budget Project Type All Fixed Price Hourly Rate Fixed Price Bud…" at bounding box center [784, 392] width 1568 height 783
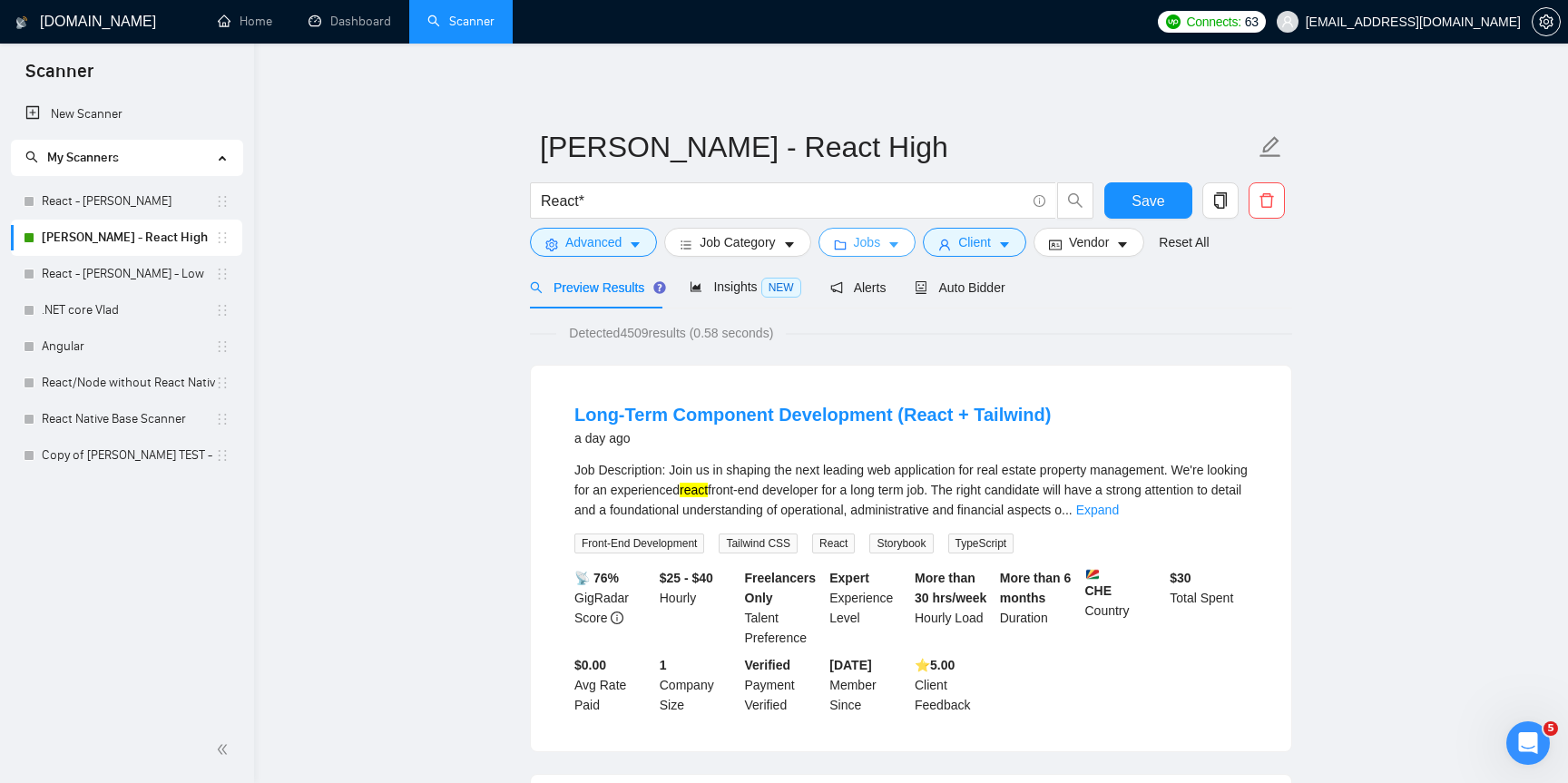
click at [897, 240] on icon "caret-down" at bounding box center [893, 244] width 13 height 13
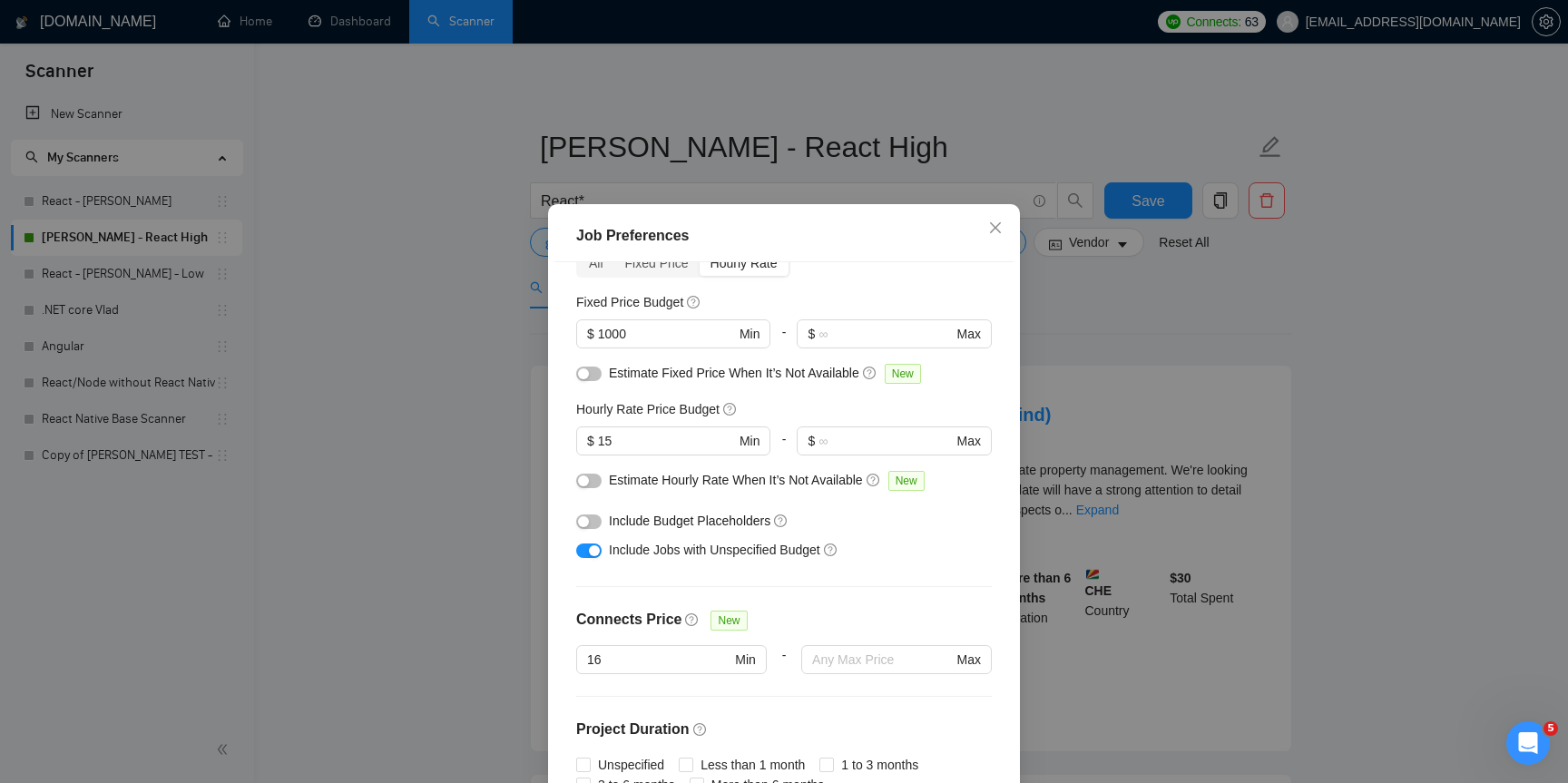
scroll to position [107, 0]
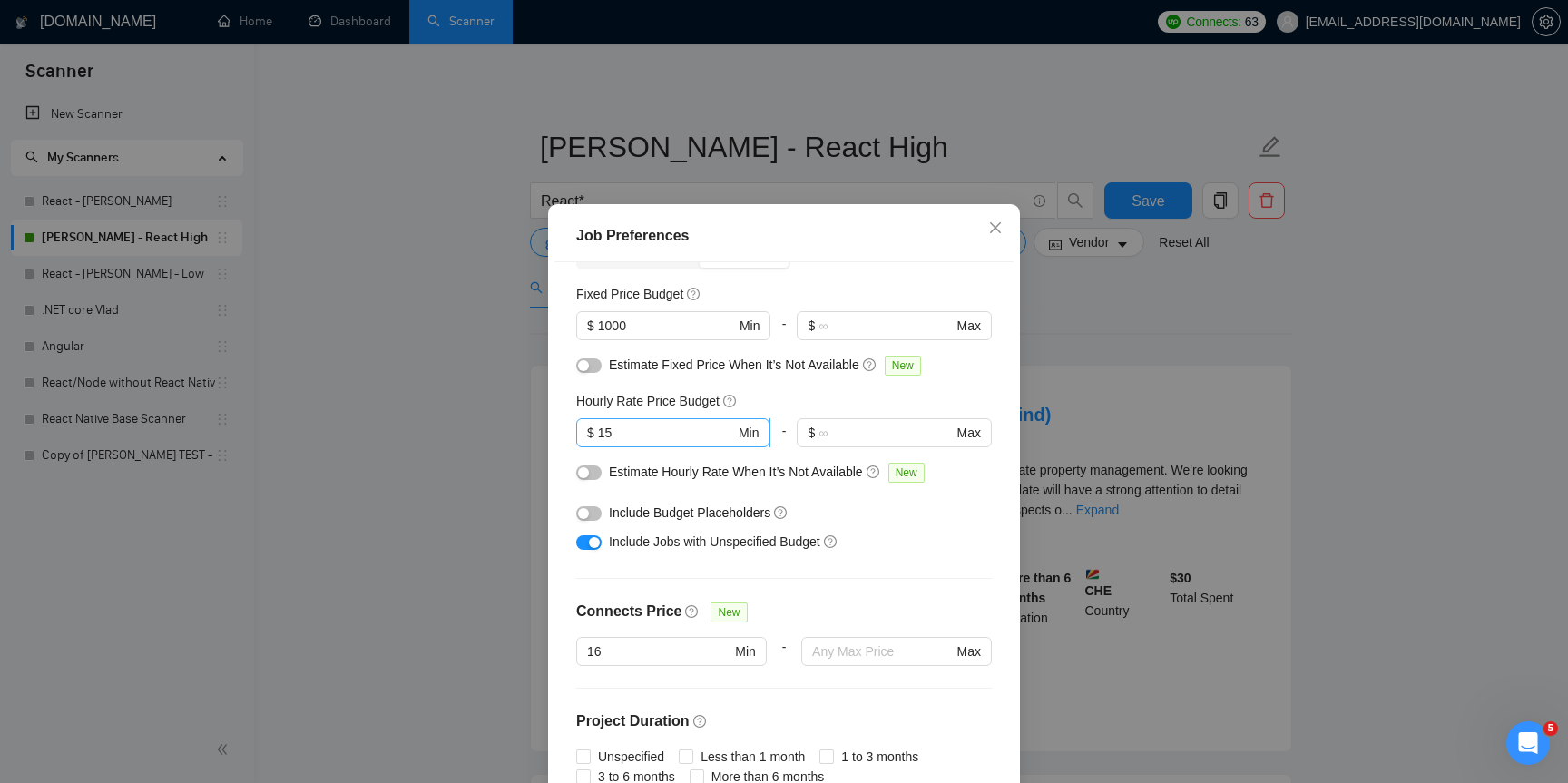
click at [632, 430] on input "15" at bounding box center [667, 433] width 137 height 20
type input "10"
click at [1142, 325] on div "Job Preferences Budget Project Type All Fixed Price Hourly Rate Fixed Price Bud…" at bounding box center [784, 392] width 1568 height 783
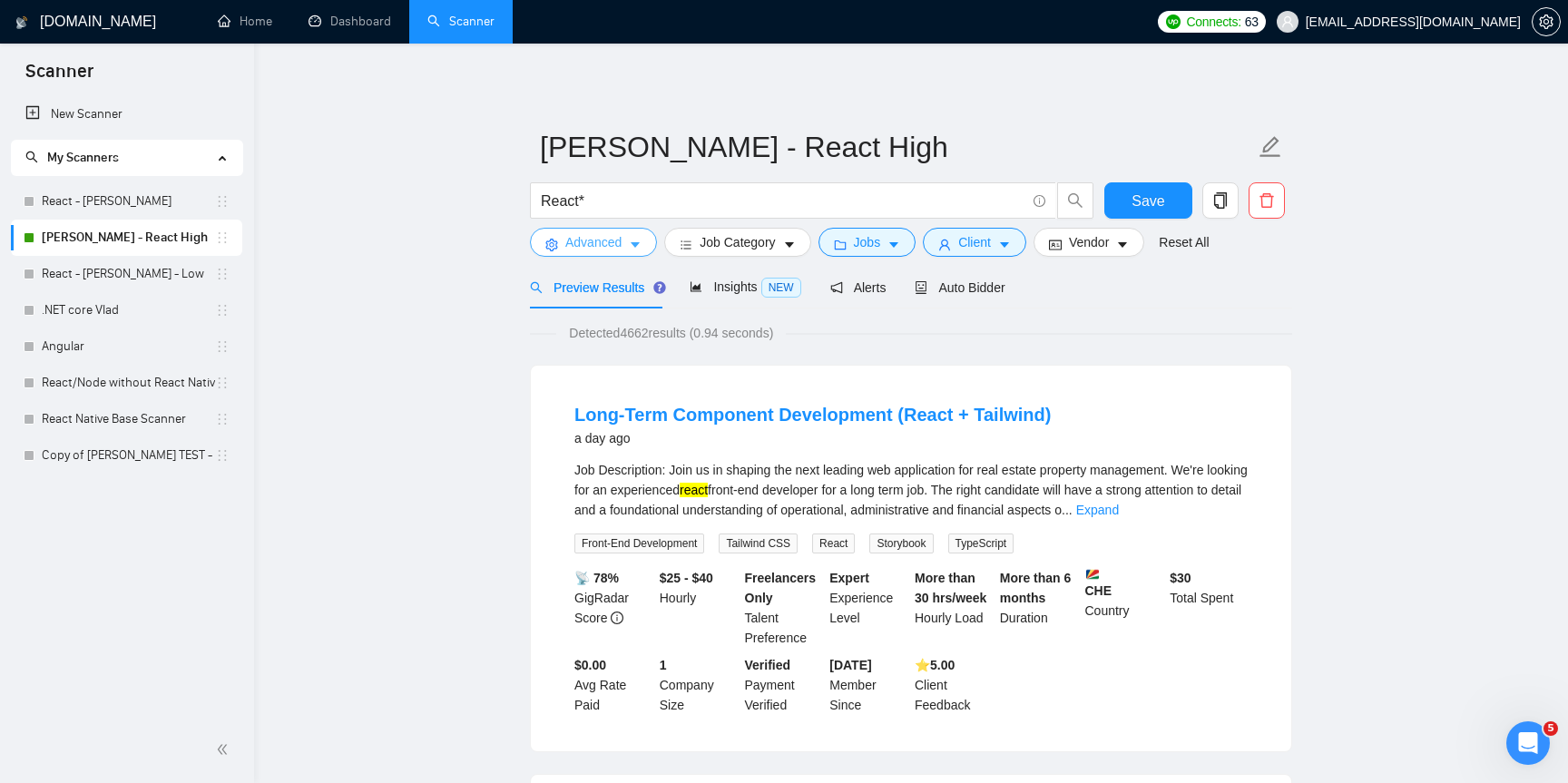
click at [621, 245] on span "Advanced" at bounding box center [593, 242] width 57 height 20
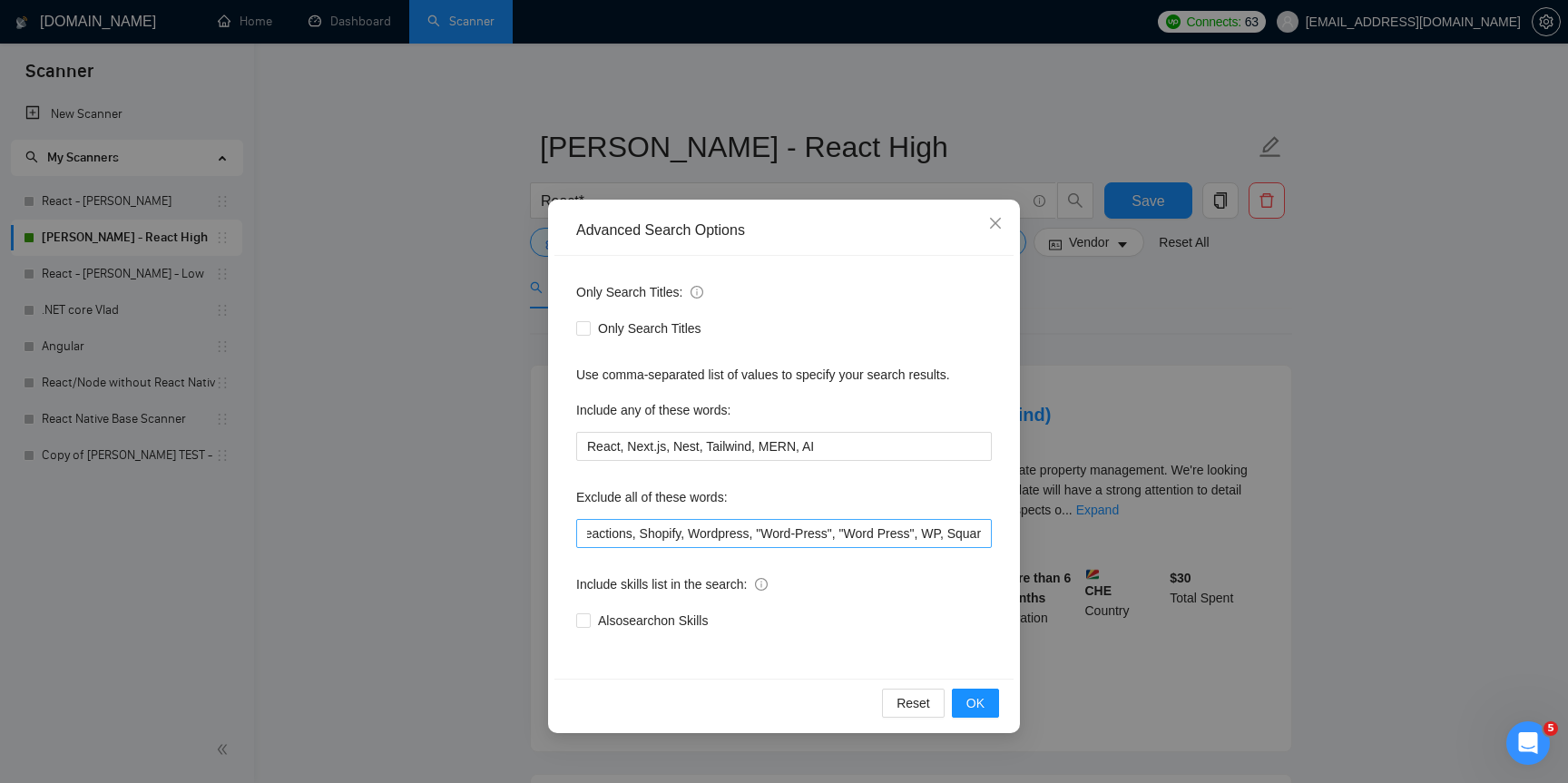
scroll to position [0, 252]
click at [973, 698] on span "OK" at bounding box center [975, 704] width 18 height 20
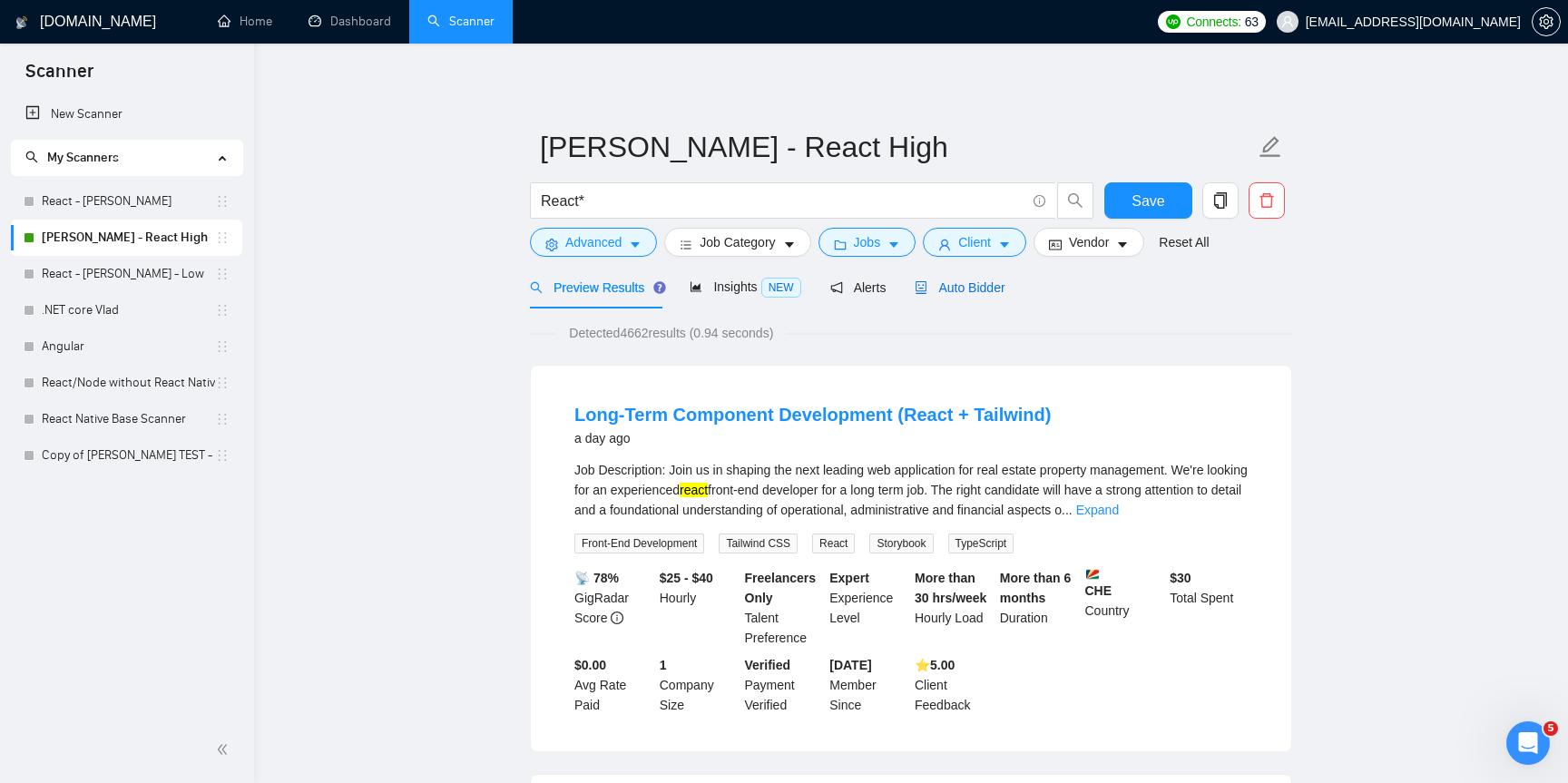
click at [979, 282] on span "Auto Bidder" at bounding box center [959, 287] width 89 height 15
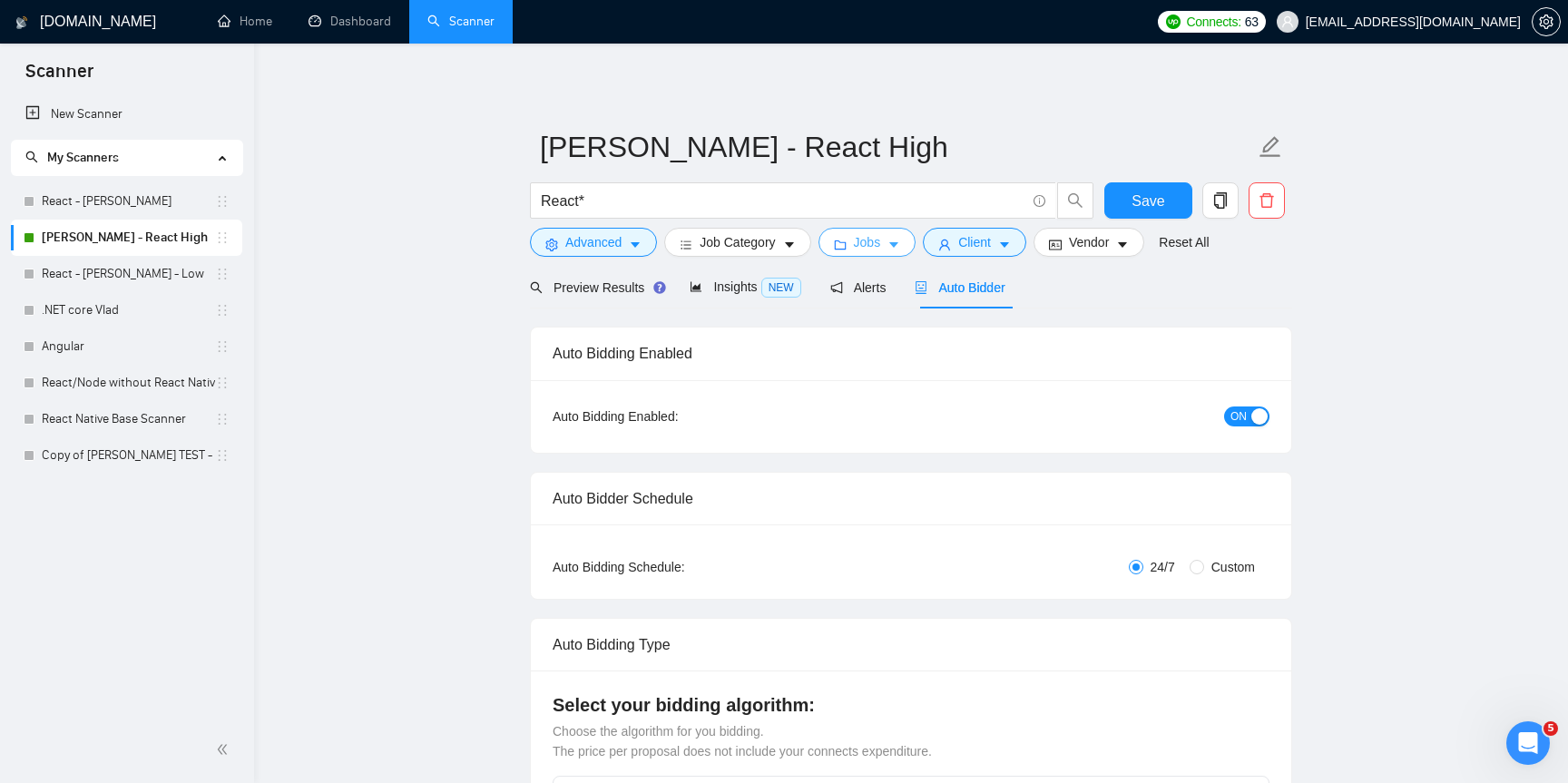
click at [856, 247] on button "Jobs" at bounding box center [867, 241] width 98 height 29
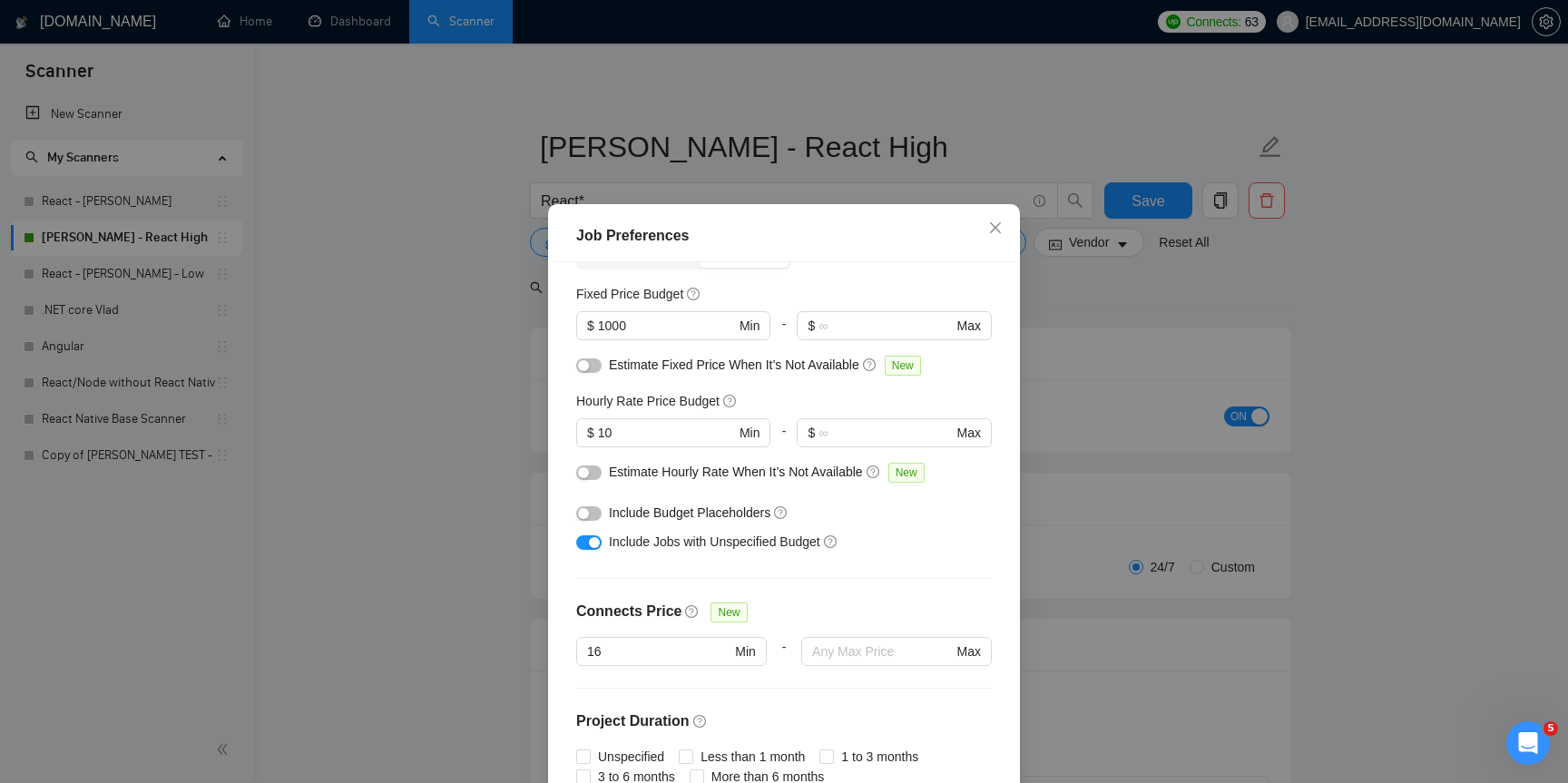
click at [1199, 300] on div "Job Preferences Budget Project Type All Fixed Price Hourly Rate Fixed Price Bud…" at bounding box center [784, 392] width 1568 height 783
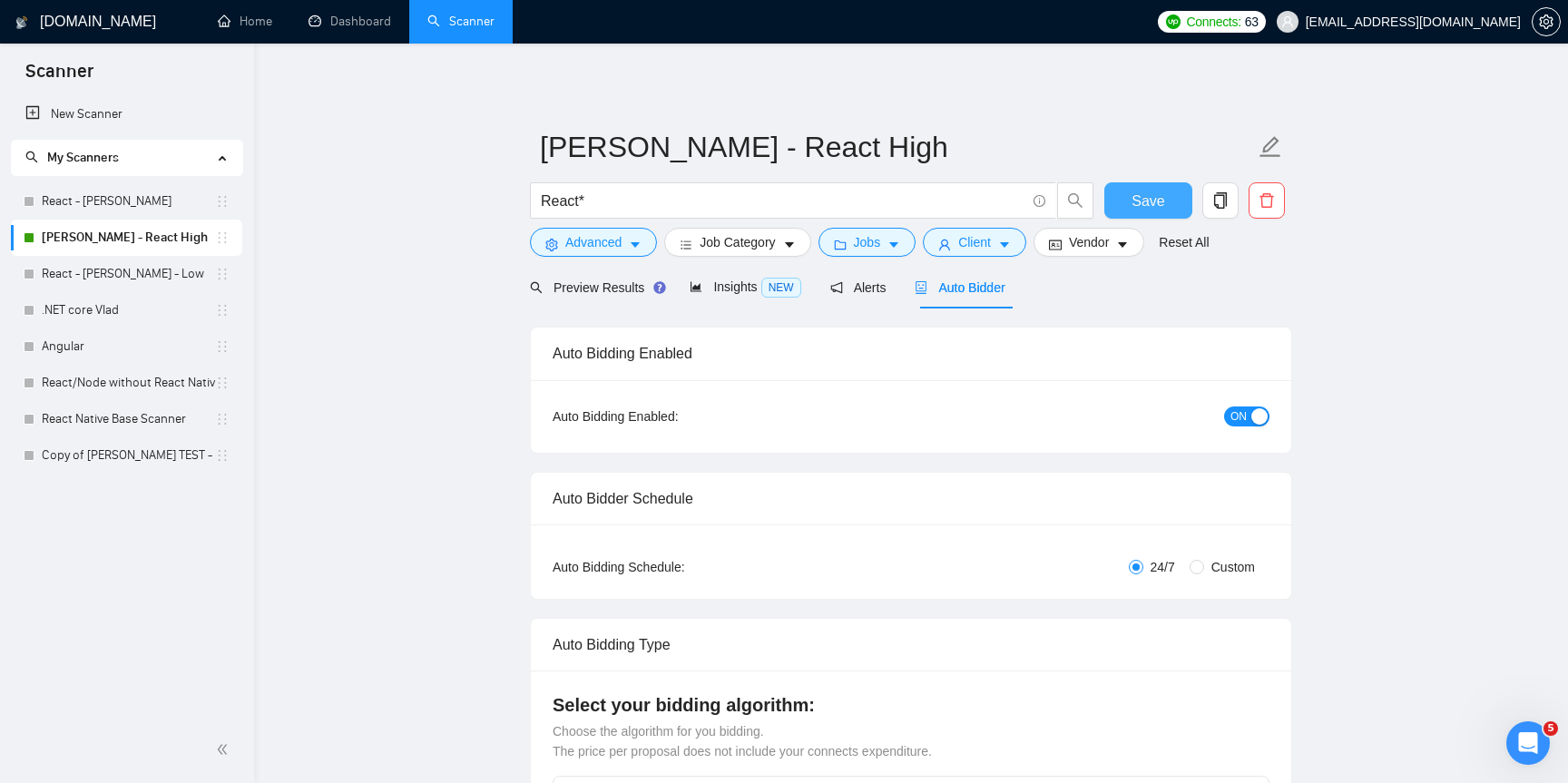
click at [1144, 194] on span "Save" at bounding box center [1148, 201] width 33 height 23
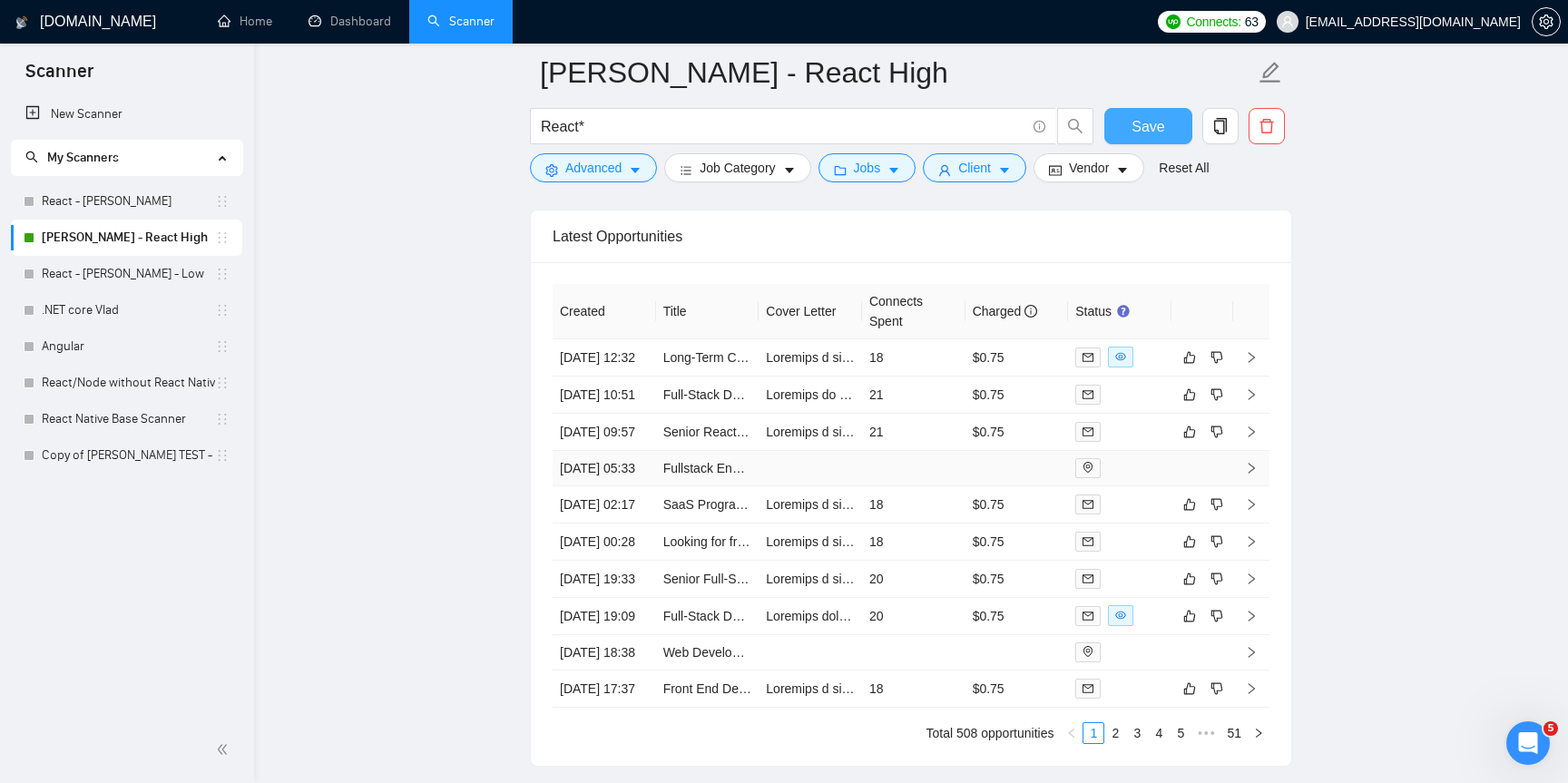
scroll to position [4256, 0]
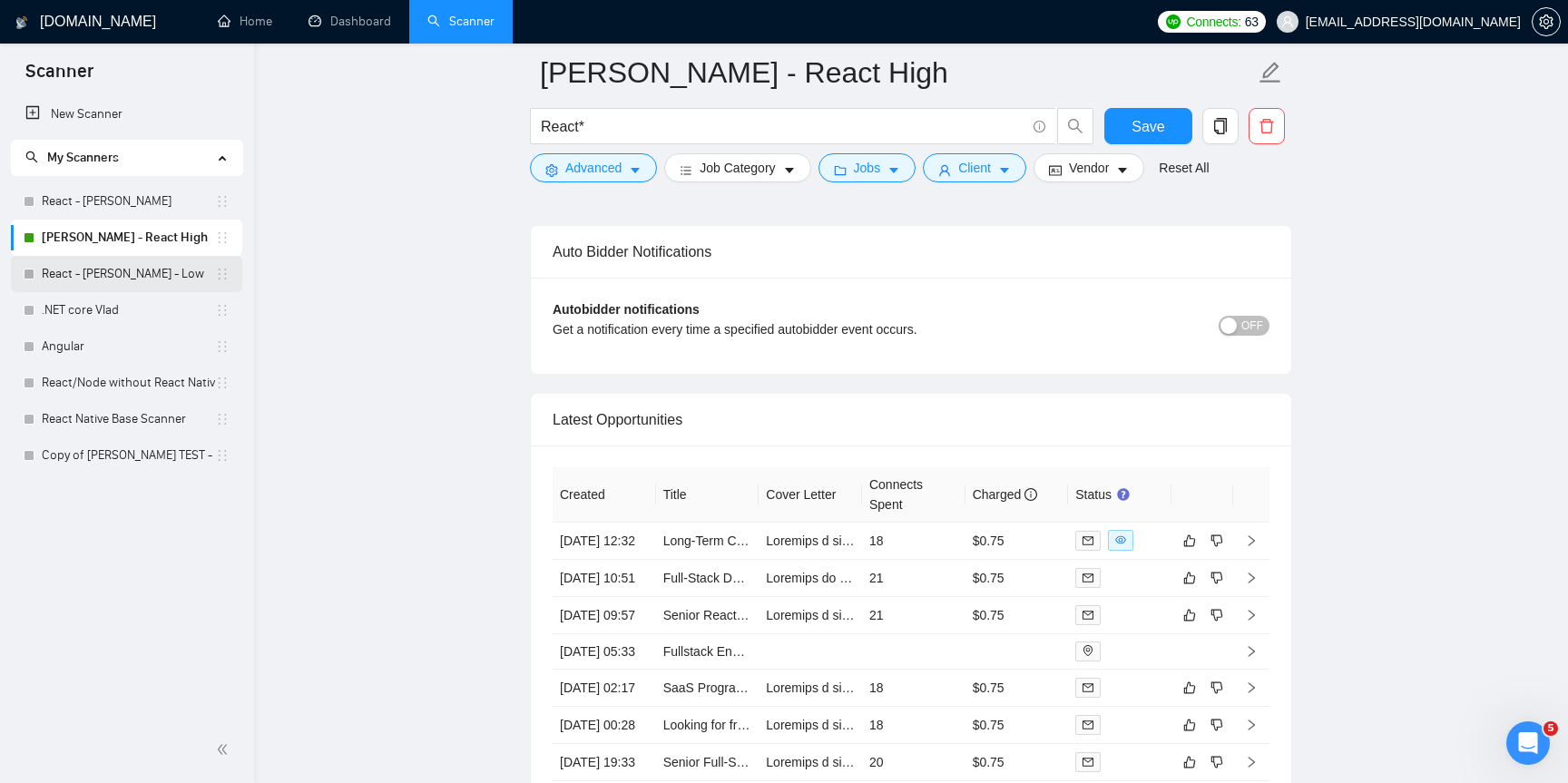
click at [151, 279] on link "React - Ihor - Low" at bounding box center [128, 274] width 173 height 37
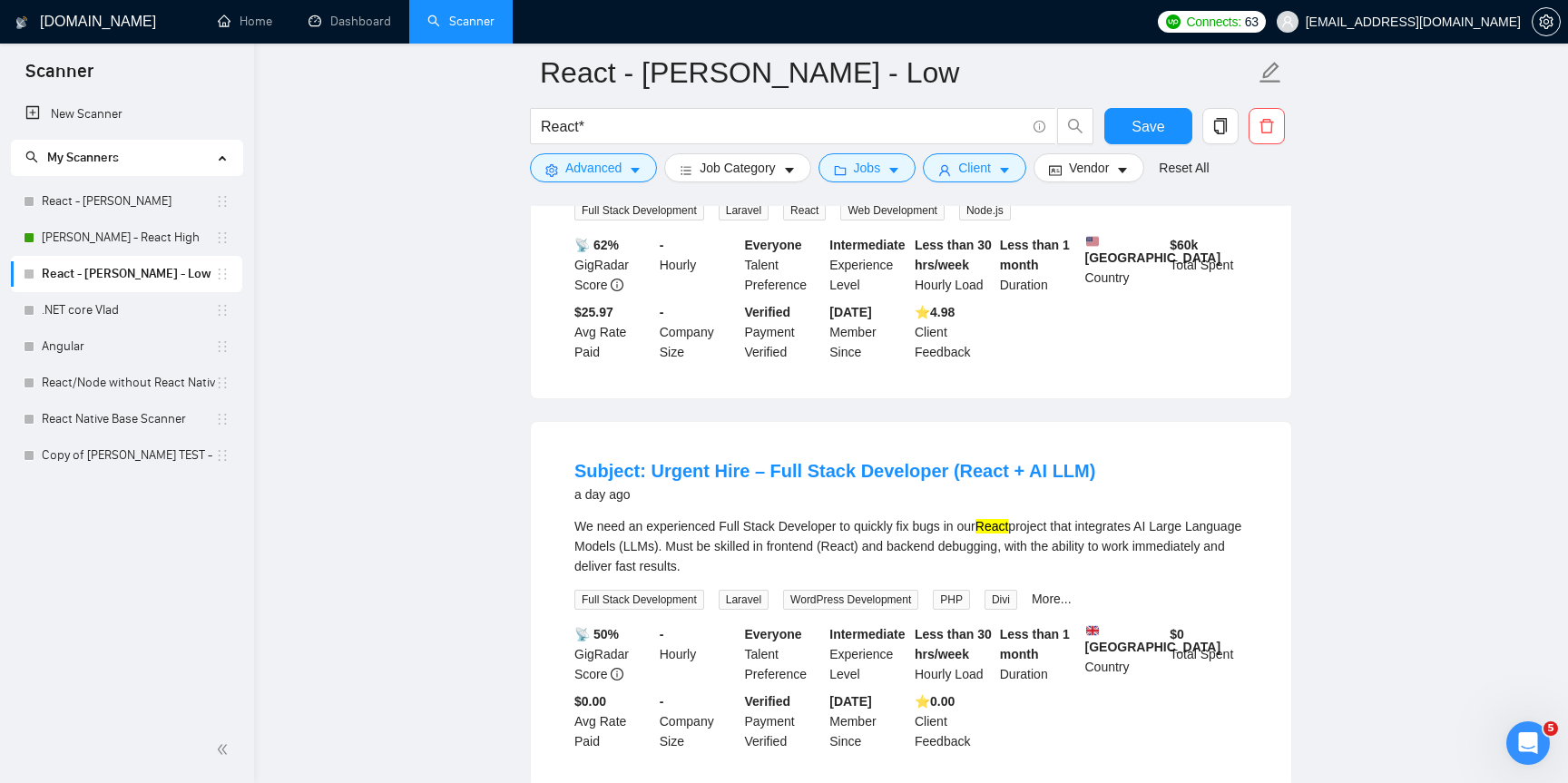
scroll to position [741, 0]
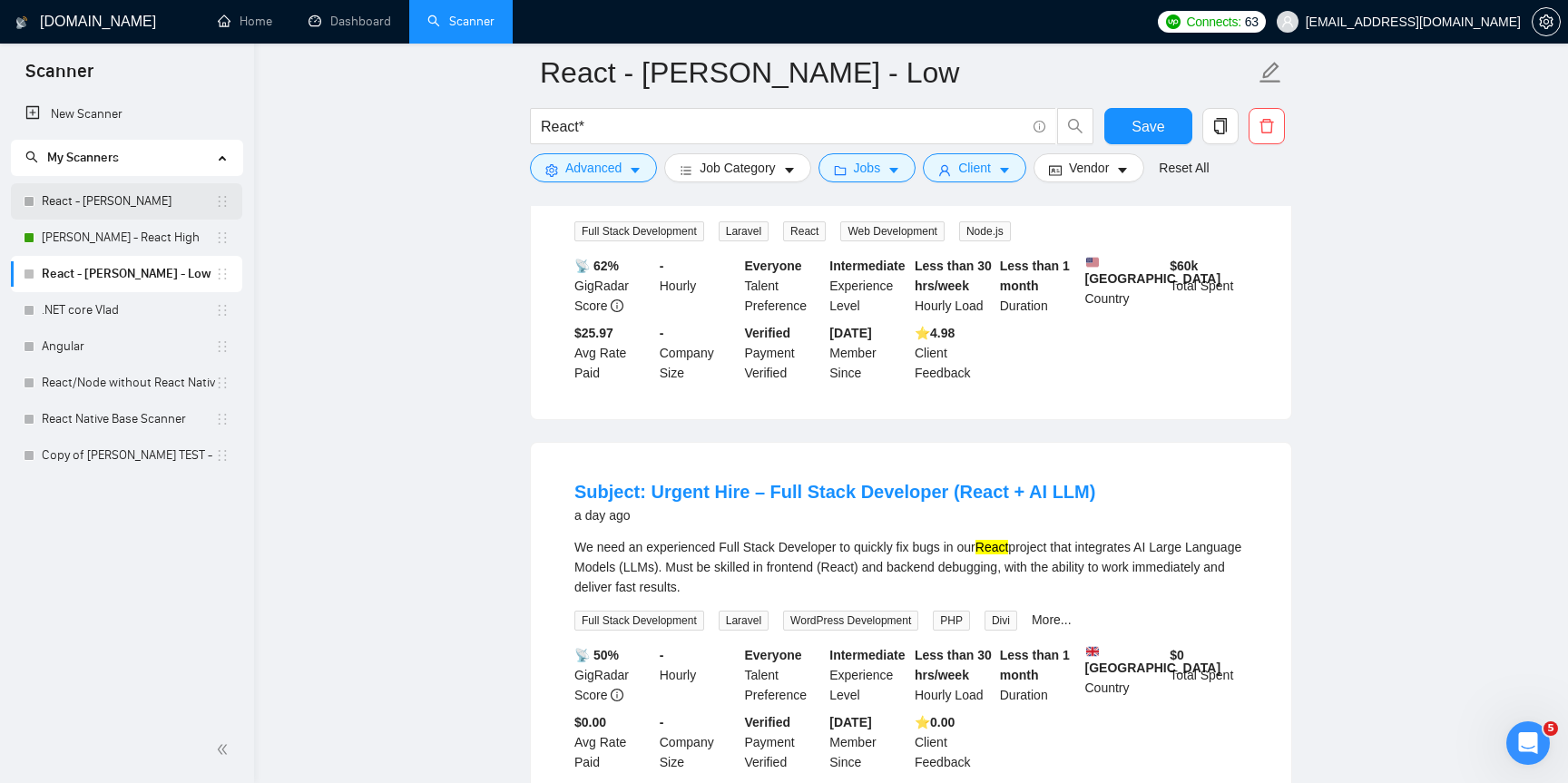
click at [159, 205] on link "React - Ihor - FS" at bounding box center [128, 201] width 173 height 37
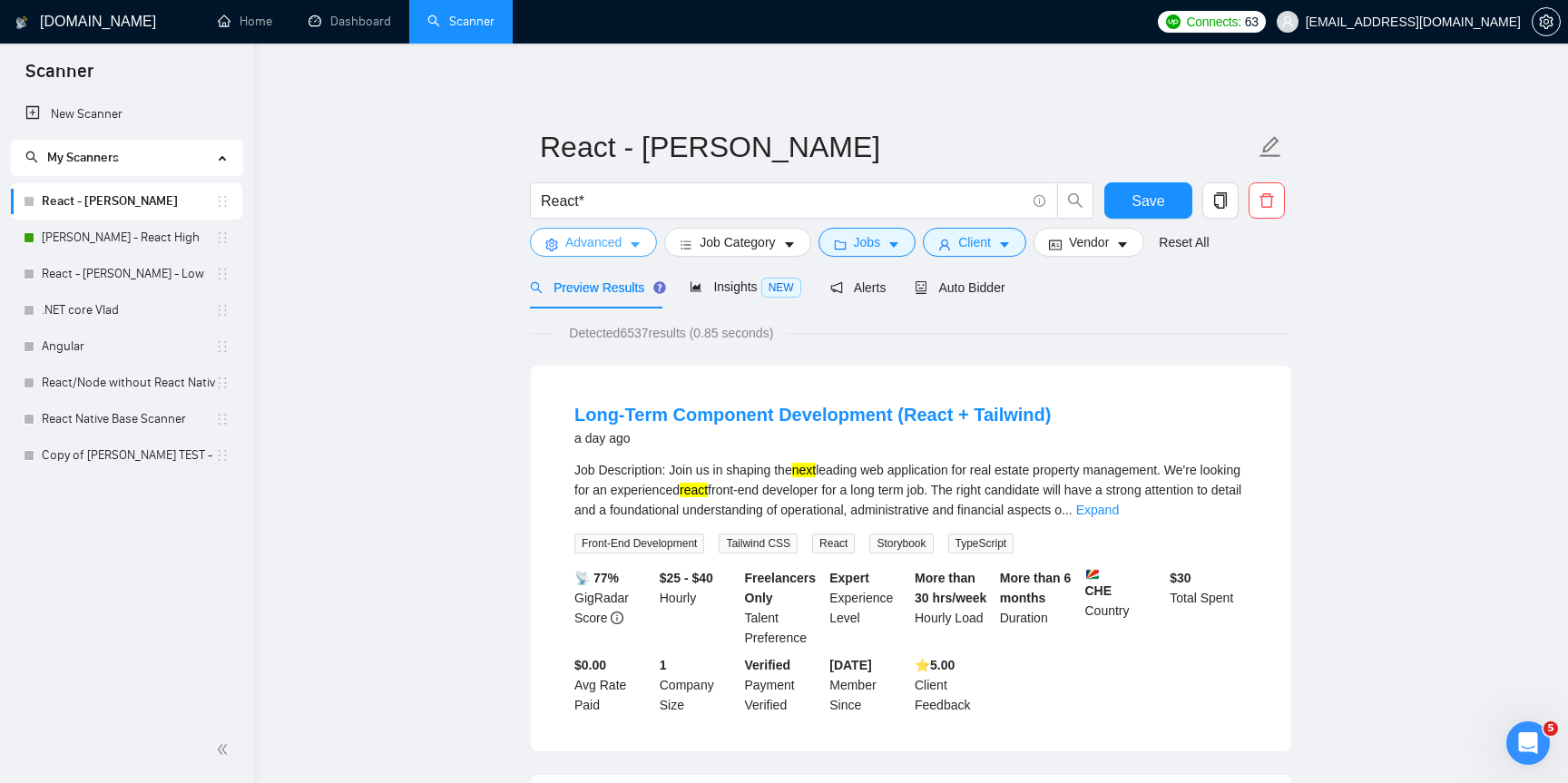
click at [619, 238] on span "Advanced" at bounding box center [593, 242] width 57 height 20
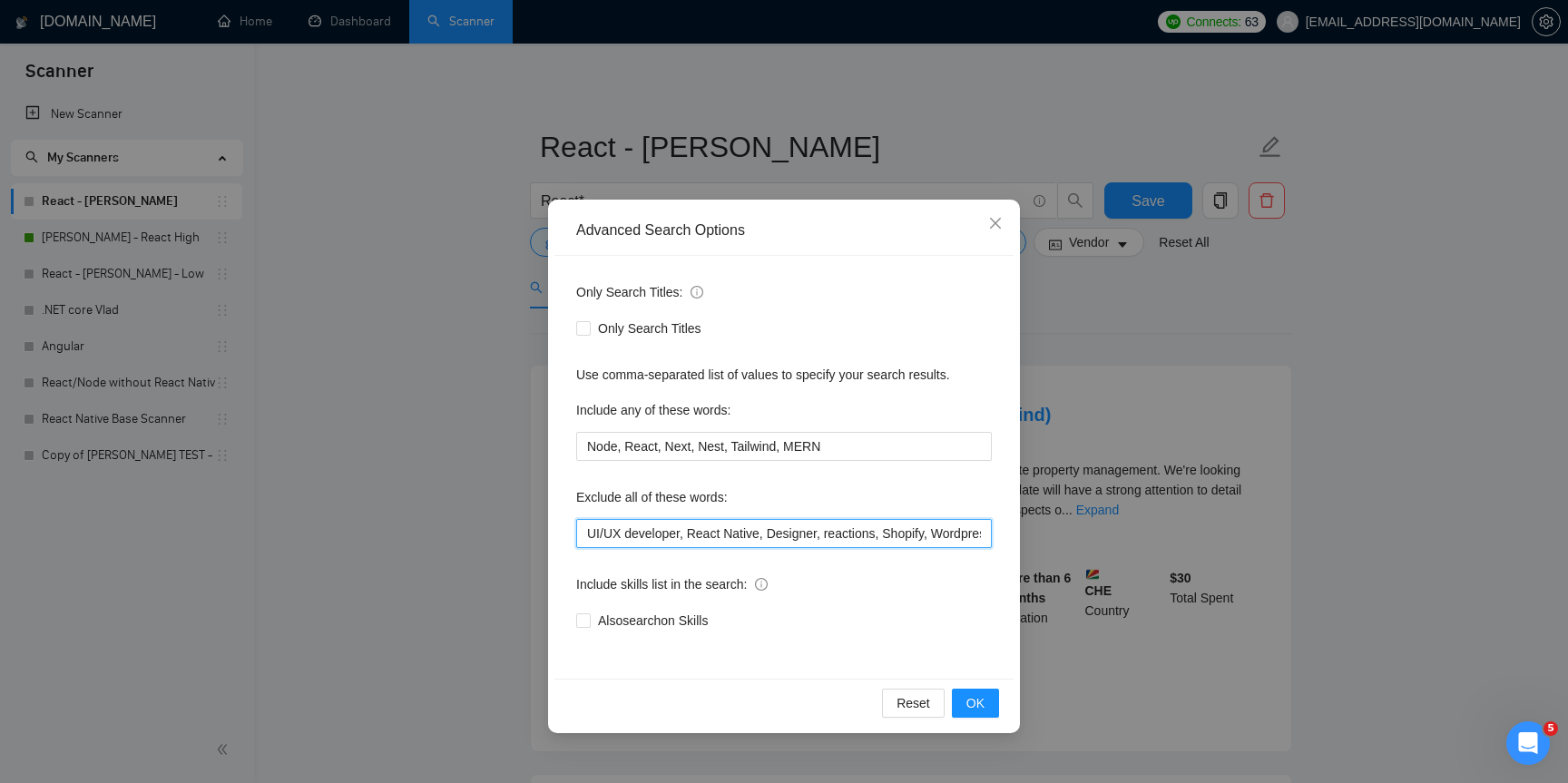
click at [786, 534] on input "UI/UX developer, React Native, Designer, reactions, Shopify, Wordpress, "Word-P…" at bounding box center [784, 533] width 415 height 29
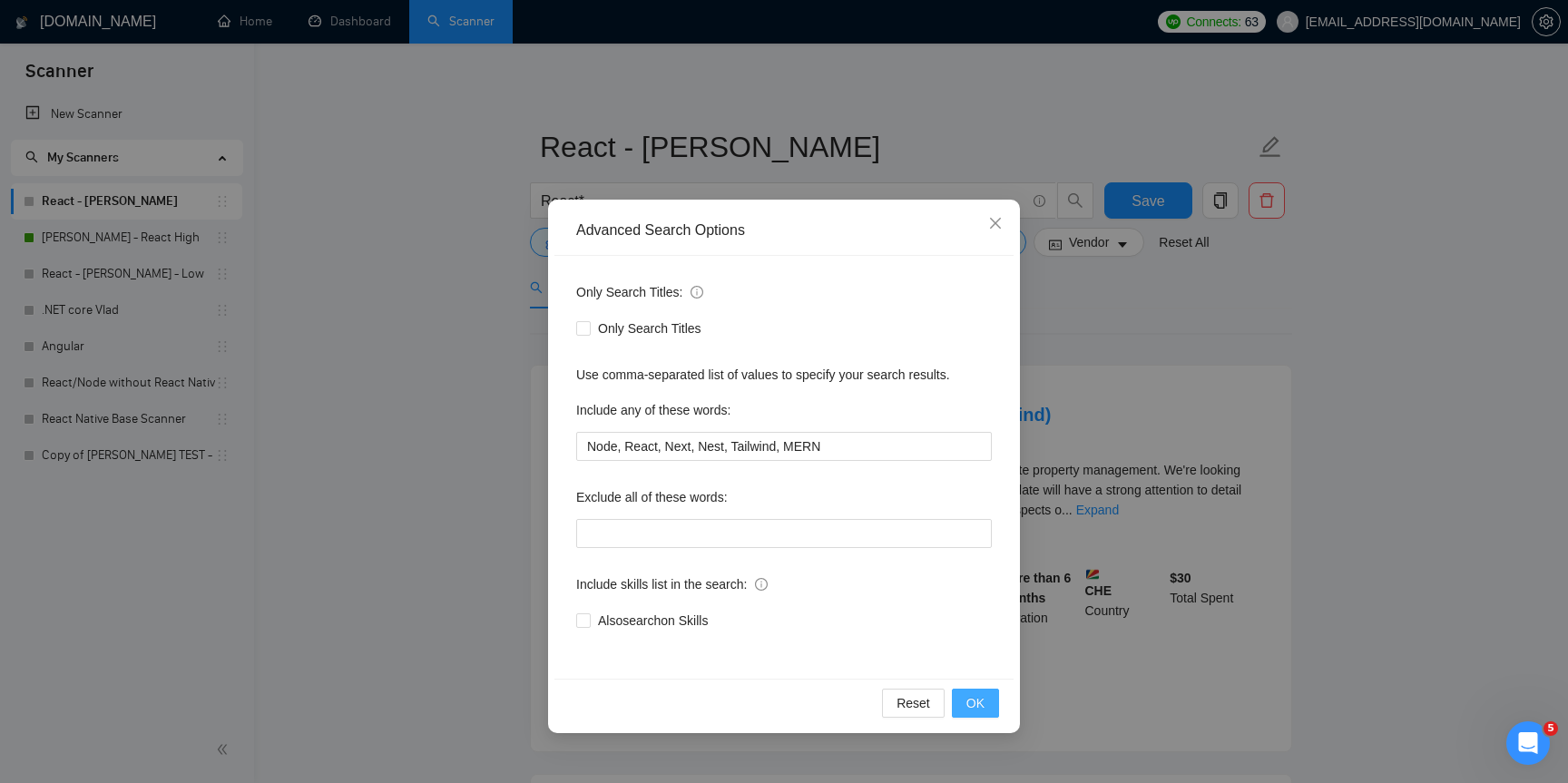
click at [997, 710] on button "OK" at bounding box center [975, 703] width 47 height 29
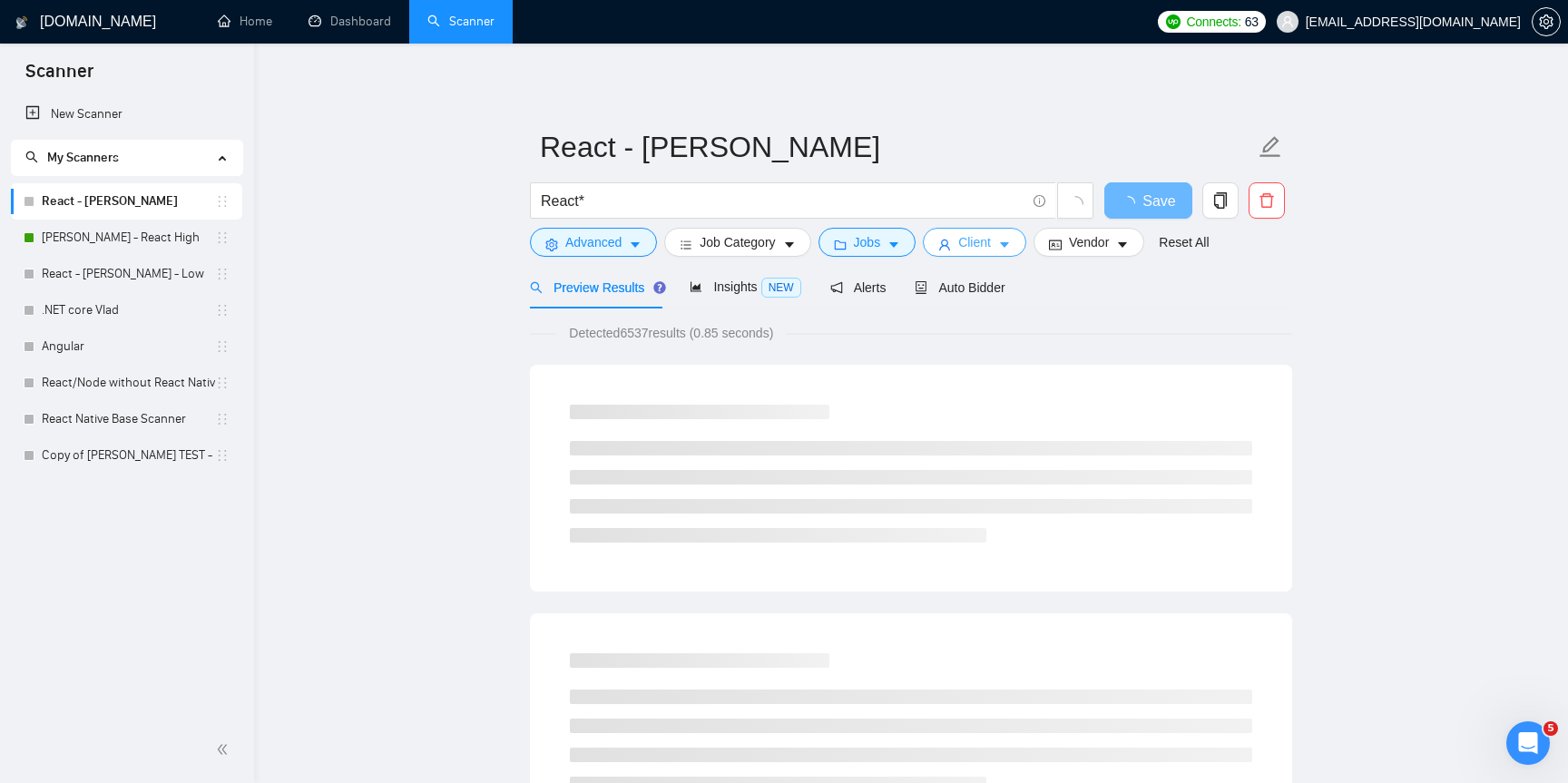
click at [991, 251] on span "Client" at bounding box center [974, 242] width 33 height 20
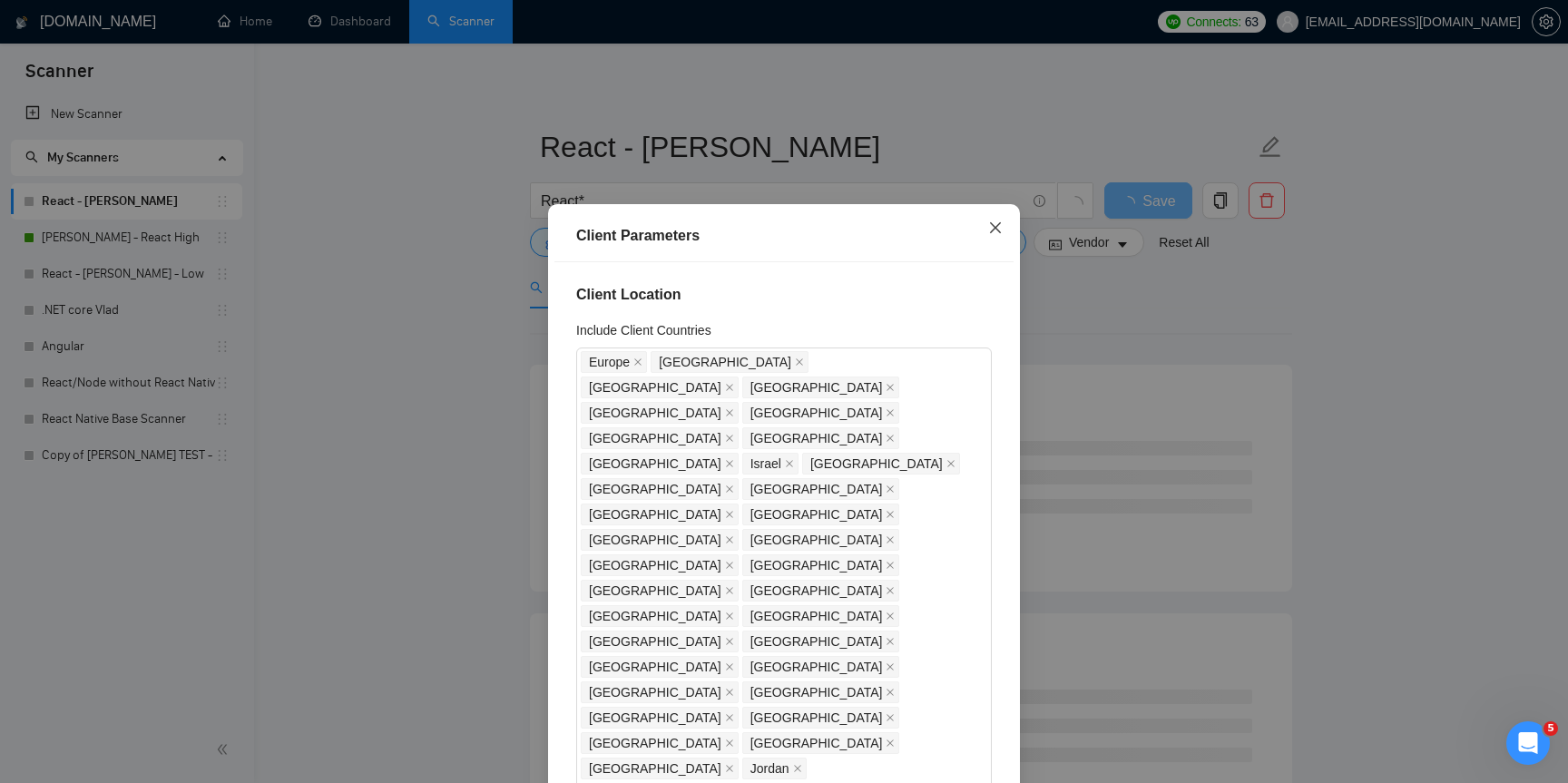
click at [991, 231] on icon "close" at bounding box center [995, 228] width 15 height 15
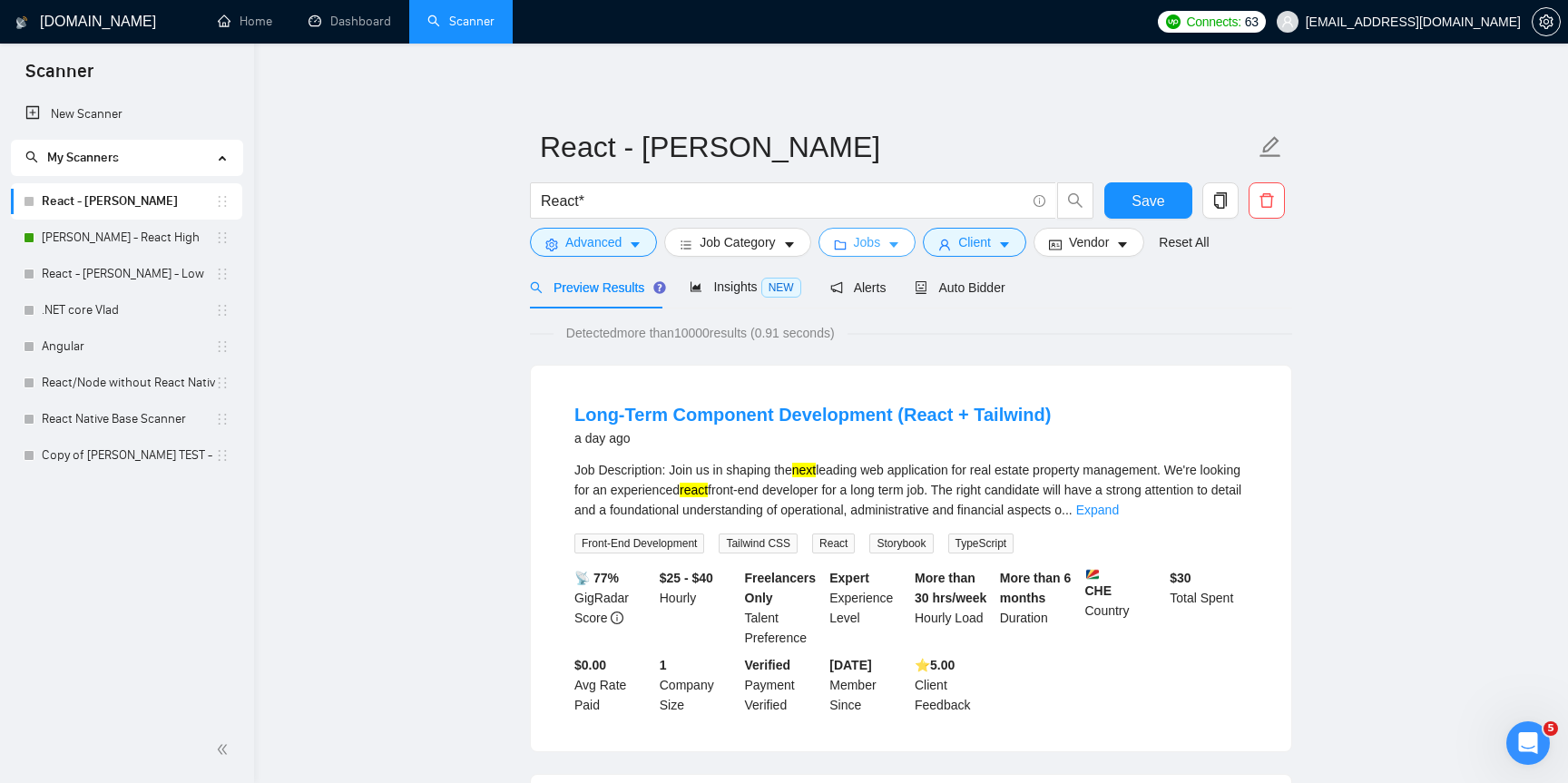
click at [895, 253] on button "Jobs" at bounding box center [867, 241] width 98 height 29
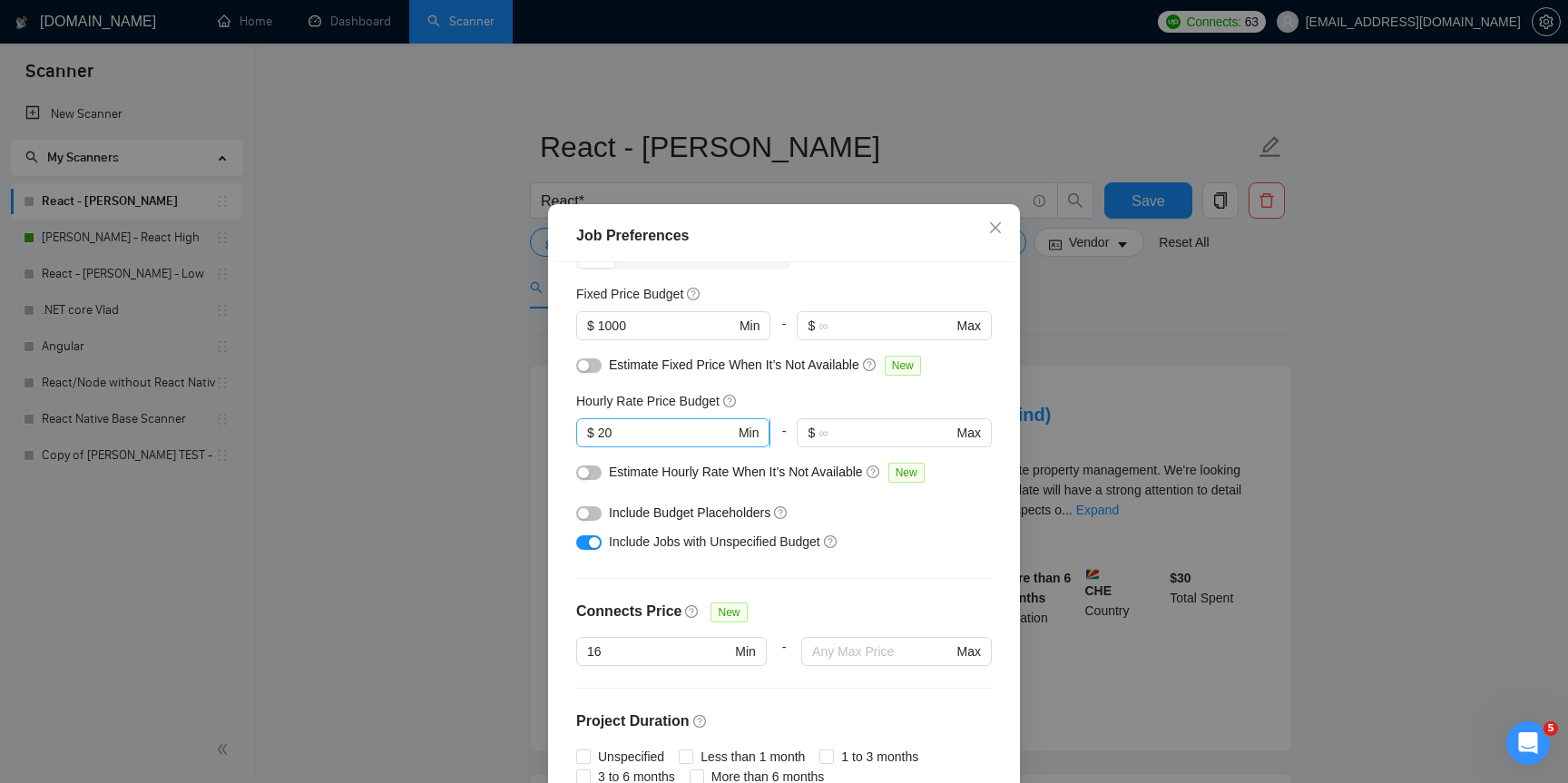
click at [677, 418] on span "$ 20 Min" at bounding box center [673, 432] width 193 height 29
type input "2"
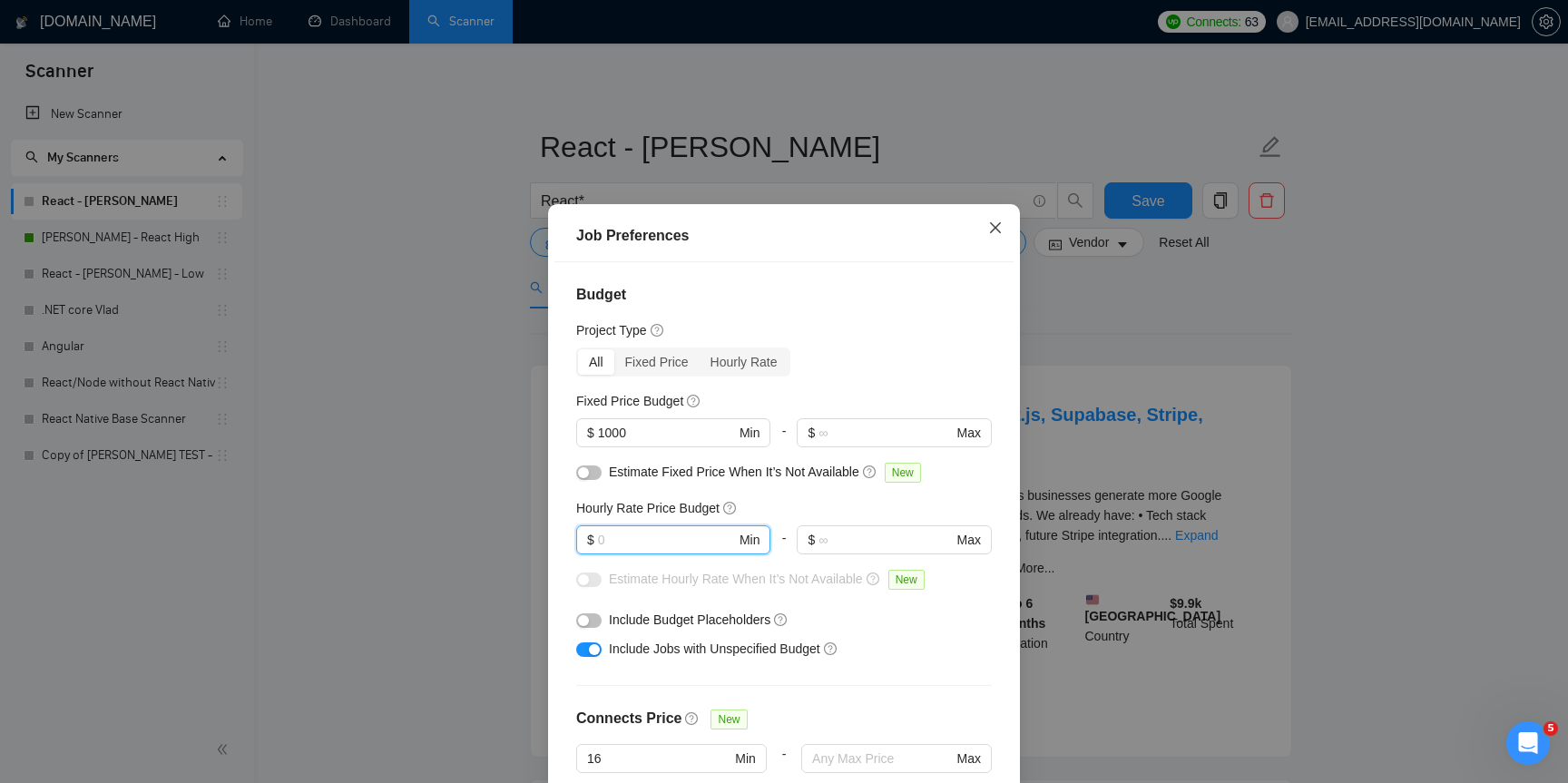
click at [997, 234] on icon "close" at bounding box center [995, 228] width 15 height 15
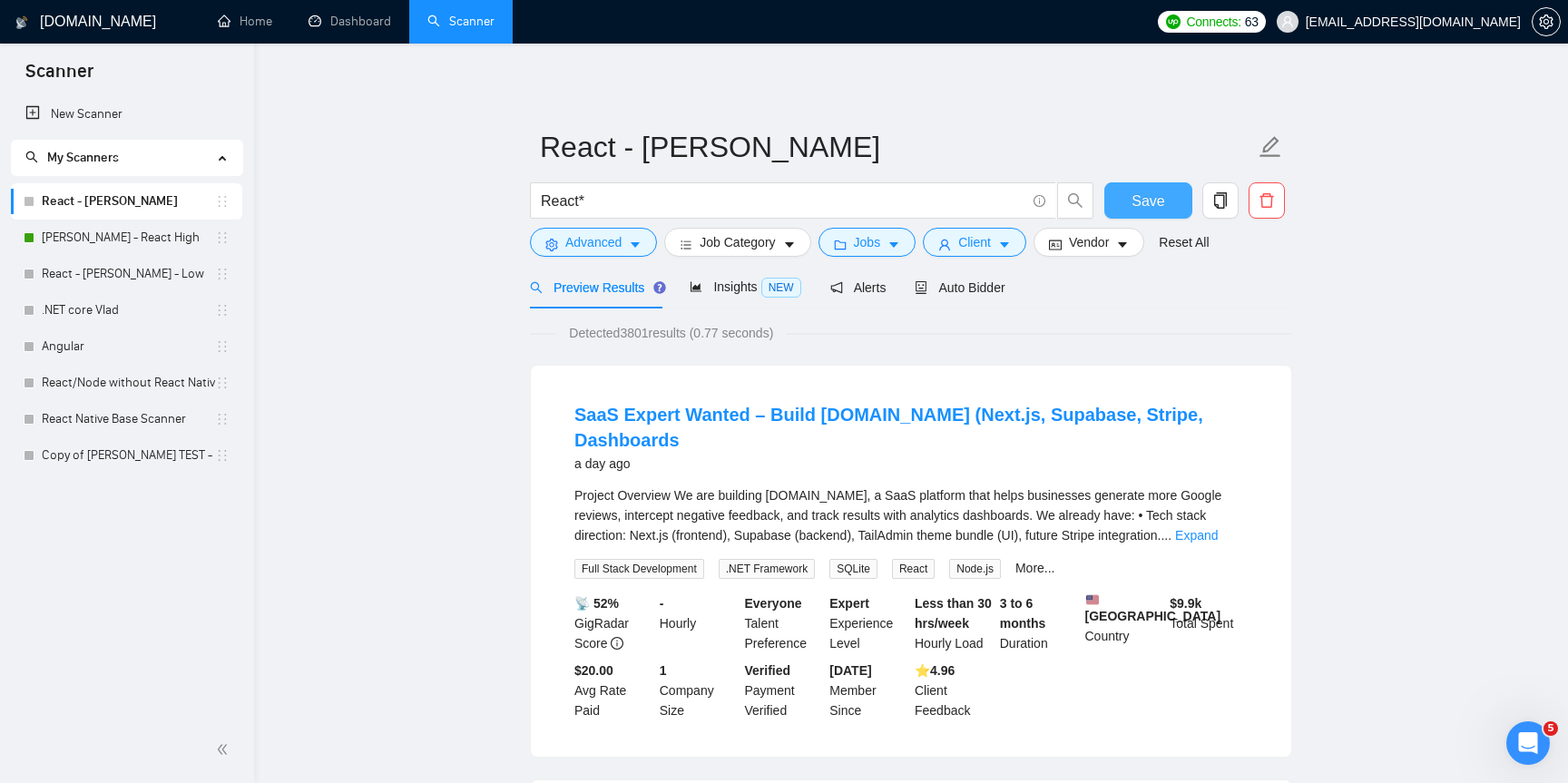
click at [1154, 200] on span "Save" at bounding box center [1148, 201] width 33 height 23
click at [878, 240] on span "Jobs" at bounding box center [866, 242] width 27 height 20
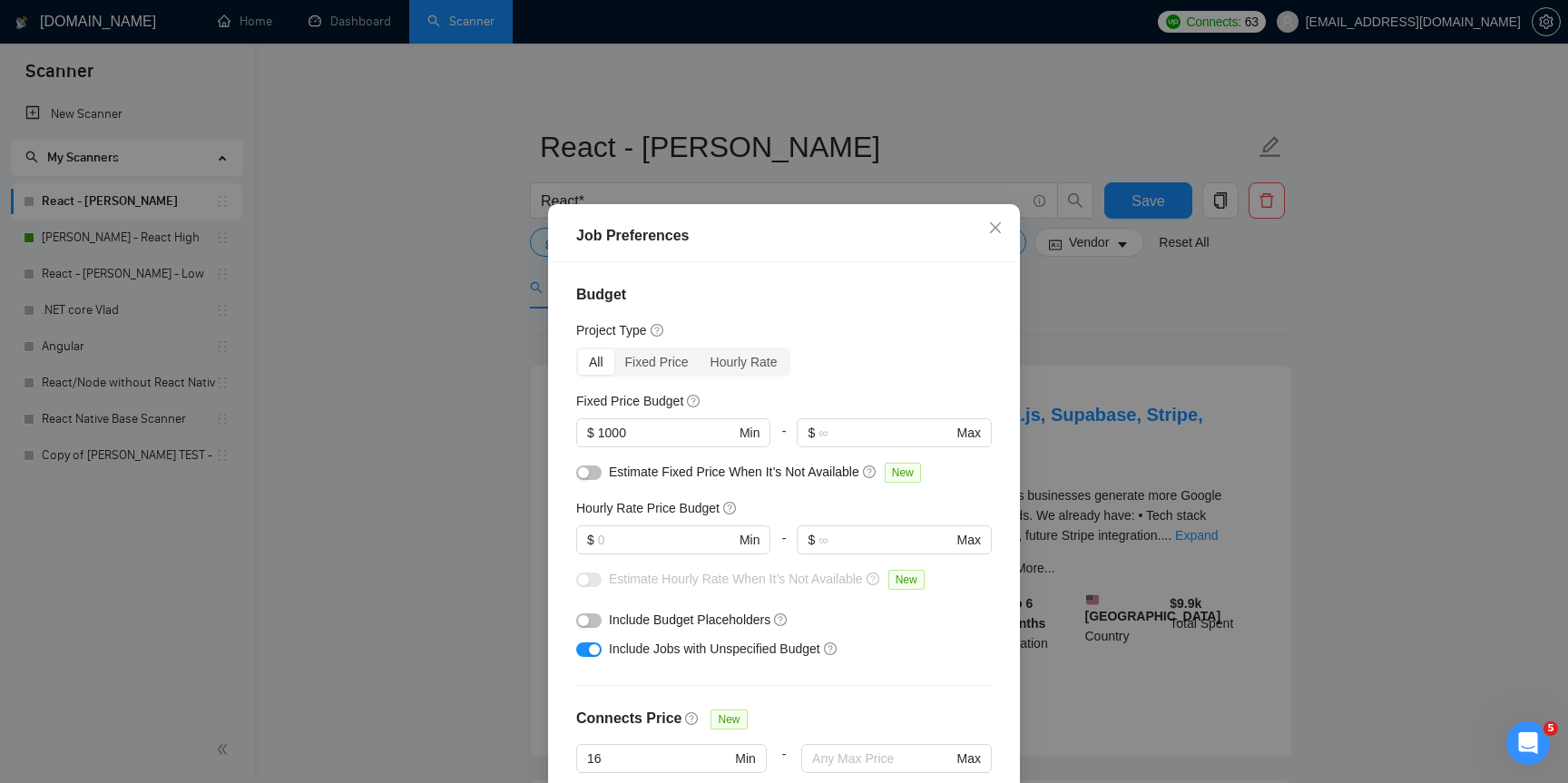
click at [1116, 337] on div "Job Preferences Budget Project Type All Fixed Price Hourly Rate Fixed Price Bud…" at bounding box center [784, 392] width 1568 height 783
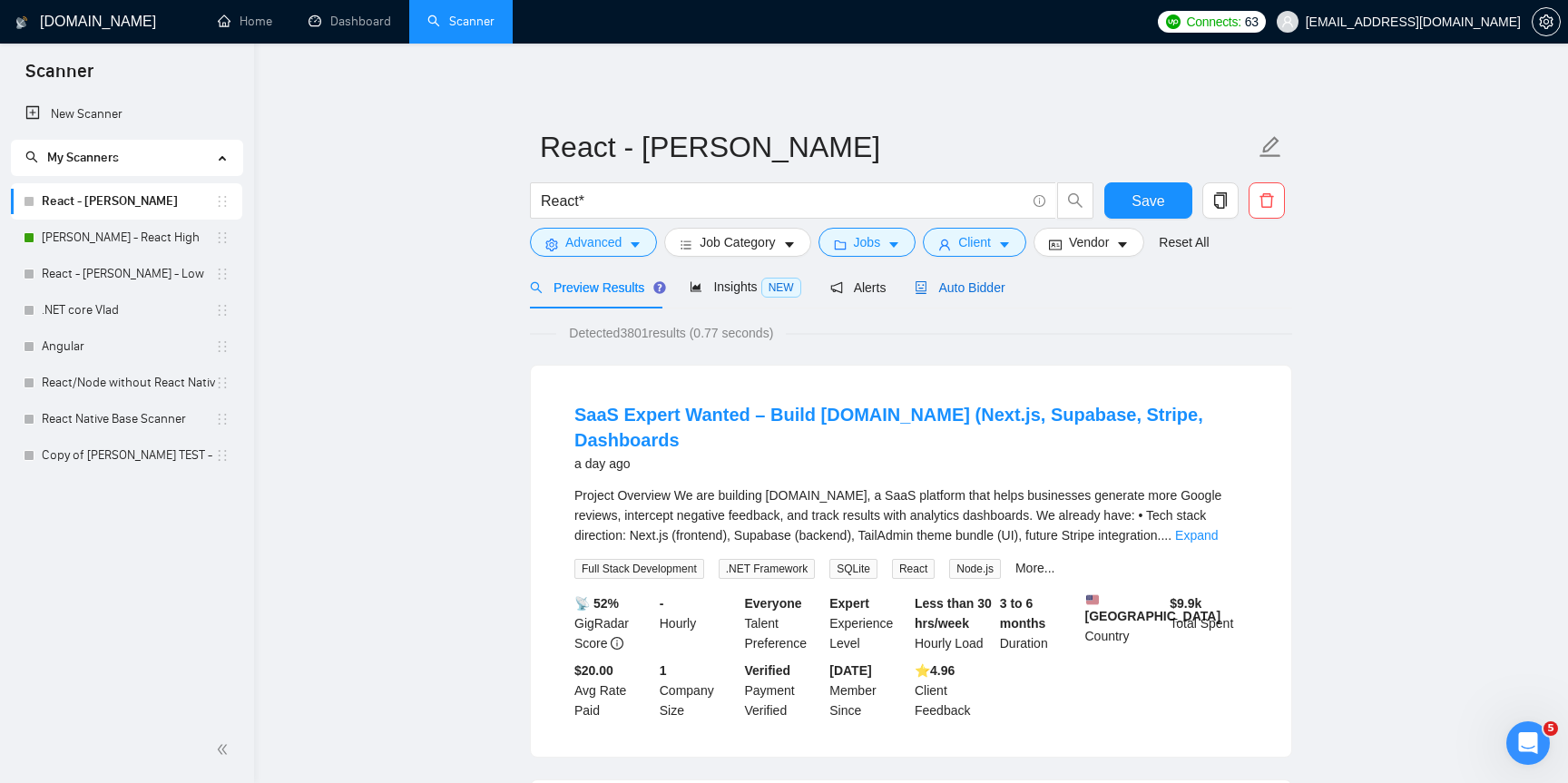
click at [963, 287] on span "Auto Bidder" at bounding box center [959, 287] width 89 height 15
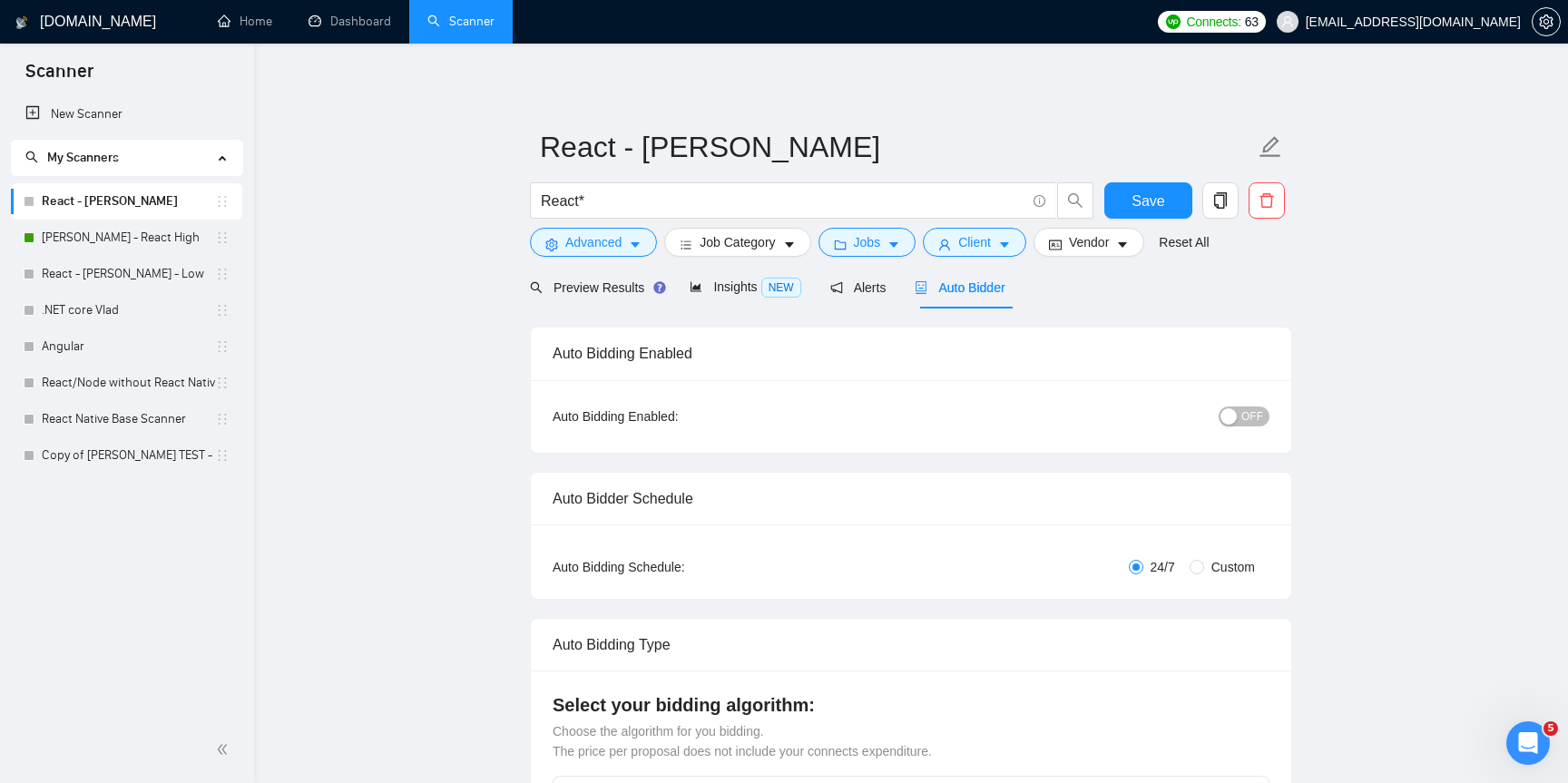
click at [963, 287] on span "Auto Bidder" at bounding box center [959, 287] width 89 height 15
click at [611, 301] on div "Preview Results" at bounding box center [594, 287] width 130 height 43
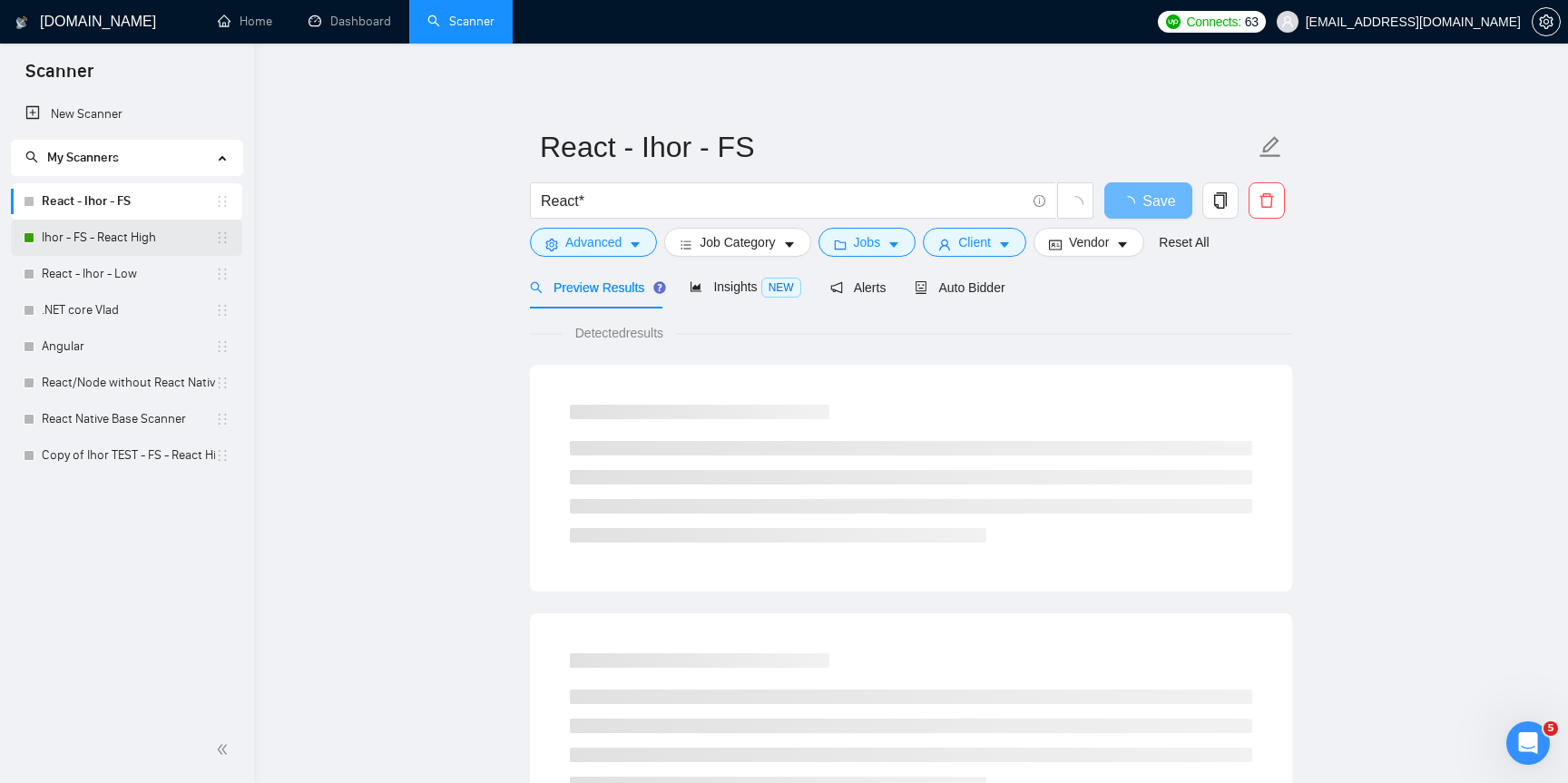
click at [90, 247] on link "Ihor - FS - React High" at bounding box center [128, 237] width 173 height 37
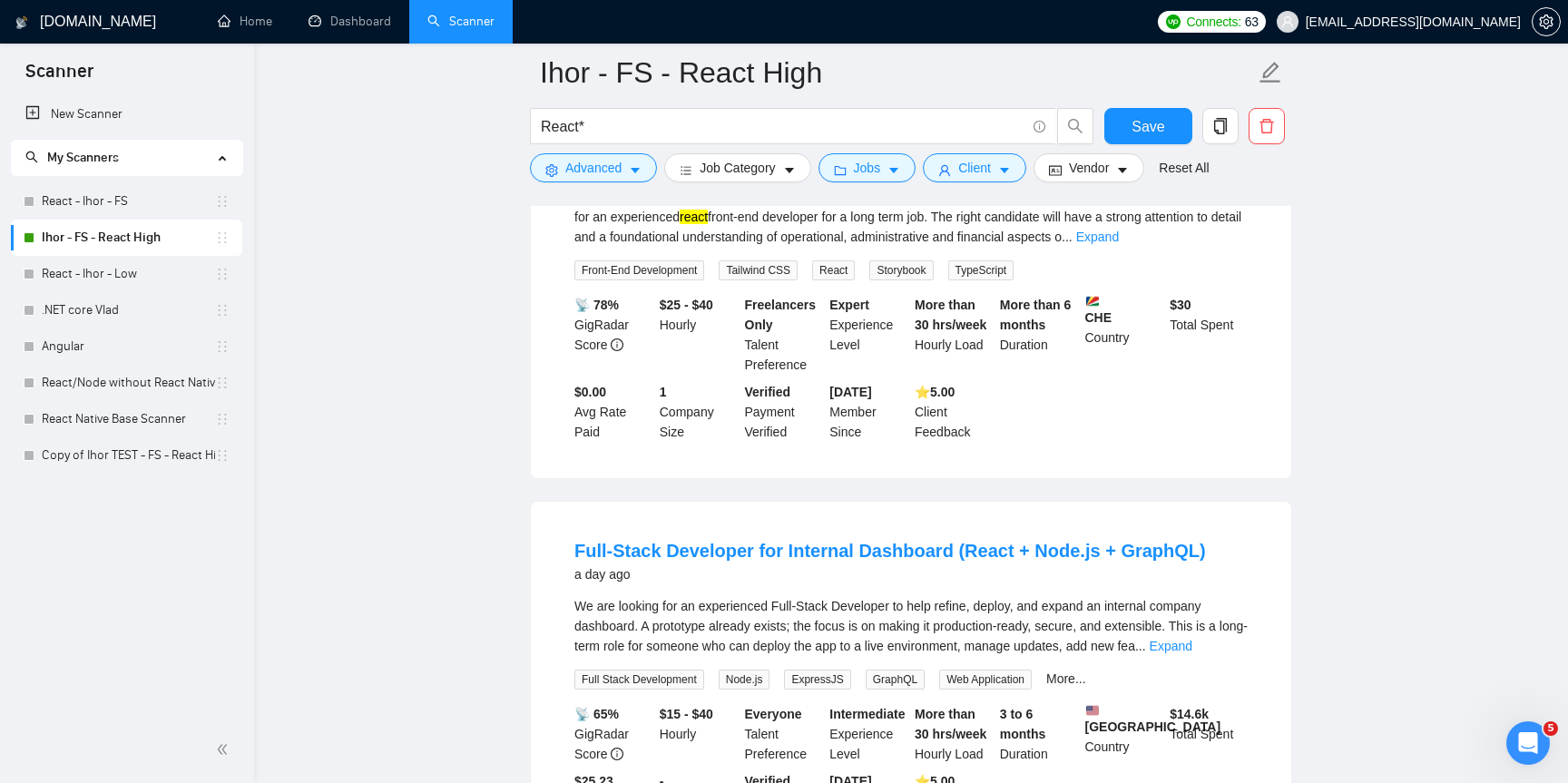
scroll to position [320, 0]
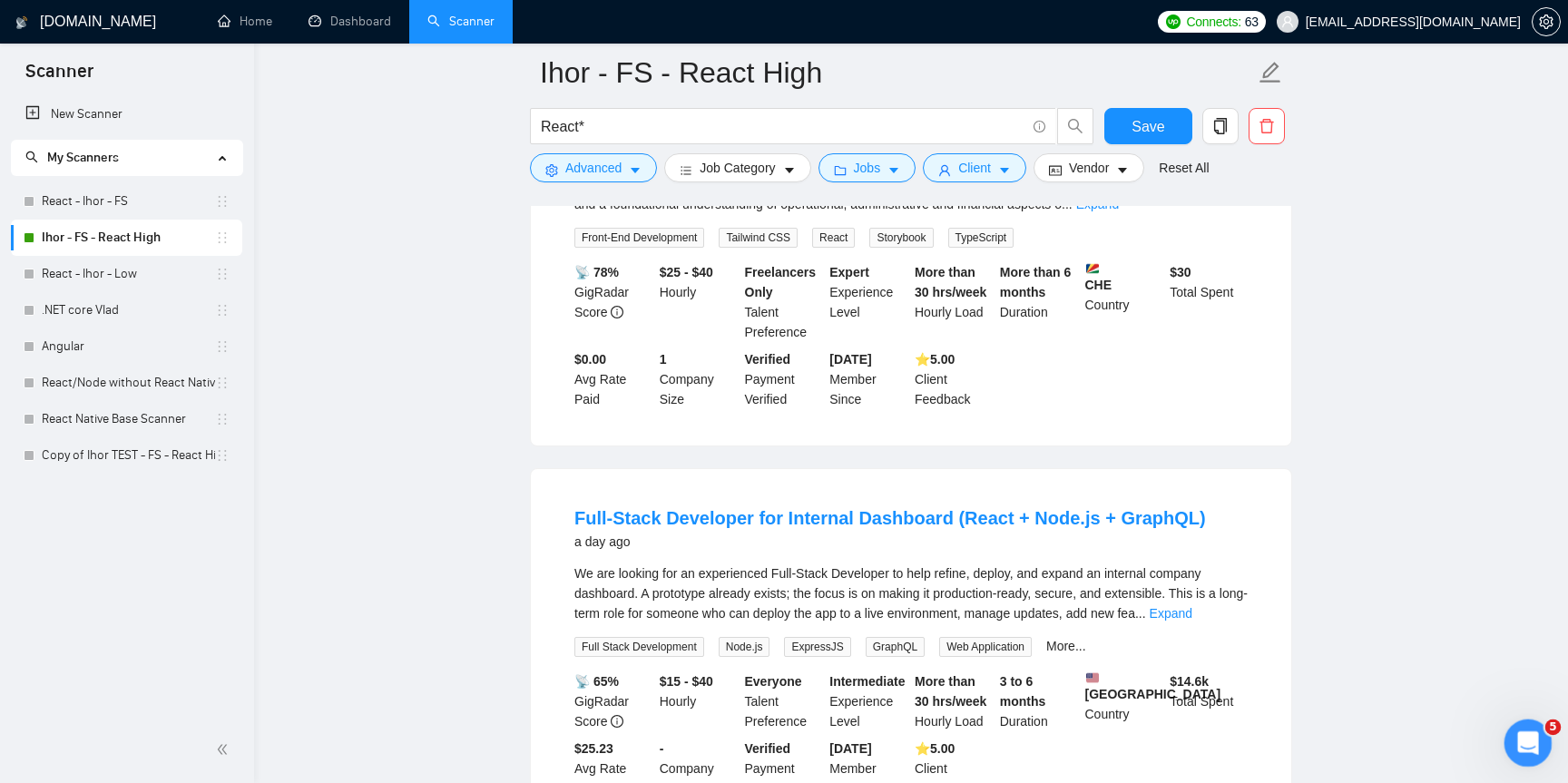
click at [1536, 743] on div "Open Intercom Messenger" at bounding box center [1525, 740] width 60 height 60
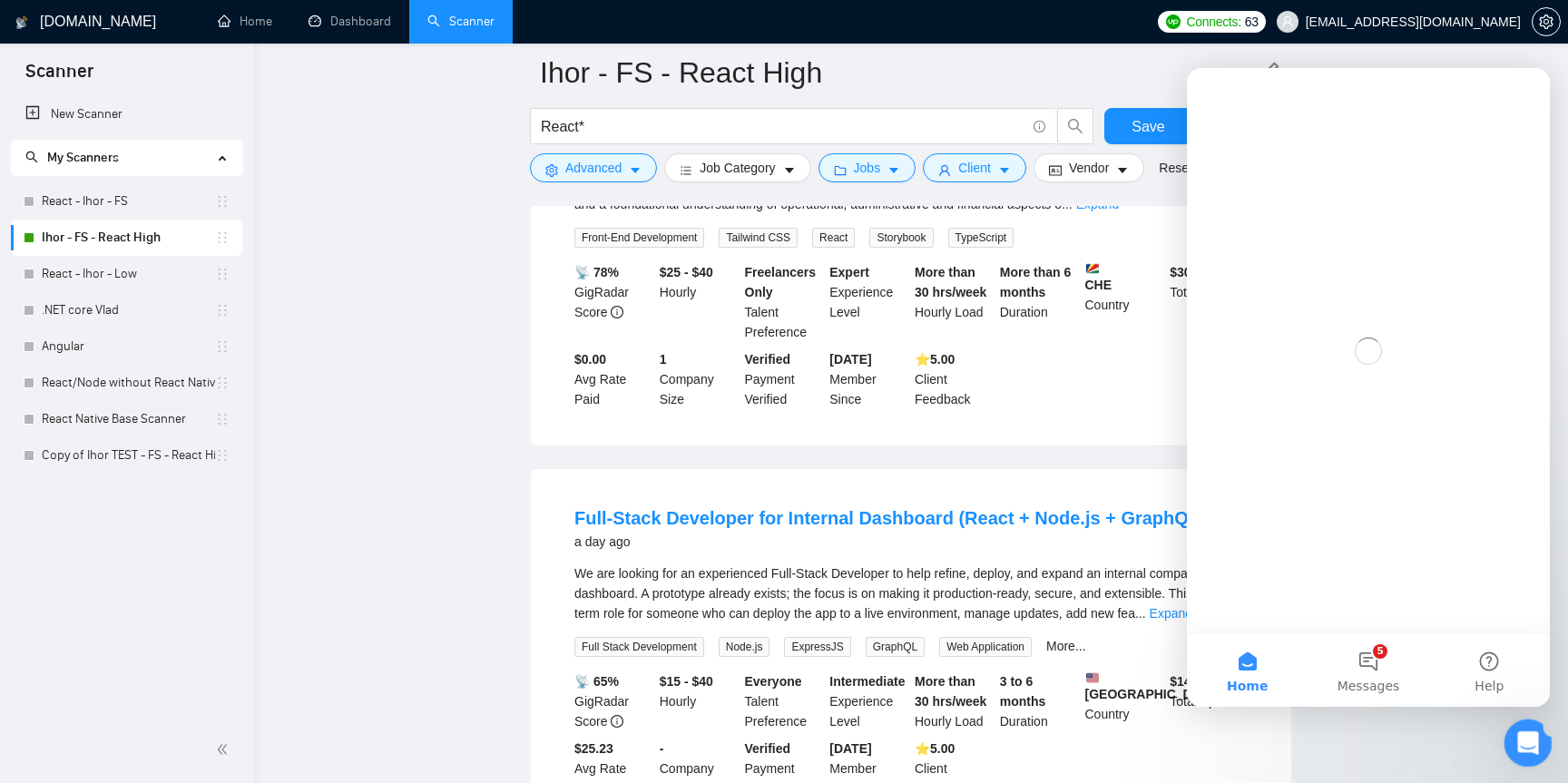
scroll to position [0, 0]
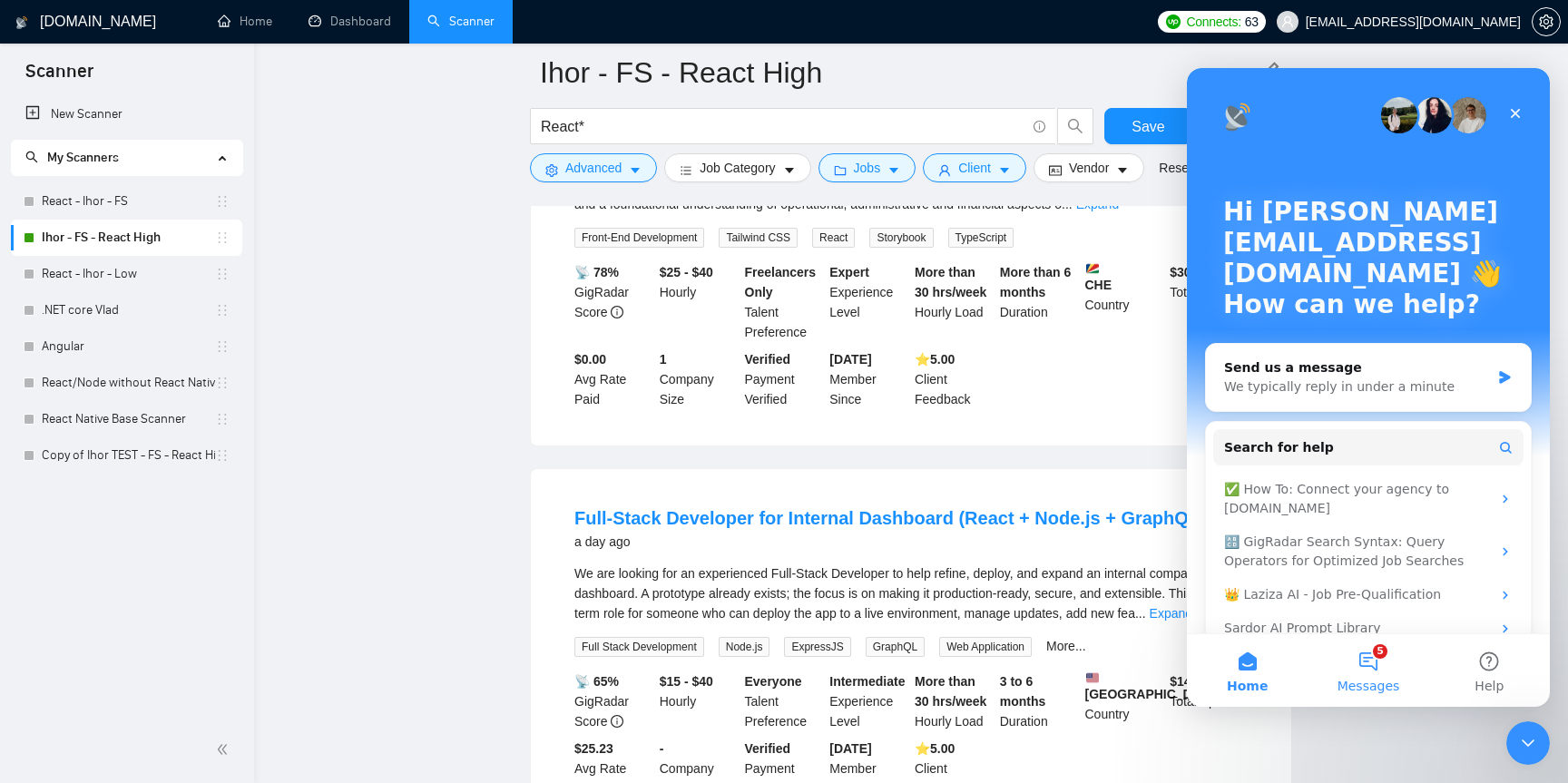
click at [1374, 685] on span "Messages" at bounding box center [1368, 686] width 63 height 13
